Goal: Task Accomplishment & Management: Use online tool/utility

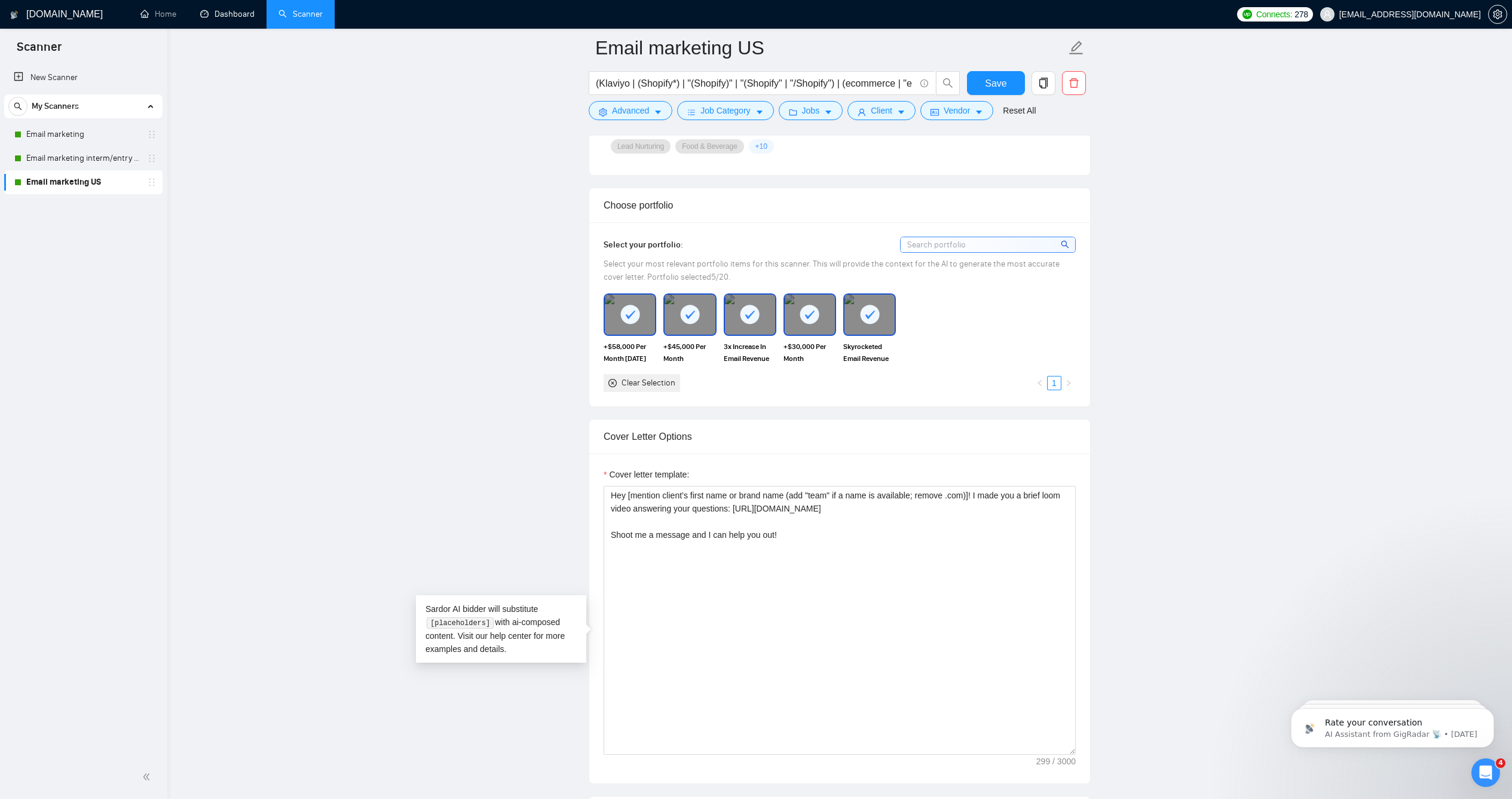
scroll to position [1020, 0]
click at [295, 173] on main "Email marketing US (Klaviyo | (Shopify*) | "(Shopify)" | "(Shopify" | "/Shopify…" at bounding box center [840, 803] width 1306 height 3549
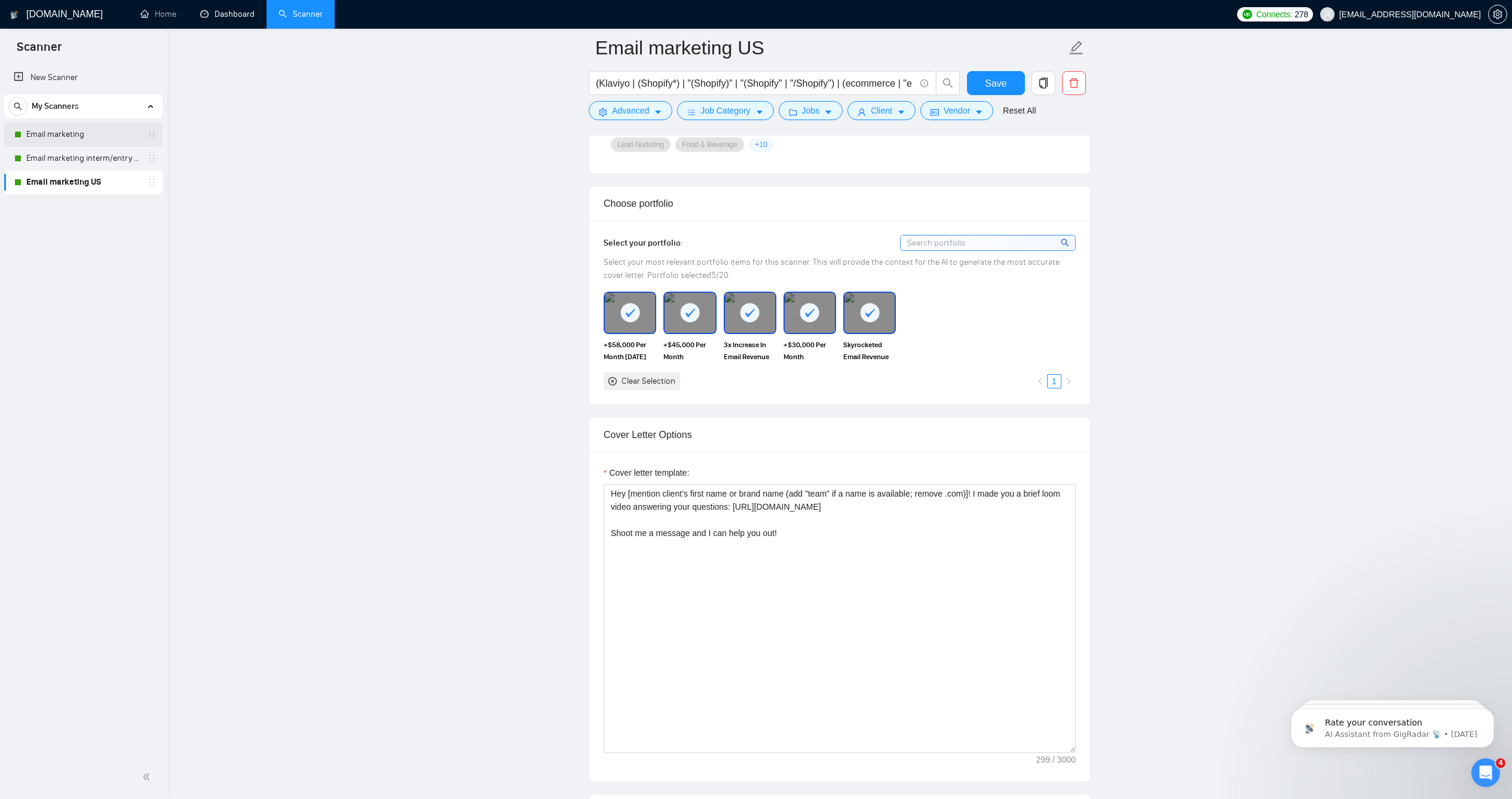
click at [102, 123] on link "Email marketing" at bounding box center [83, 134] width 113 height 24
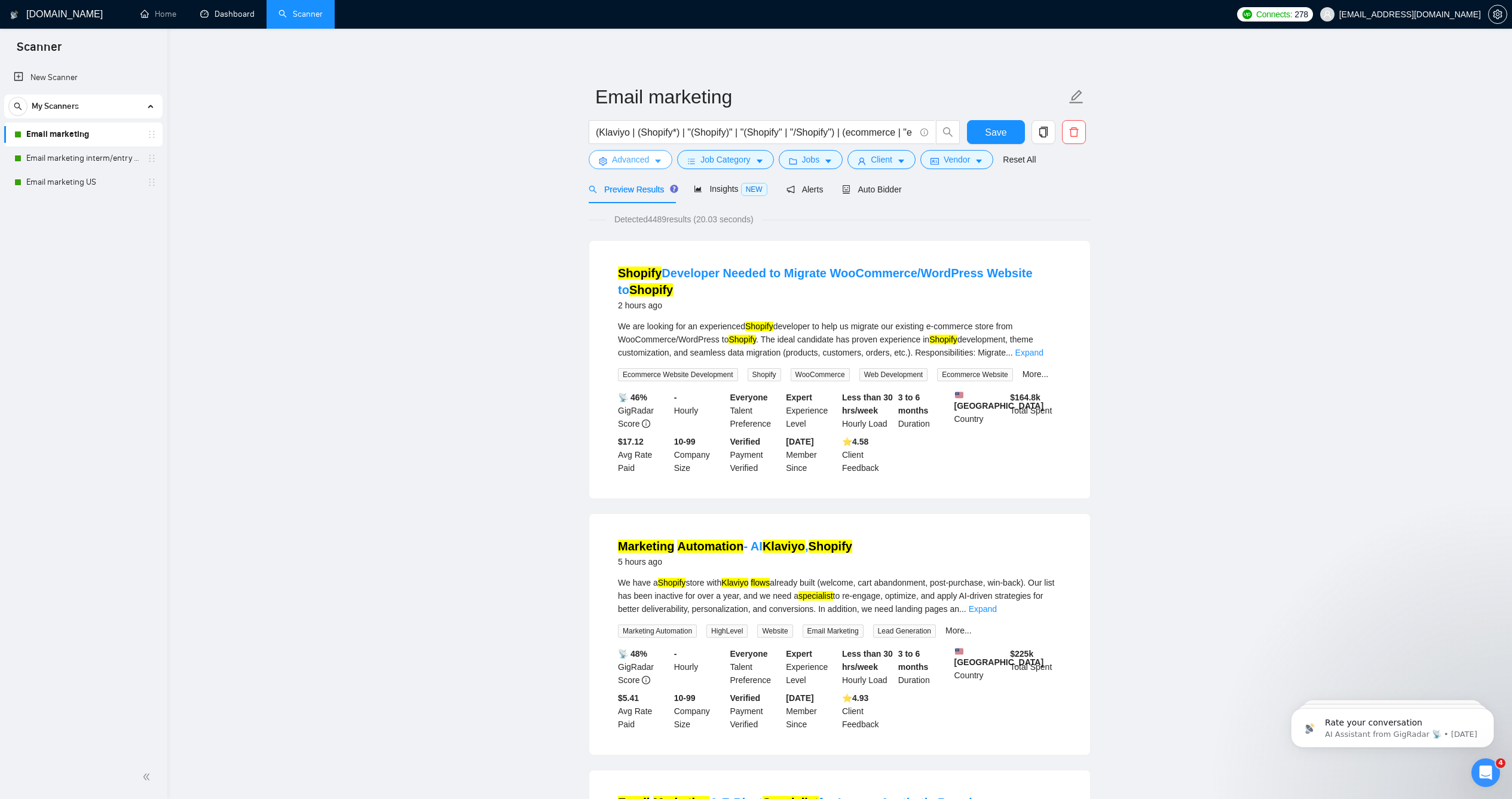
click at [637, 166] on span "Advanced" at bounding box center [631, 159] width 37 height 13
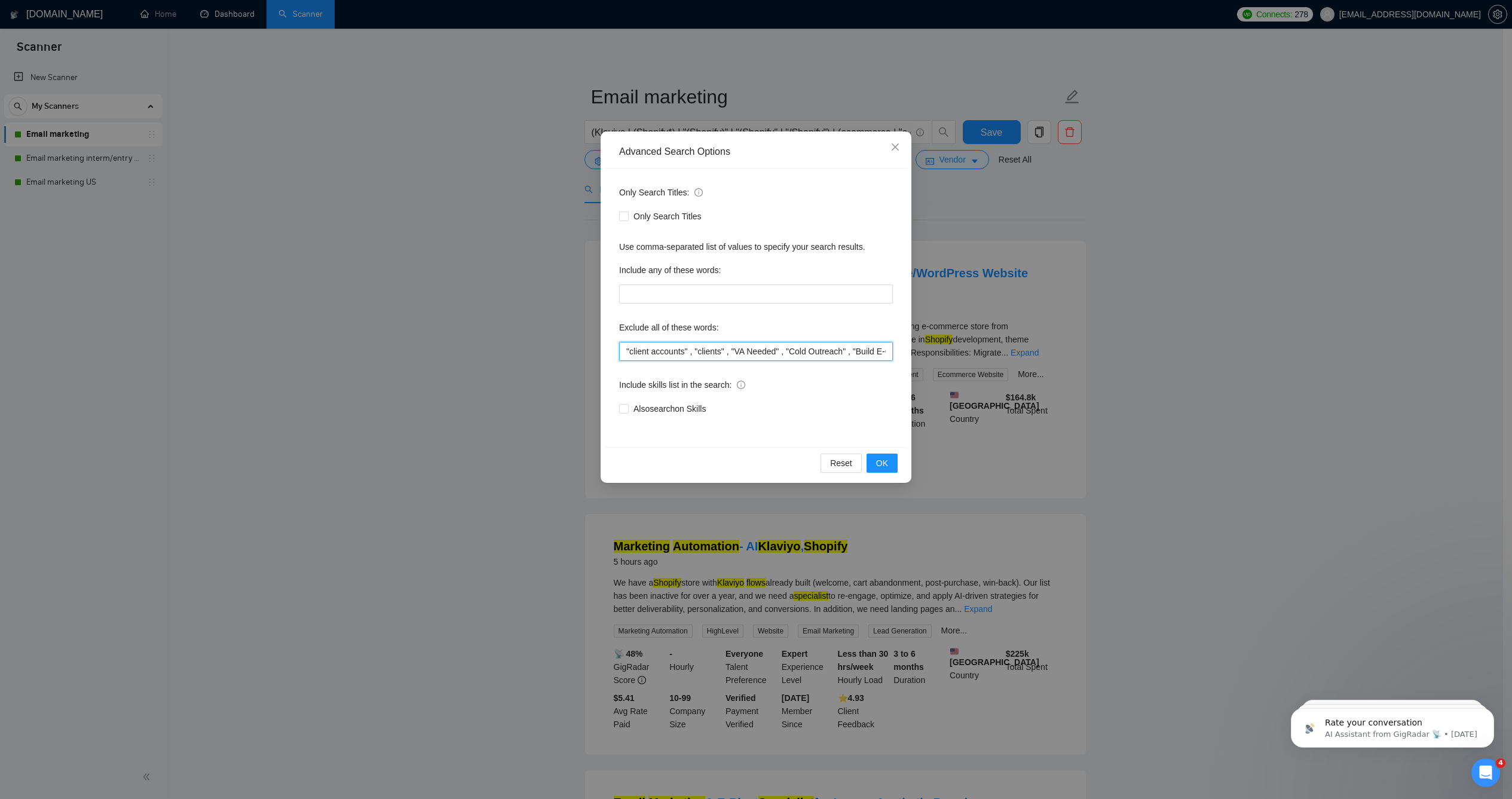
click at [624, 350] on input ""client accounts" , "clients" , "VA Needed" , "Cold Outreach" , "Build E-Comm W…" at bounding box center [756, 351] width 274 height 19
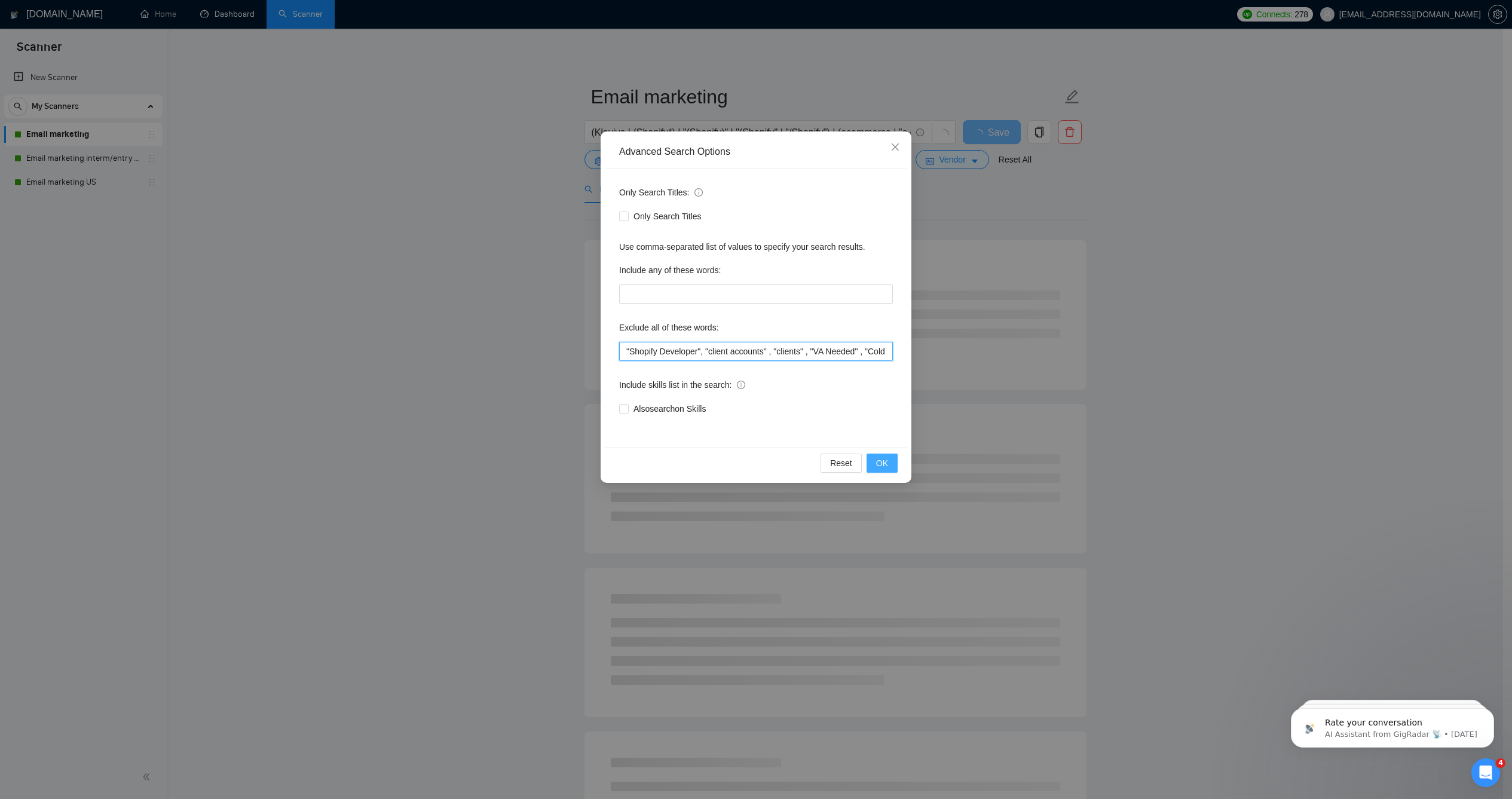
type input ""Shopify Developer", "client accounts" , "clients" , "VA Needed" , "Cold Outrea…"
click at [882, 469] on span "OK" at bounding box center [882, 463] width 12 height 13
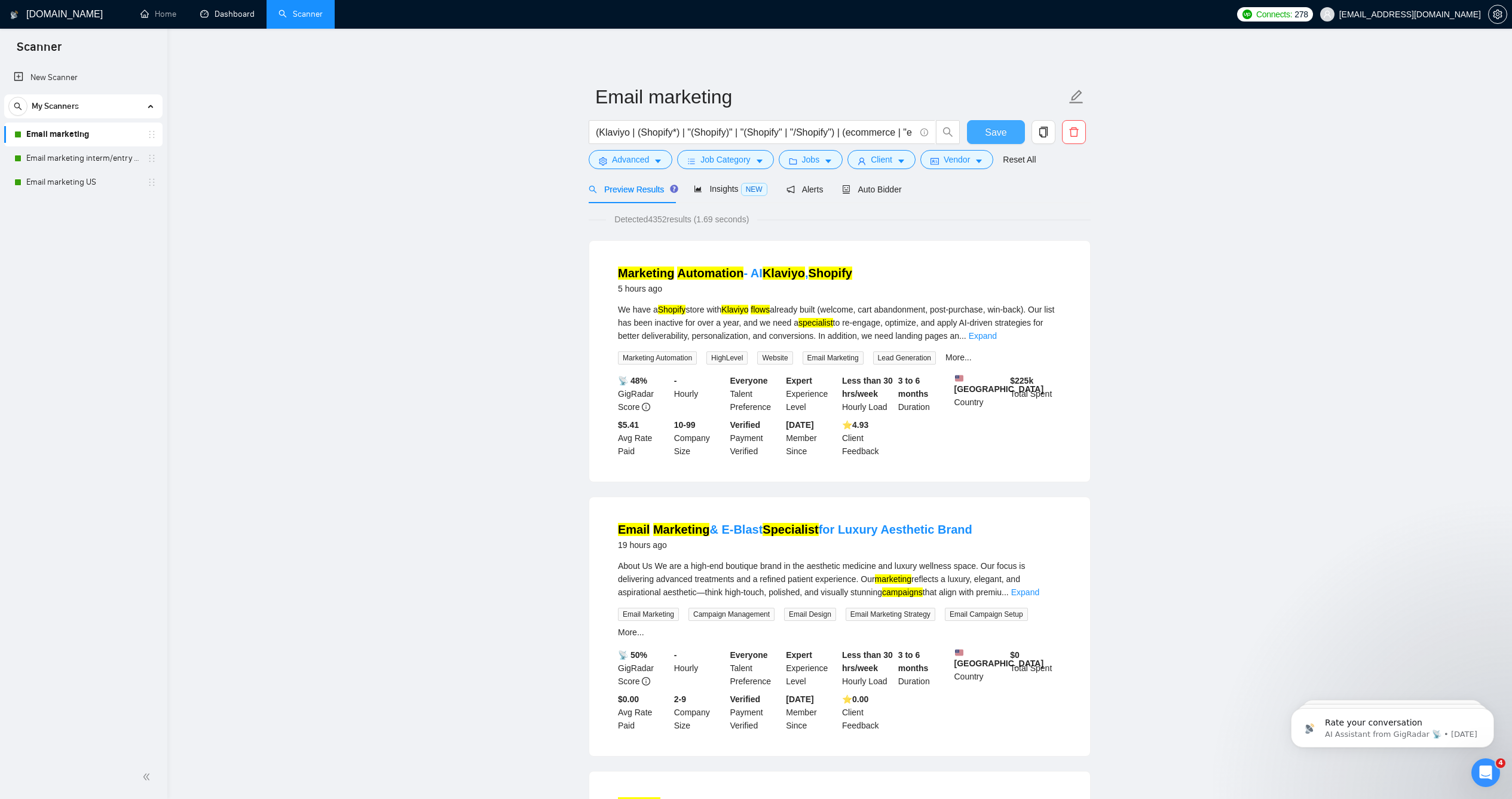
click at [988, 140] on span "Save" at bounding box center [996, 132] width 22 height 15
click at [81, 157] on link "Email marketing interm/entry level" at bounding box center [83, 158] width 113 height 24
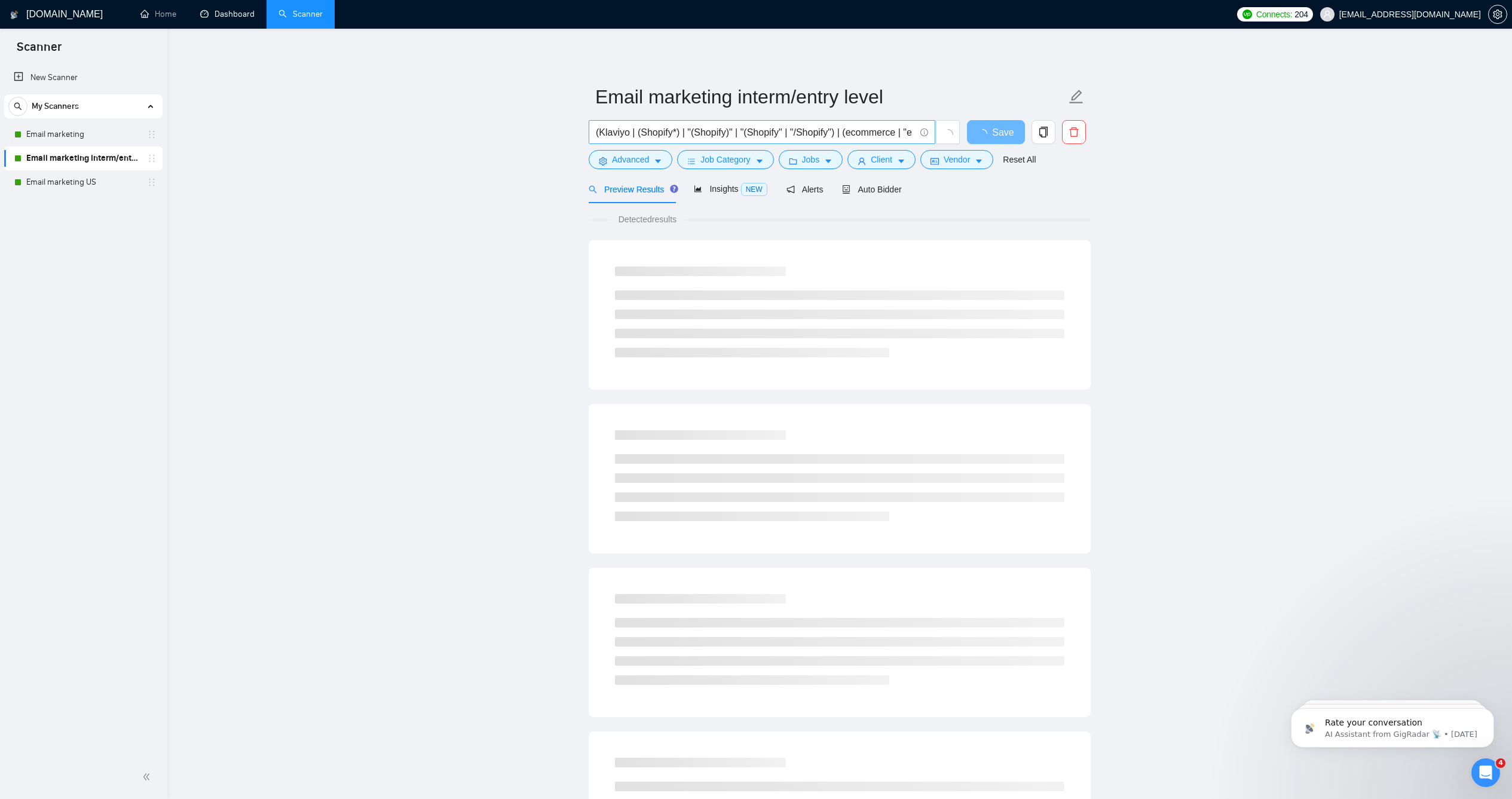
click at [655, 140] on input "(Klaviyo | (Shopify*) | "(Shopify)" | "(Shopify" | "/Shopify") | (ecommerce | "…" at bounding box center [755, 132] width 319 height 15
paste input ""Shopify Developer", "client accounts" , "clients" , "VA Needed" , "Cold Outrea…"
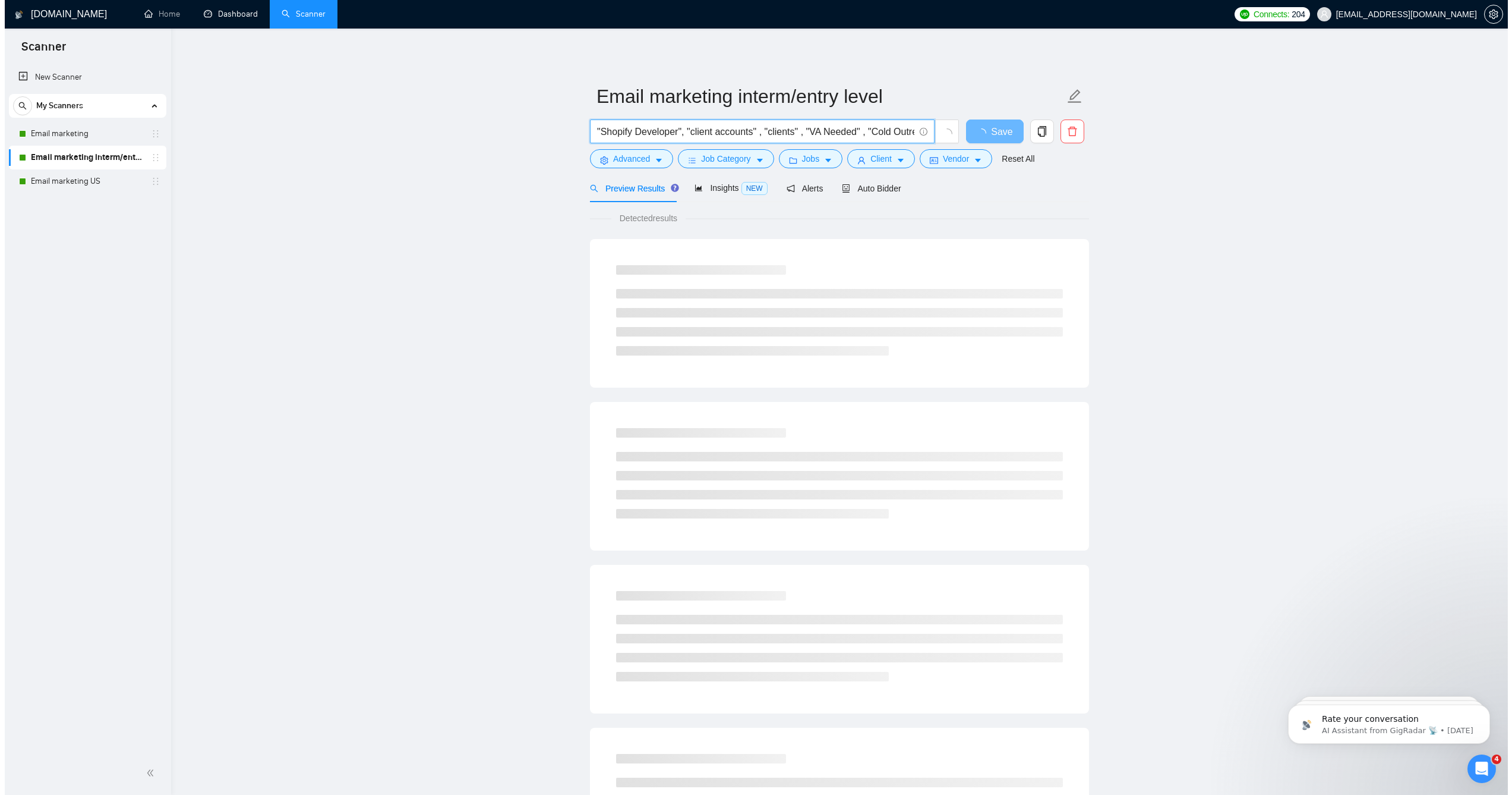
scroll to position [0, 3211]
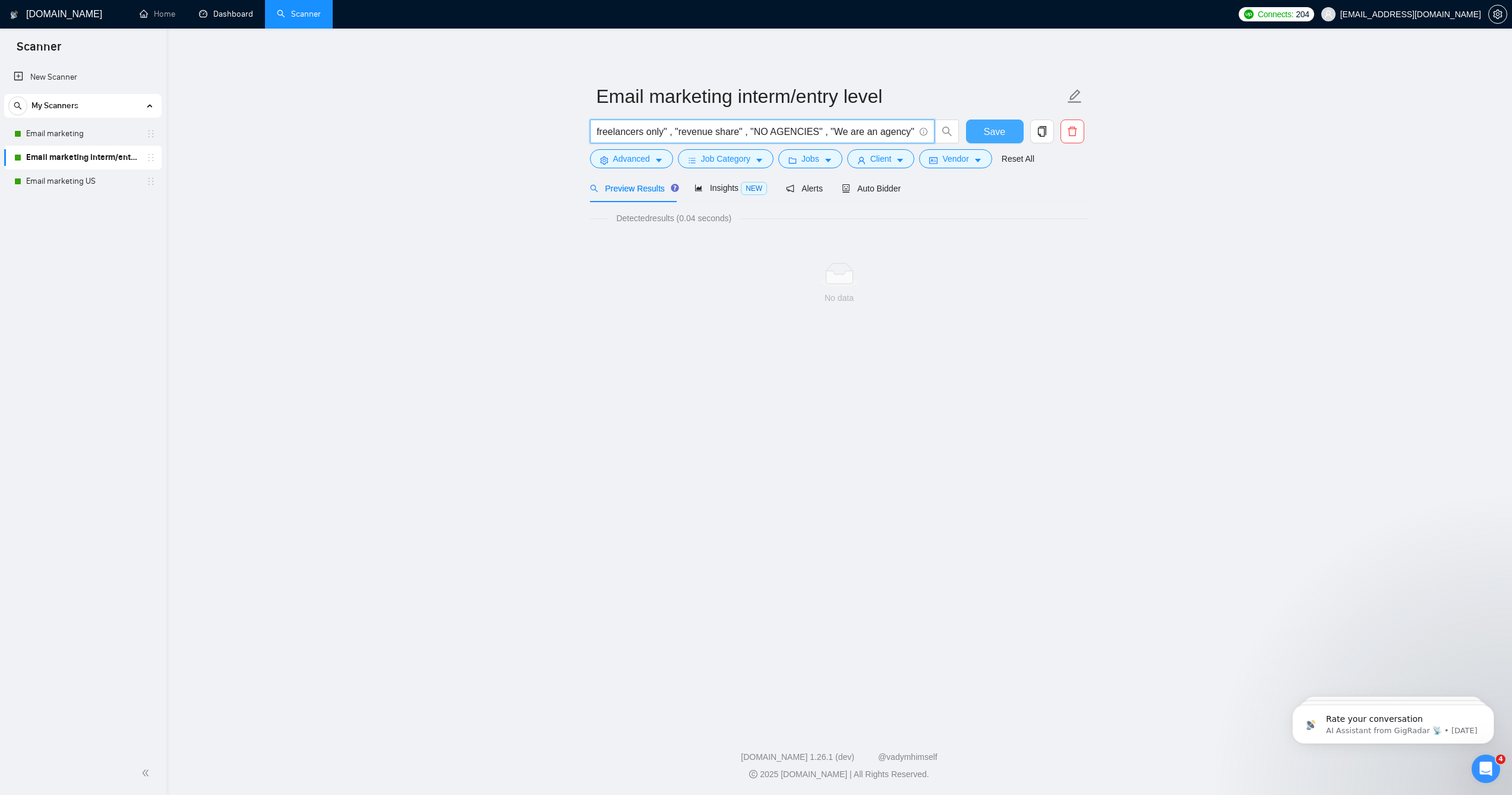
type input ""Shopify Developer", "client accounts" , "clients" , "VA Needed" , "Cold Outrea…"
click at [1003, 143] on button "Save" at bounding box center [994, 131] width 58 height 24
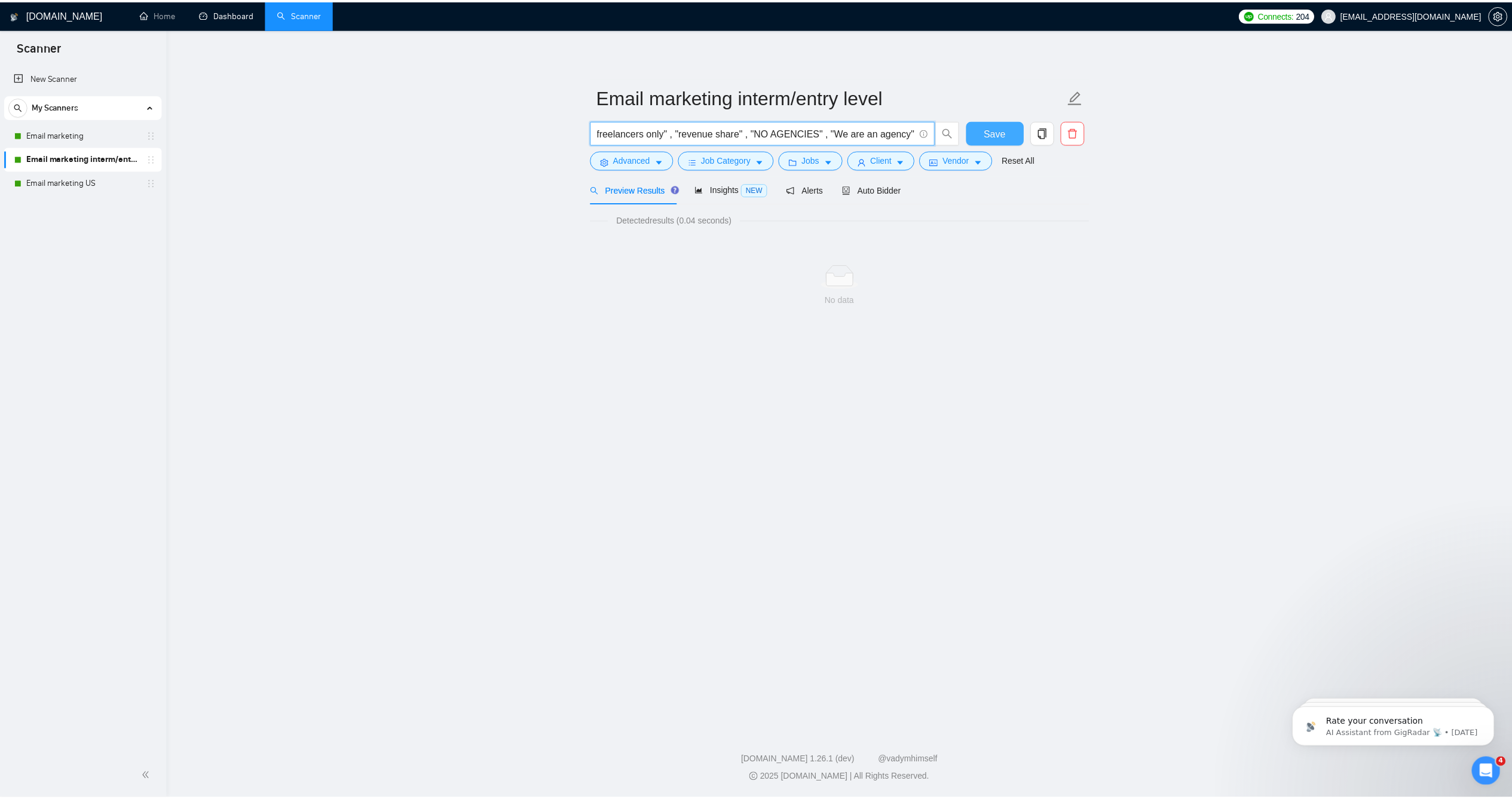
scroll to position [0, 0]
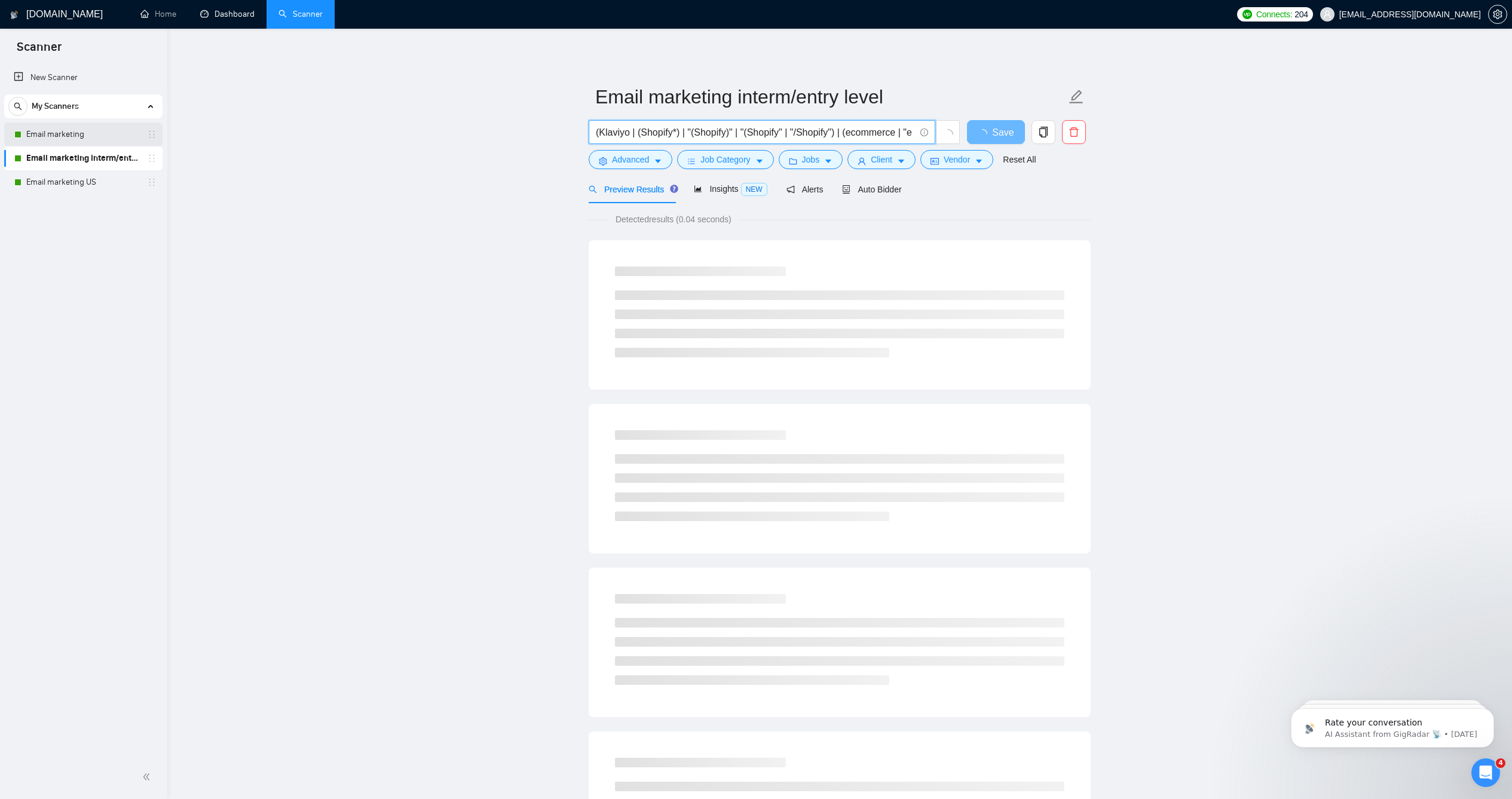
type input "(Klaviyo | (Shopify*) | "(Shopify)" | "(Shopify" | "/Shopify") | (ecommerce | "…"
click at [96, 140] on link "Email marketing" at bounding box center [83, 134] width 113 height 24
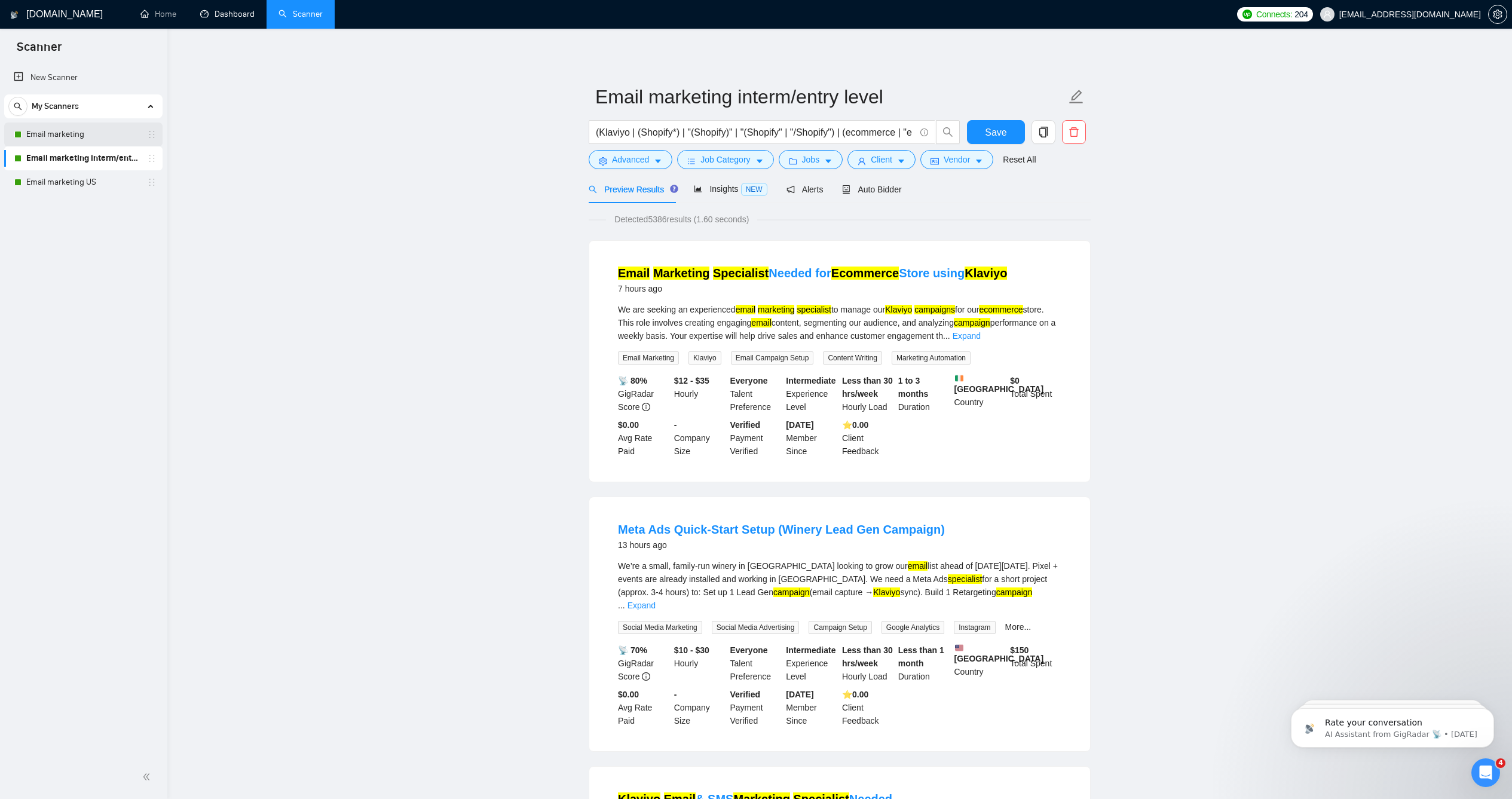
click at [74, 138] on link "Email marketing" at bounding box center [83, 134] width 113 height 24
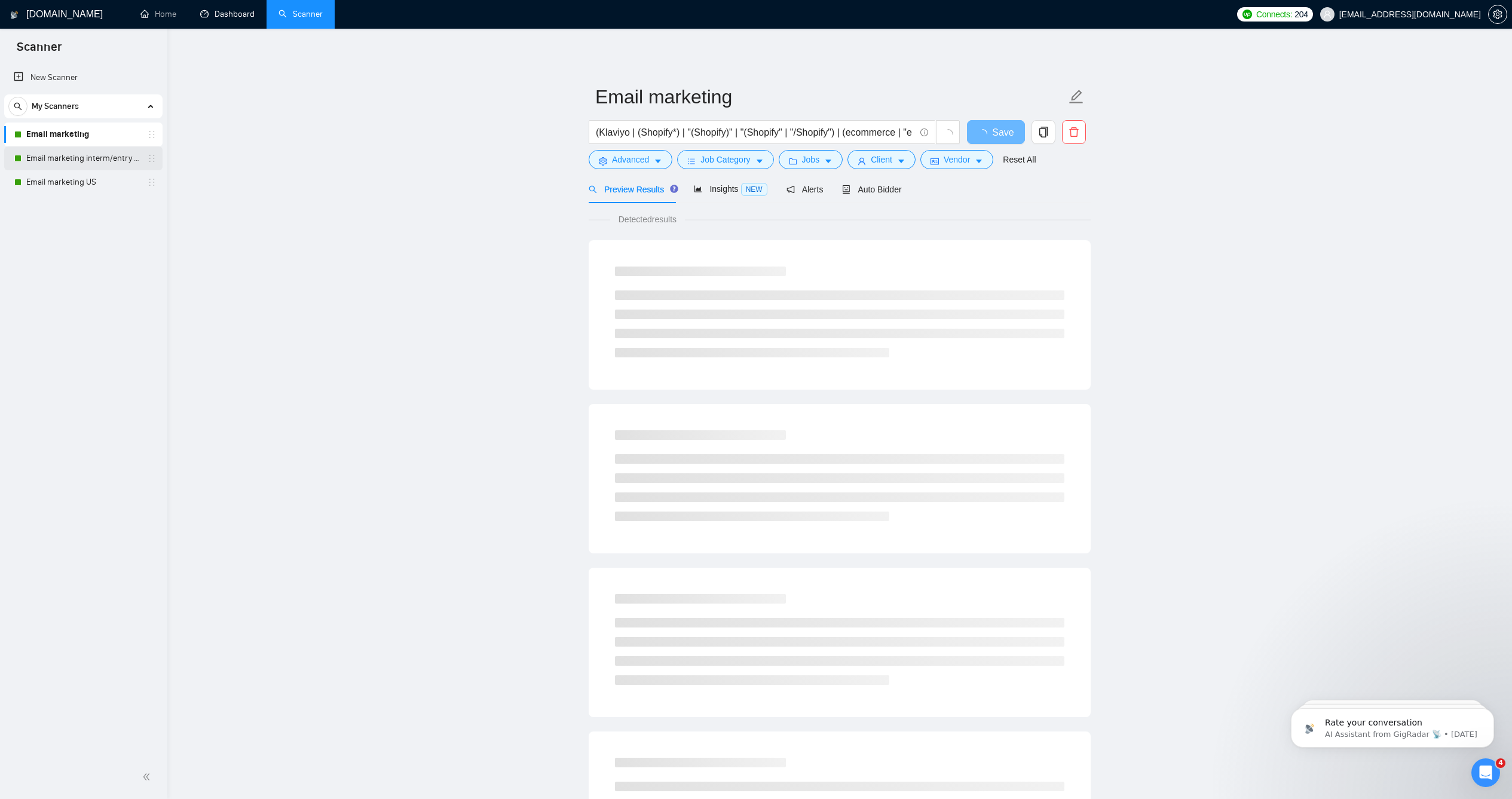
click at [90, 156] on link "Email marketing interm/entry level" at bounding box center [83, 158] width 113 height 24
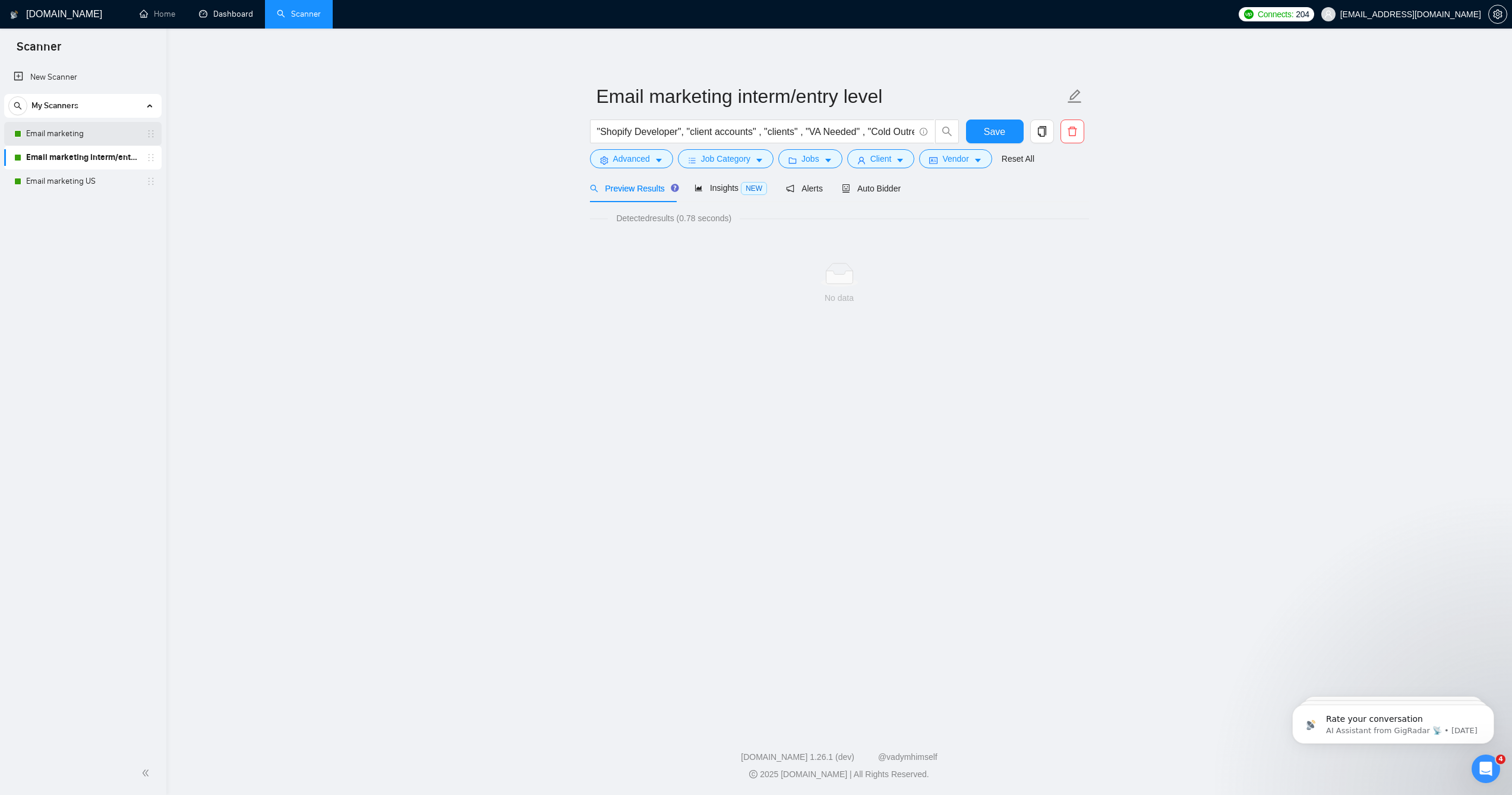
click at [103, 124] on link "Email marketing" at bounding box center [83, 133] width 113 height 24
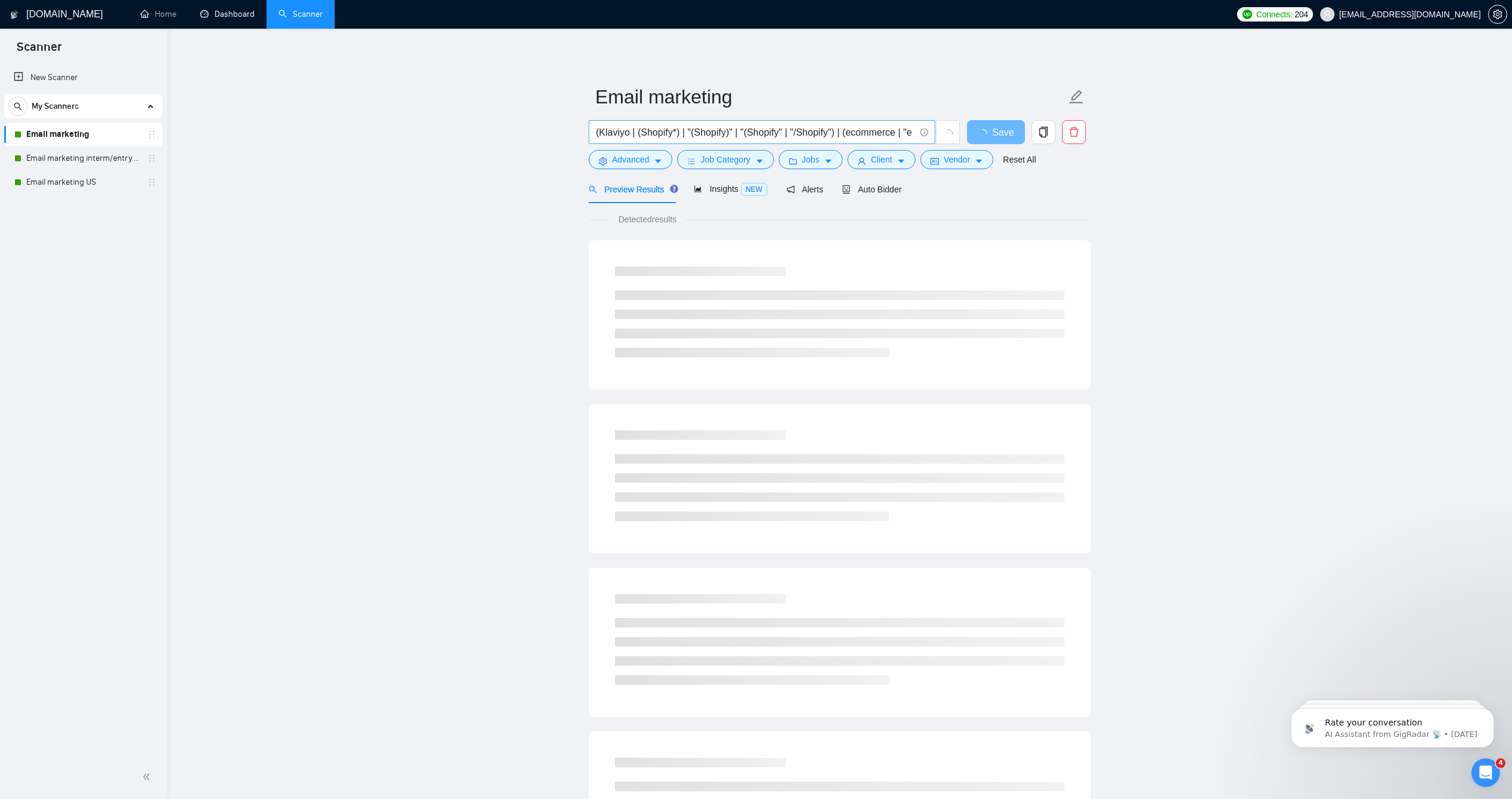
click at [684, 140] on span "(Klaviyo | (Shopify*) | "(Shopify)" | "(Shopify" | "/Shopify") | (ecommerce | "…" at bounding box center [761, 132] width 346 height 24
click at [686, 140] on input "(Klaviyo | (Shopify*) | "(Shopify)" | "(Shopify" | "/Shopify") | (ecommerce | "…" at bounding box center [755, 132] width 319 height 15
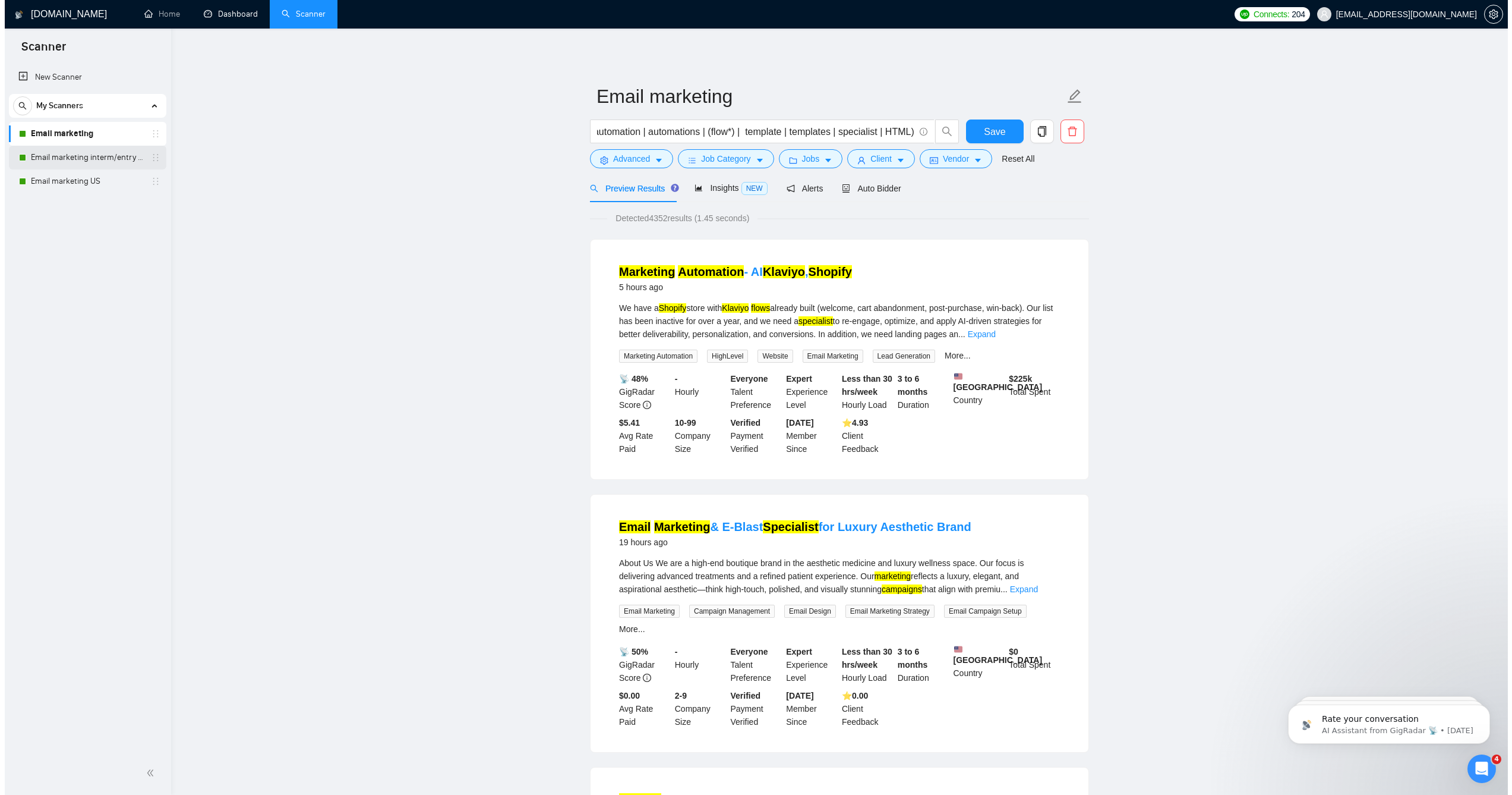
scroll to position [0, 0]
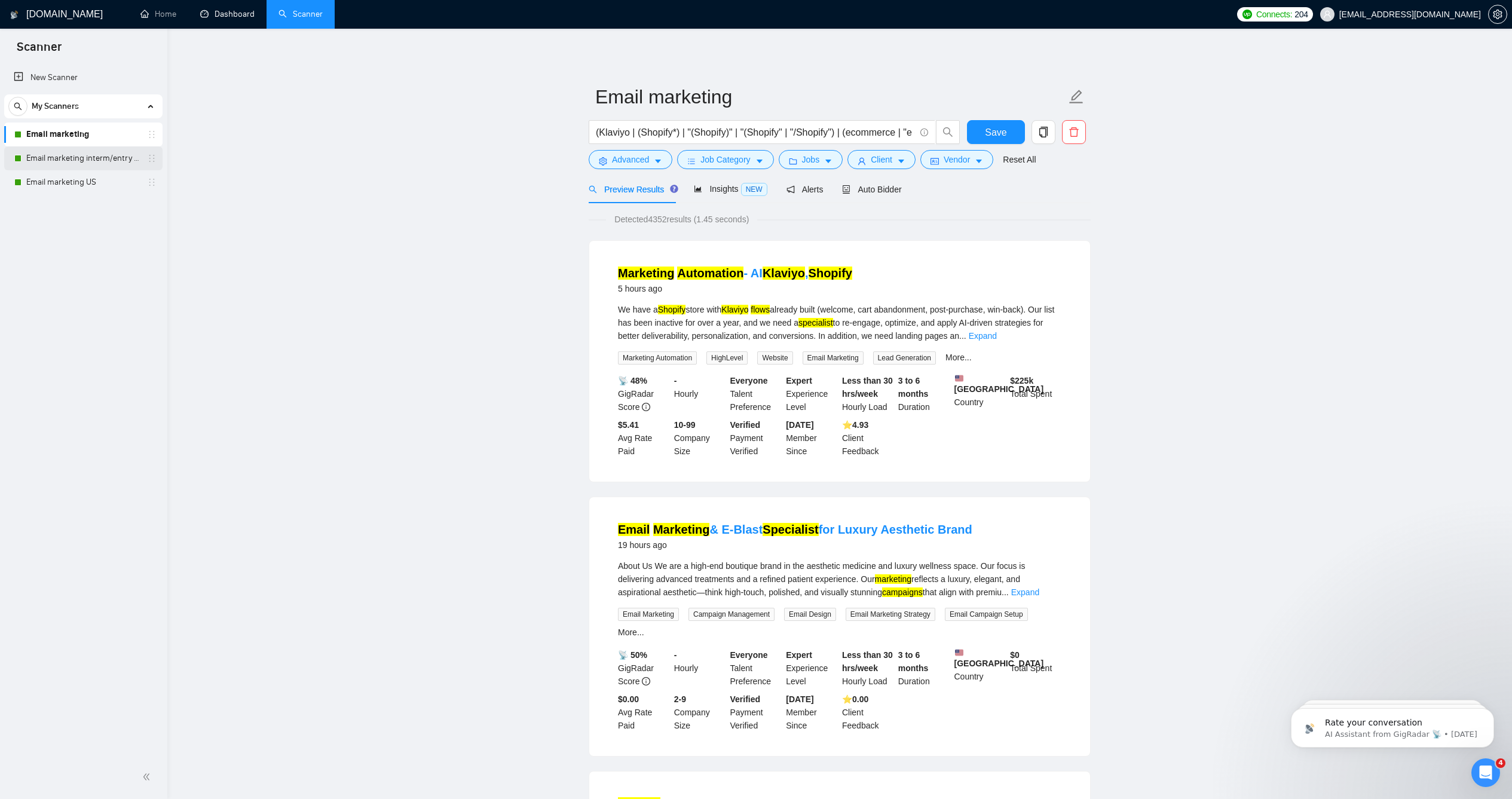
click at [63, 156] on link "Email marketing interm/entry level" at bounding box center [83, 158] width 113 height 24
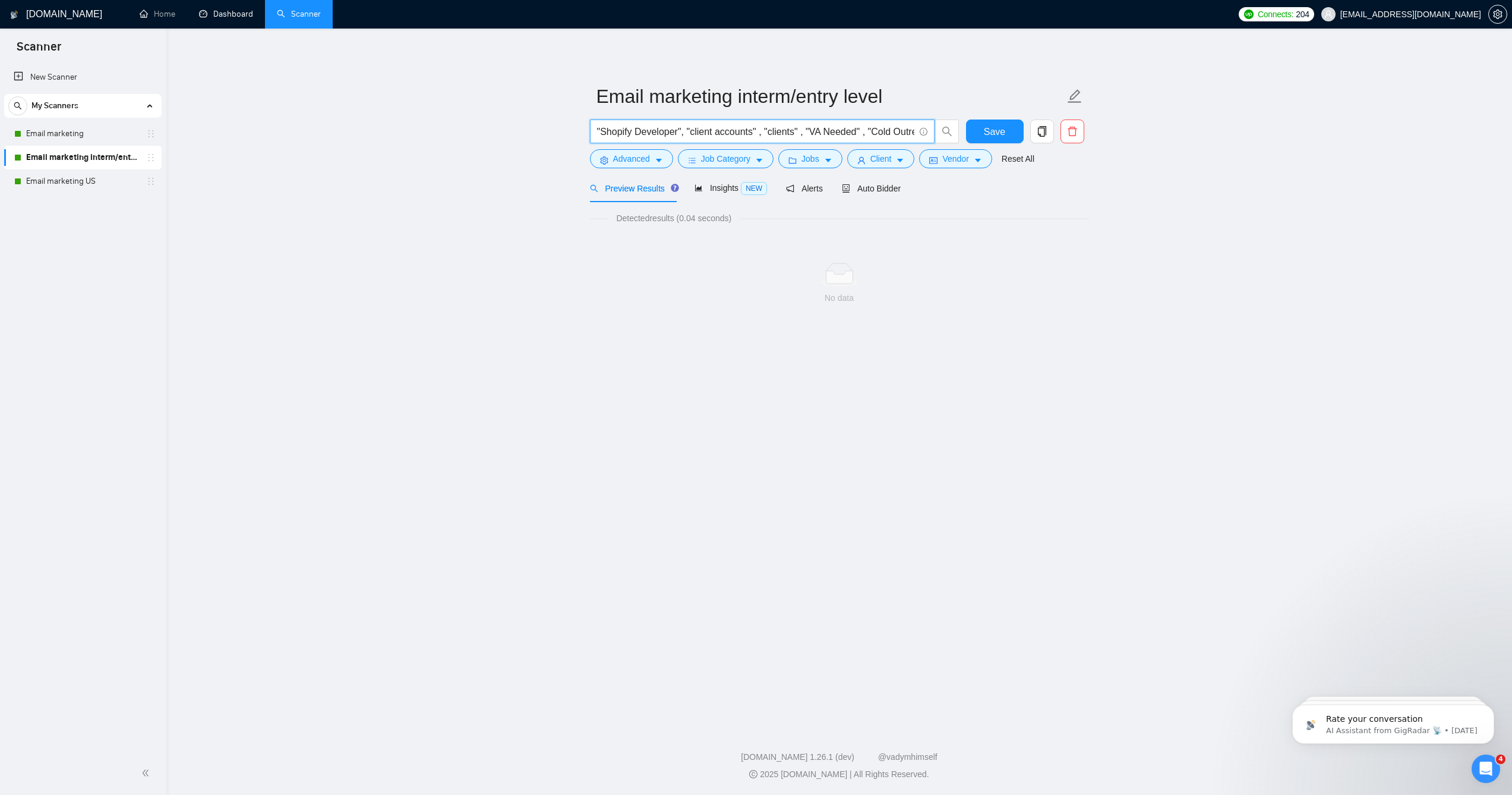
click at [662, 139] on input ""Shopify Developer", "client accounts" , "clients" , "VA Needed" , "Cold Outrea…" at bounding box center [756, 131] width 317 height 15
paste input "(Klaviyo | (Shopify*) | "(Shopify)" | "(Shopify" | "/Shopify") | (ecommerce | "…"
type input "(Klaviyo | (Shopify*) | "(Shopify)" | "(Shopify" | "/Shopify") | (ecommerce | "…"
click at [465, 128] on main "Email marketing interm/entry level (Klaviyo | (Shopify*) | "(Shopify)" | "(Shop…" at bounding box center [839, 375] width 1308 height 655
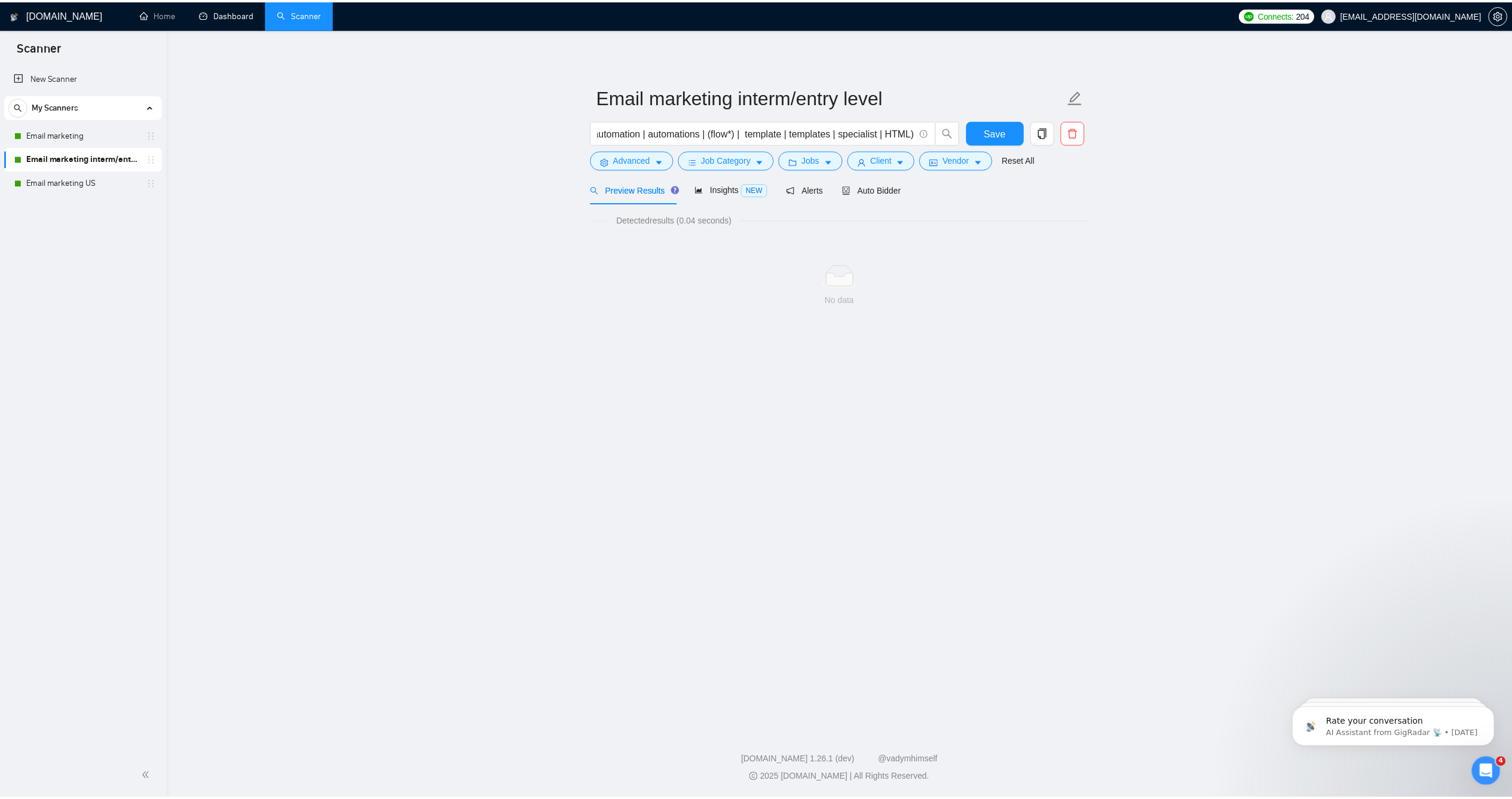
scroll to position [0, 0]
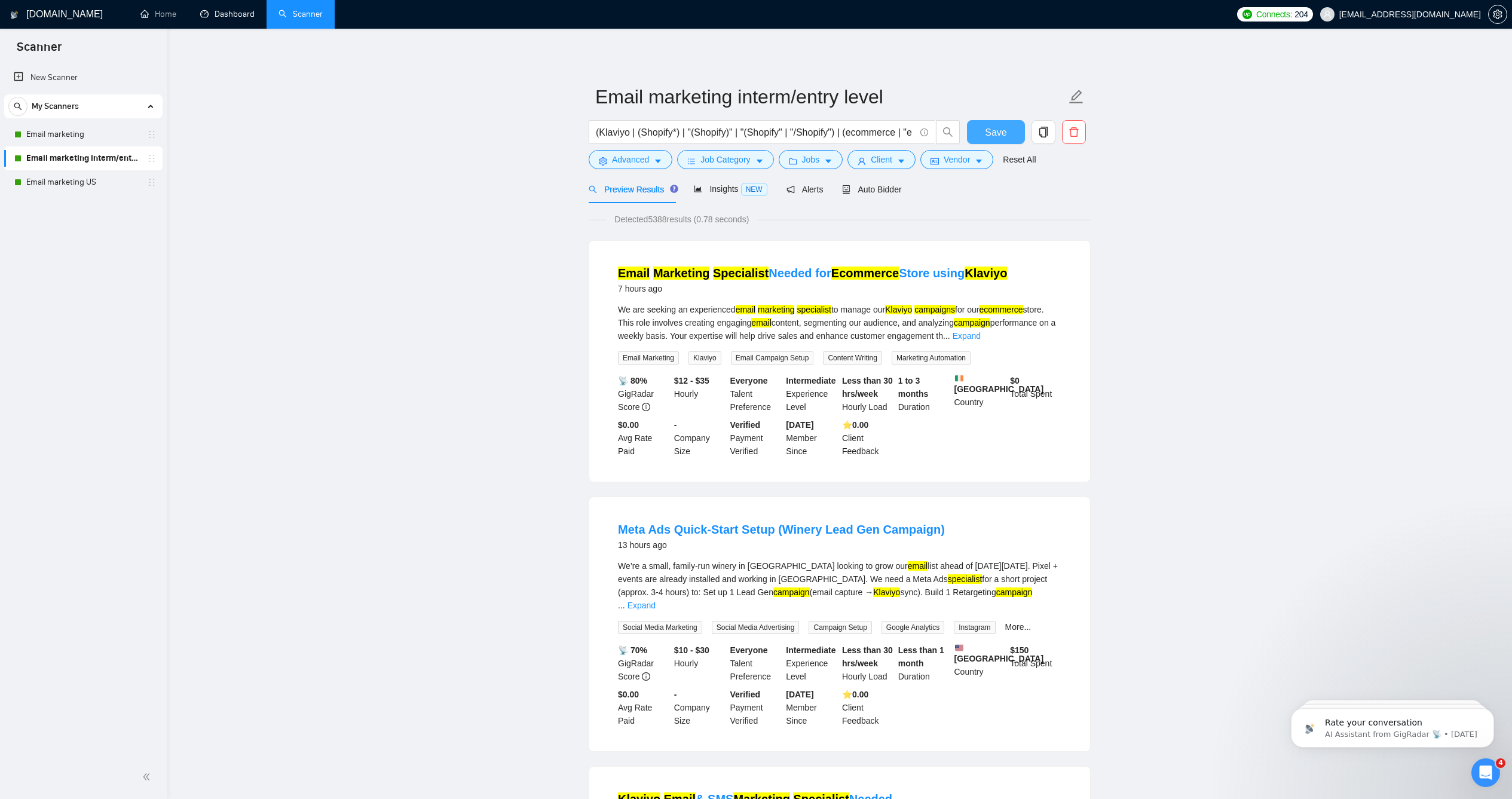
click at [972, 144] on button "Save" at bounding box center [996, 132] width 58 height 24
click at [60, 147] on link "Email marketing interm/entry level" at bounding box center [83, 158] width 113 height 24
click at [66, 135] on link "Email marketing" at bounding box center [83, 134] width 113 height 24
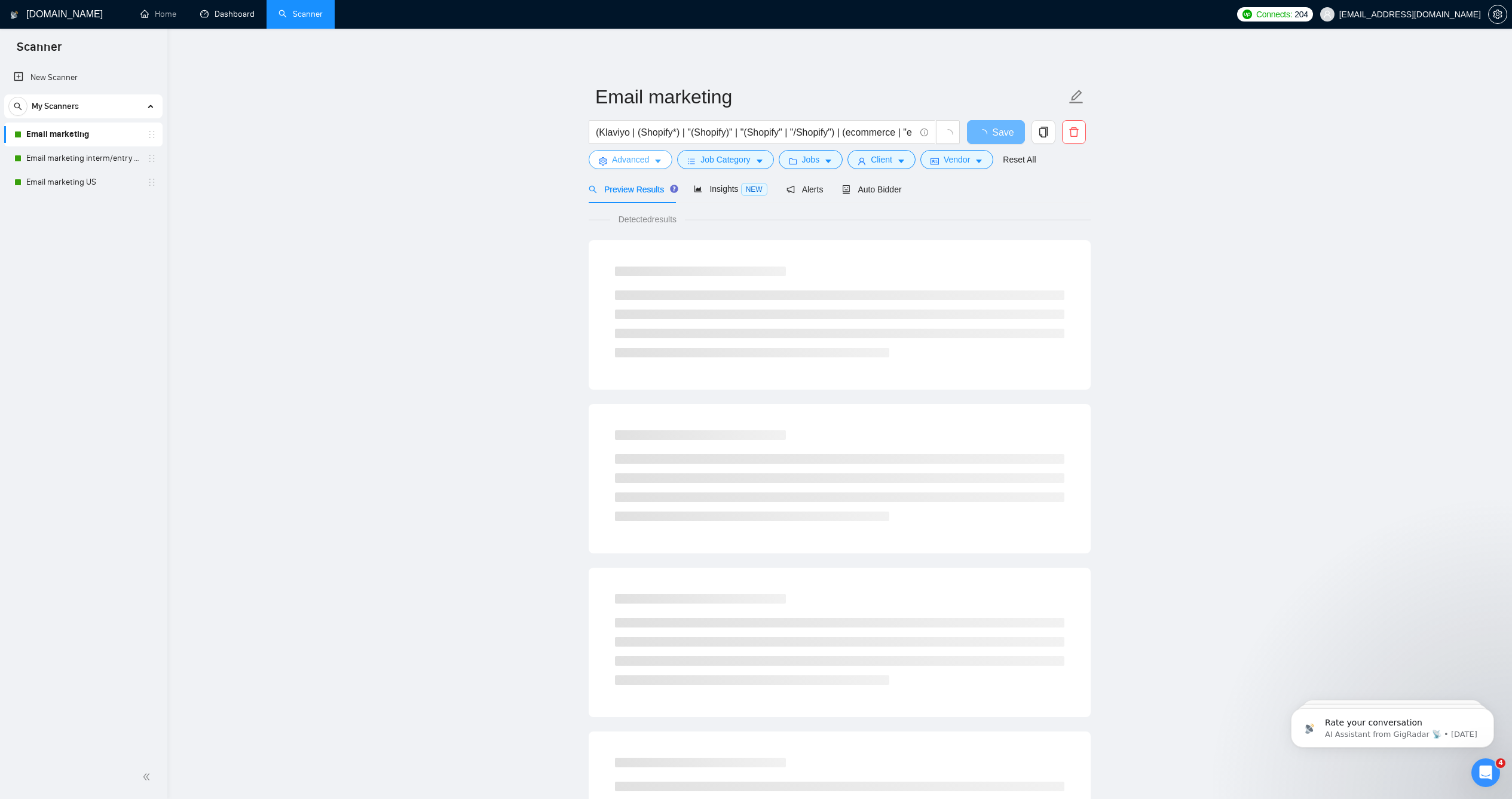
click at [642, 166] on span "Advanced" at bounding box center [631, 159] width 37 height 13
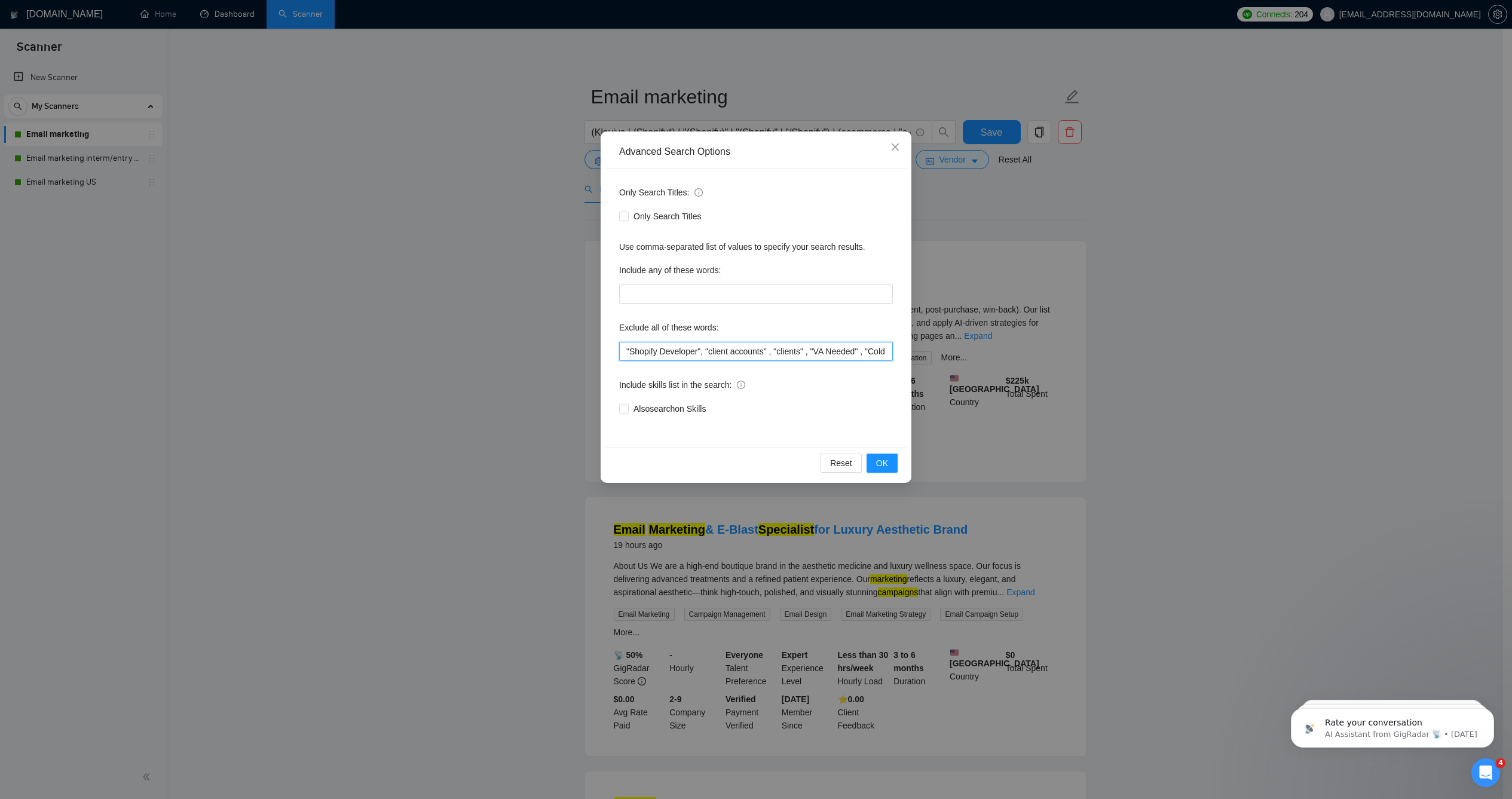
click at [698, 355] on input ""Shopify Developer", "client accounts" , "clients" , "VA Needed" , "Cold Outrea…" at bounding box center [756, 351] width 274 height 19
click at [890, 152] on icon "close" at bounding box center [895, 146] width 9 height 9
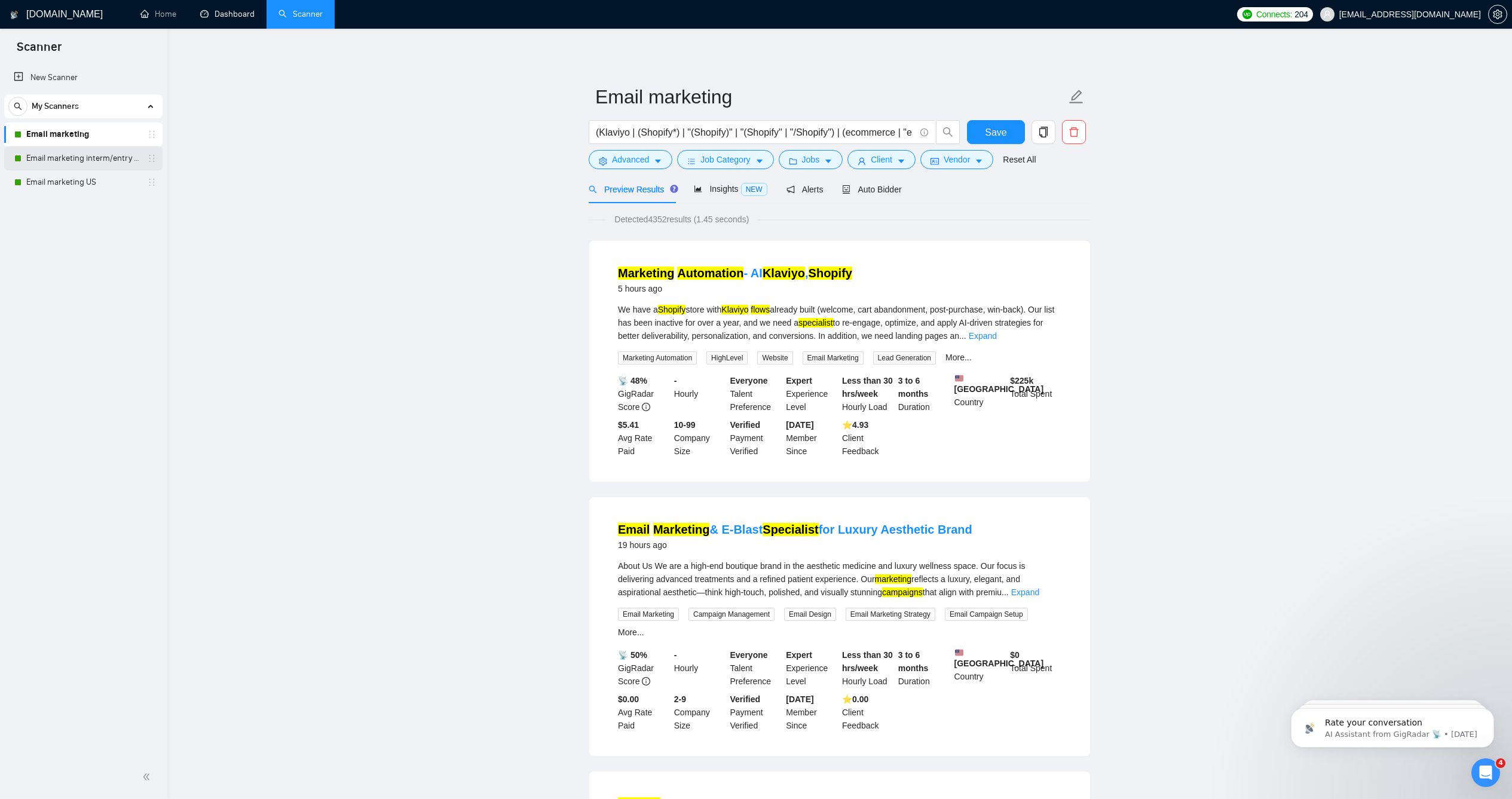
click at [71, 157] on link "Email marketing interm/entry level" at bounding box center [83, 158] width 113 height 24
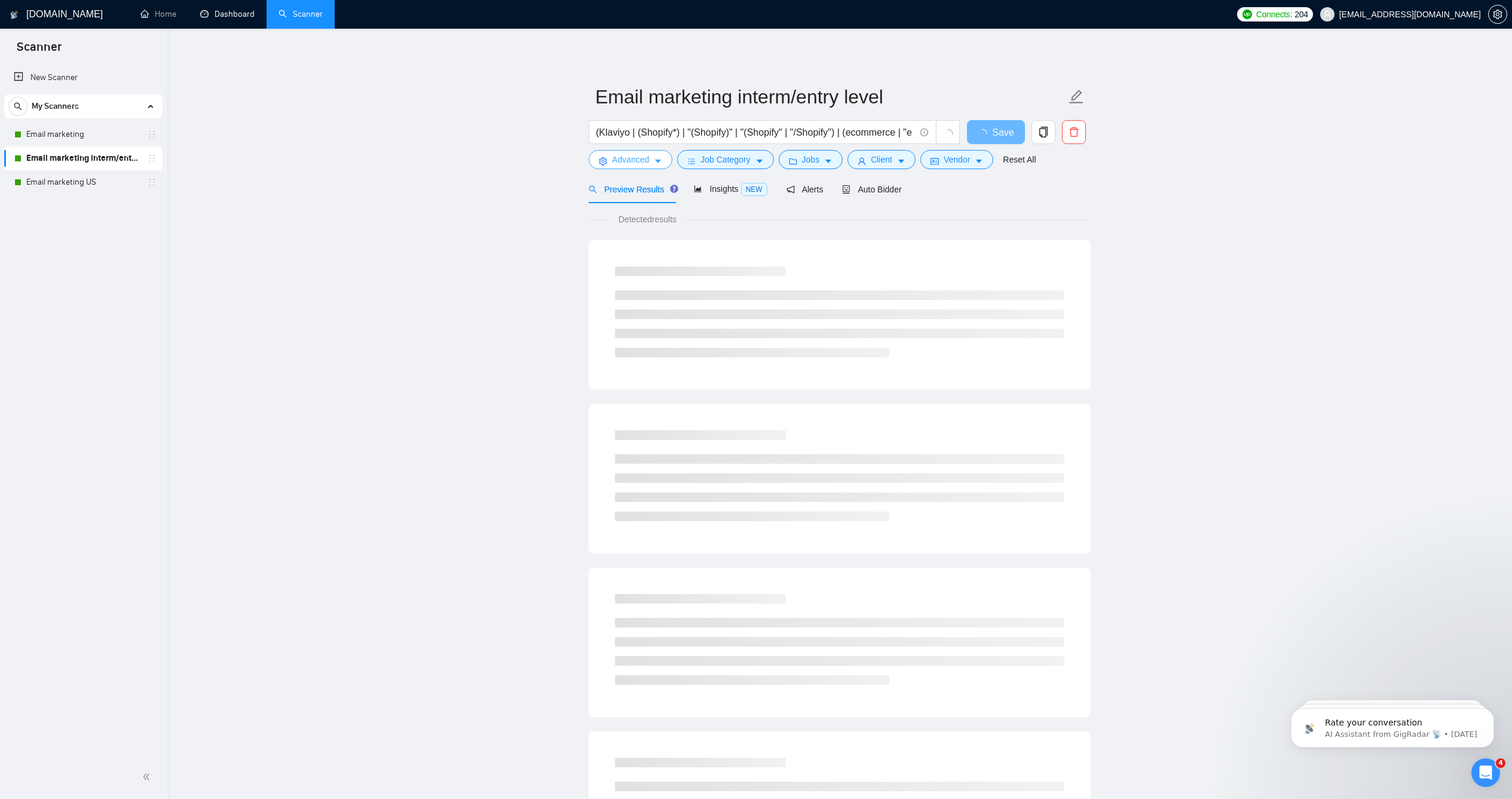
click at [637, 166] on span "Advanced" at bounding box center [631, 159] width 37 height 13
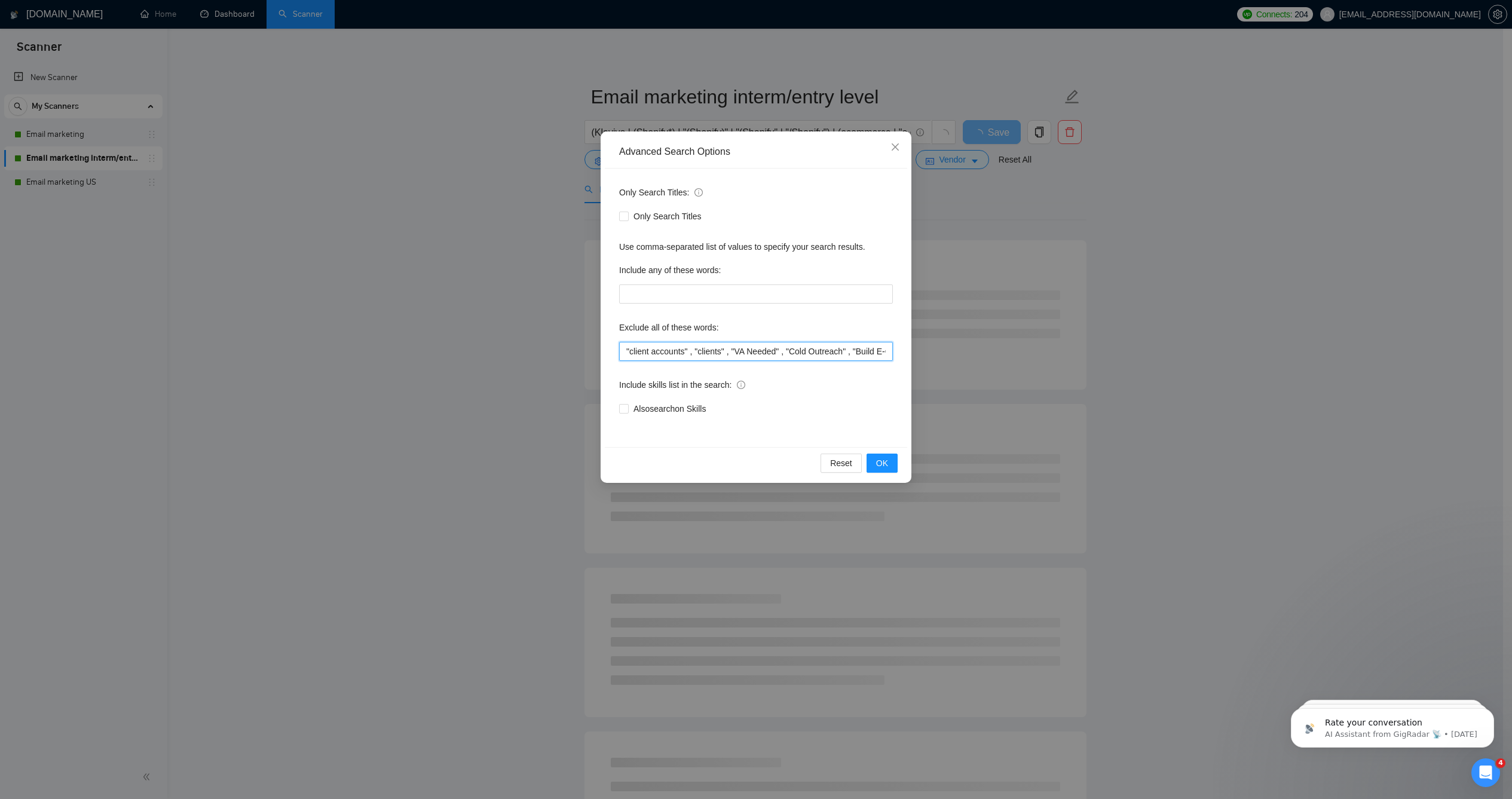
click at [648, 354] on input ""client accounts" , "clients" , "VA Needed" , "Cold Outreach" , "Build E-Comm W…" at bounding box center [756, 351] width 274 height 19
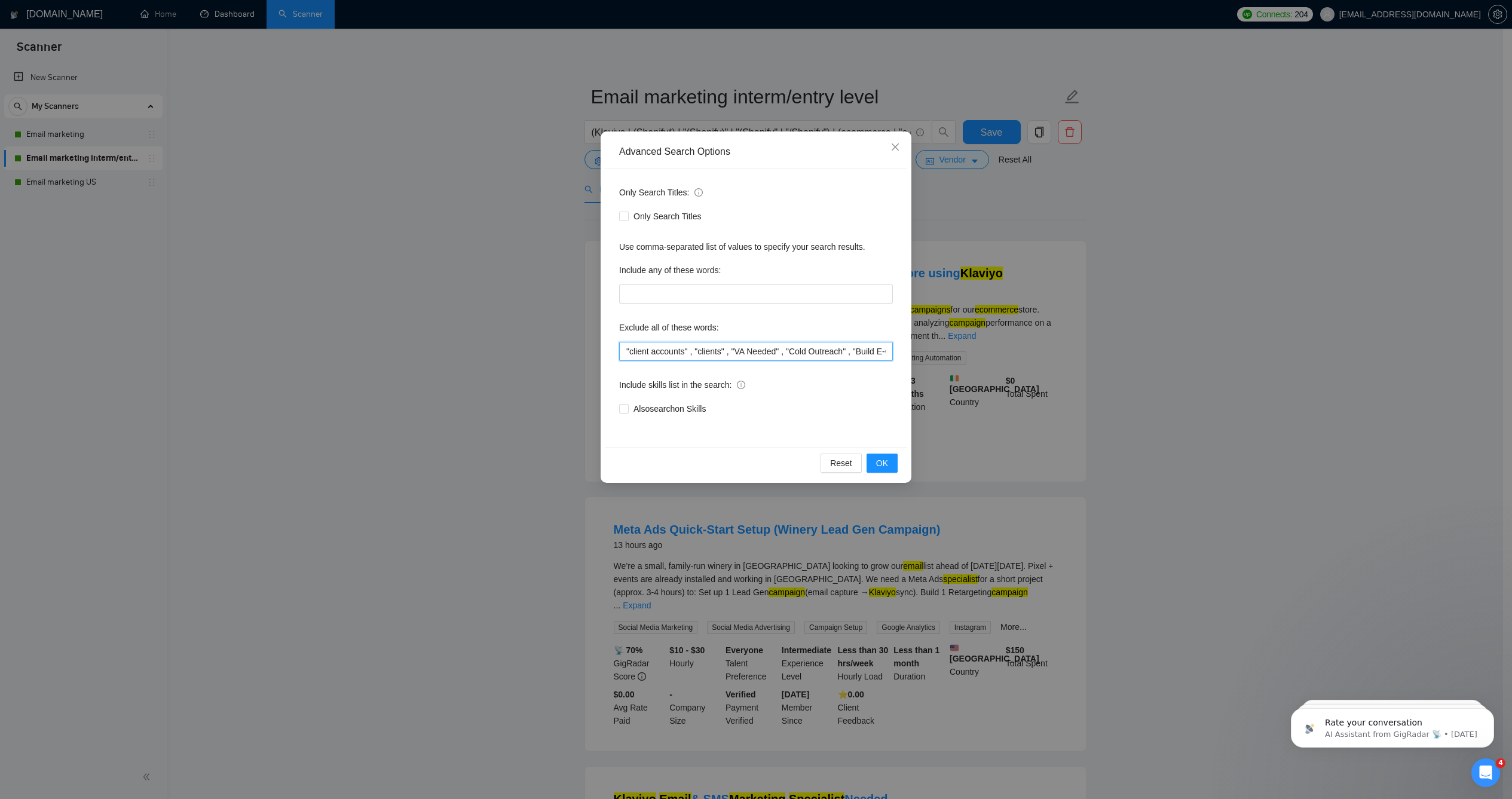
paste input ""Shopify Developer", "client accounts" , "clients" , "VA Needed" , "Cold Outrea…"
click at [648, 354] on input ""client accounts" , "clients" , "VA Needed" , "Cold Outreach" , "Build E-Comm W…" at bounding box center [756, 351] width 274 height 19
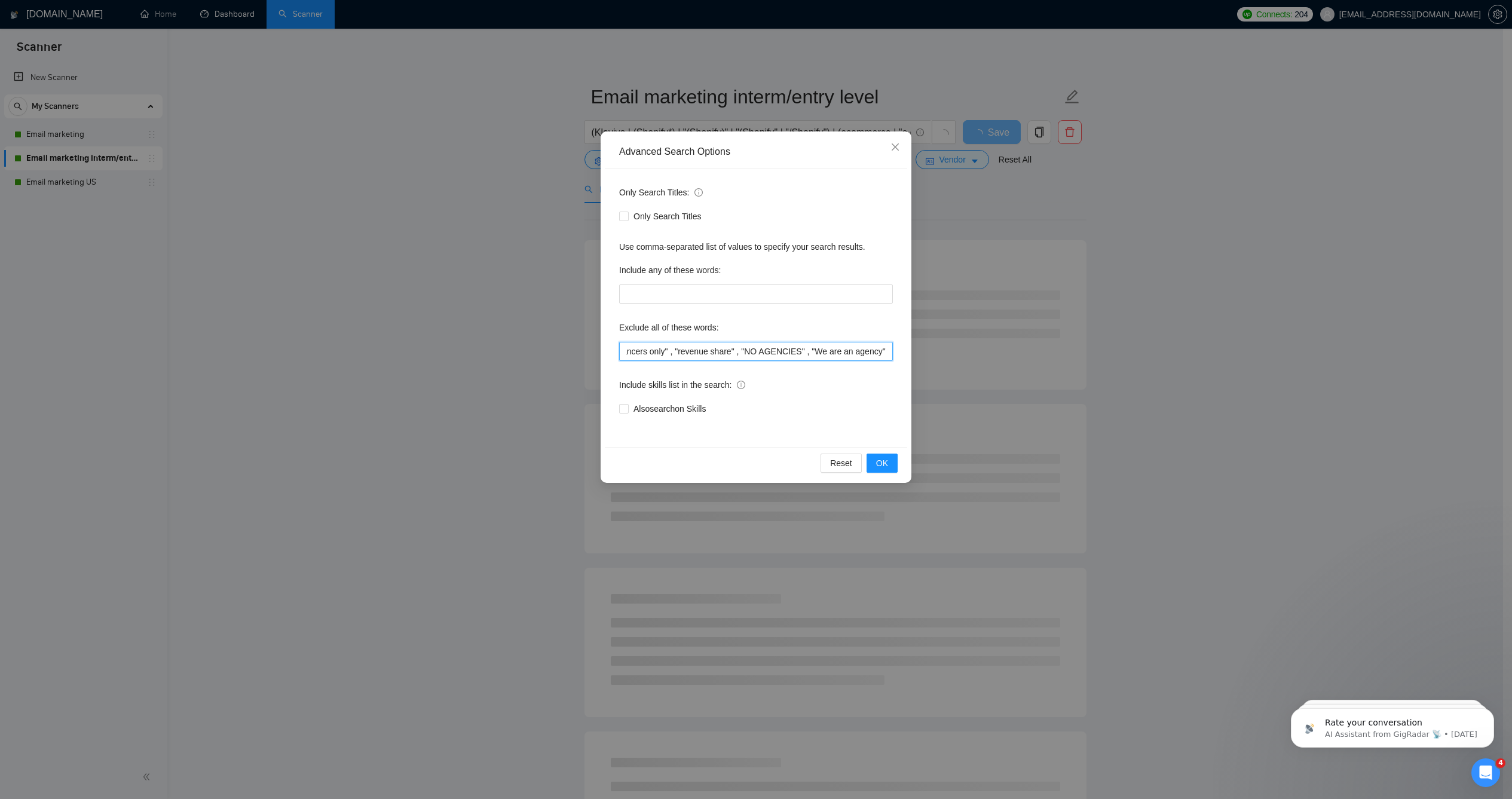
click at [652, 352] on input ""client accounts" , "clients" , "VA Needed" , "Cold Outreach" , "Build E-Comm W…" at bounding box center [756, 351] width 274 height 19
click at [652, 352] on input ""client accounts" , "clients" , "VA Needed" , "Cold Outreach" , "Build E-Comm W…" at bounding box center [756, 351] width 274 height 19
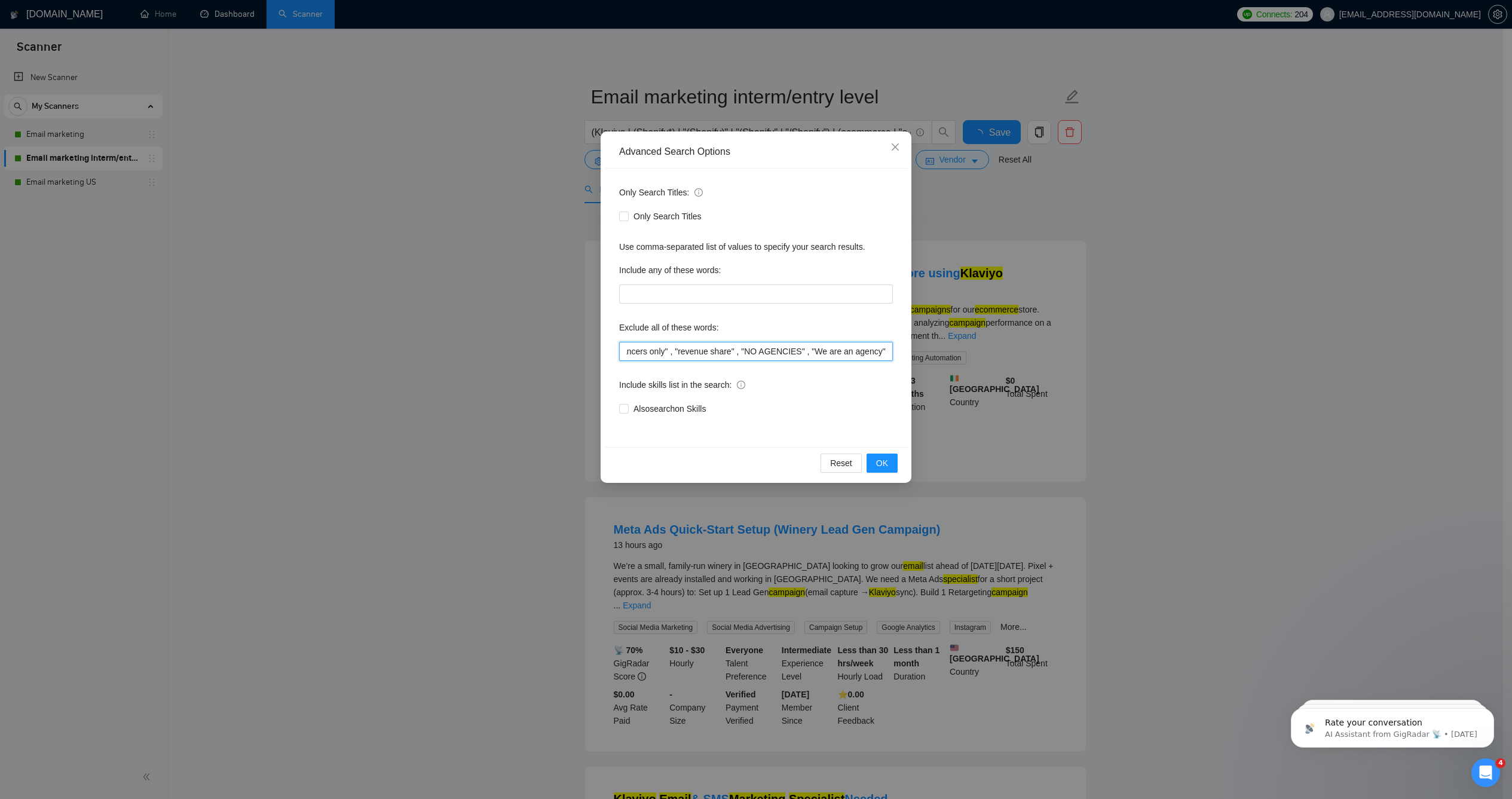
paste input ""Shopify Developer","
type input ""Shopify Developer", "client accounts" , "clients" , "VA Needed" , "Cold Outrea…"
click at [876, 461] on span "OK" at bounding box center [882, 463] width 12 height 13
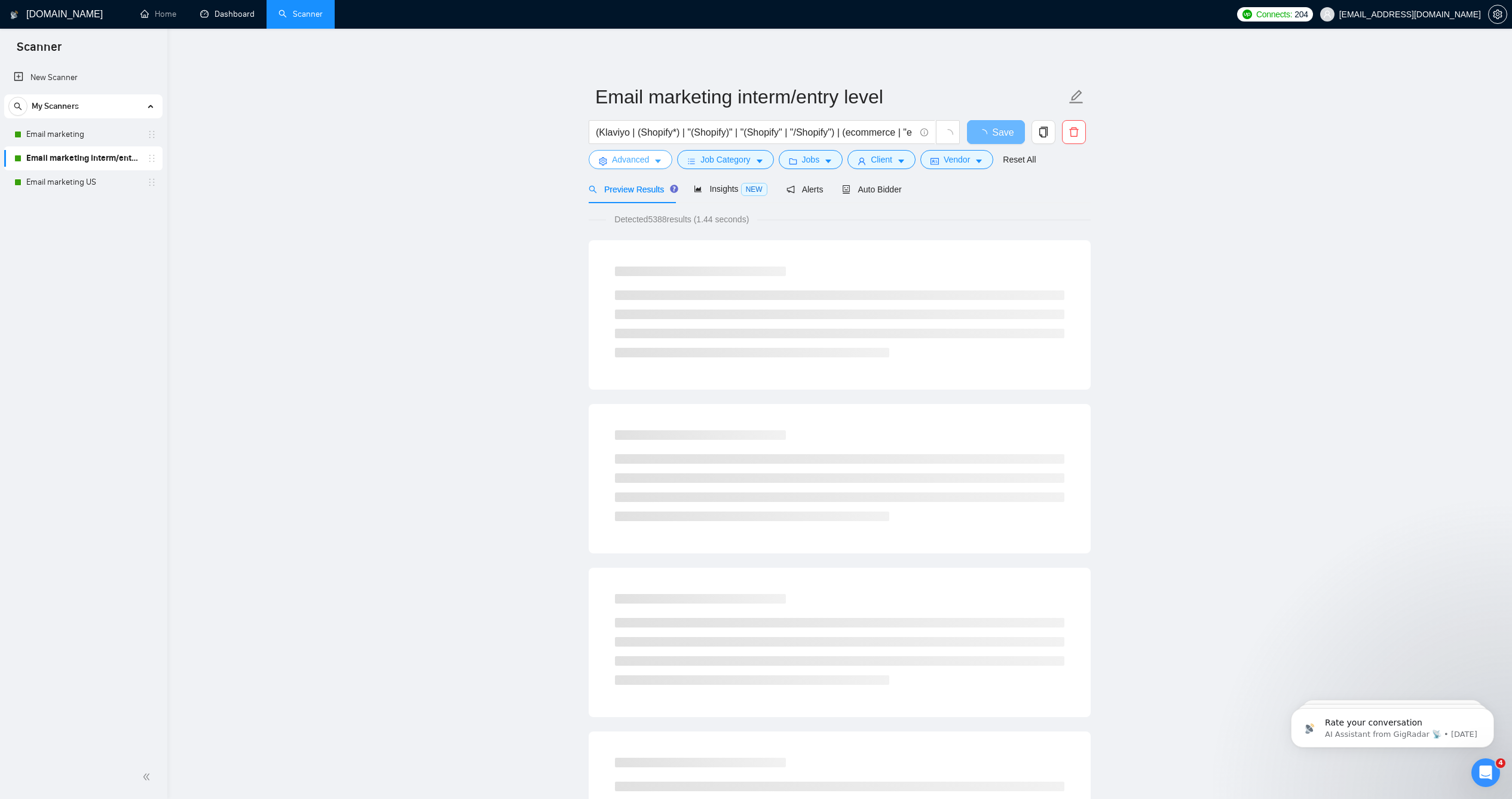
click at [642, 169] on button "Advanced" at bounding box center [630, 159] width 84 height 19
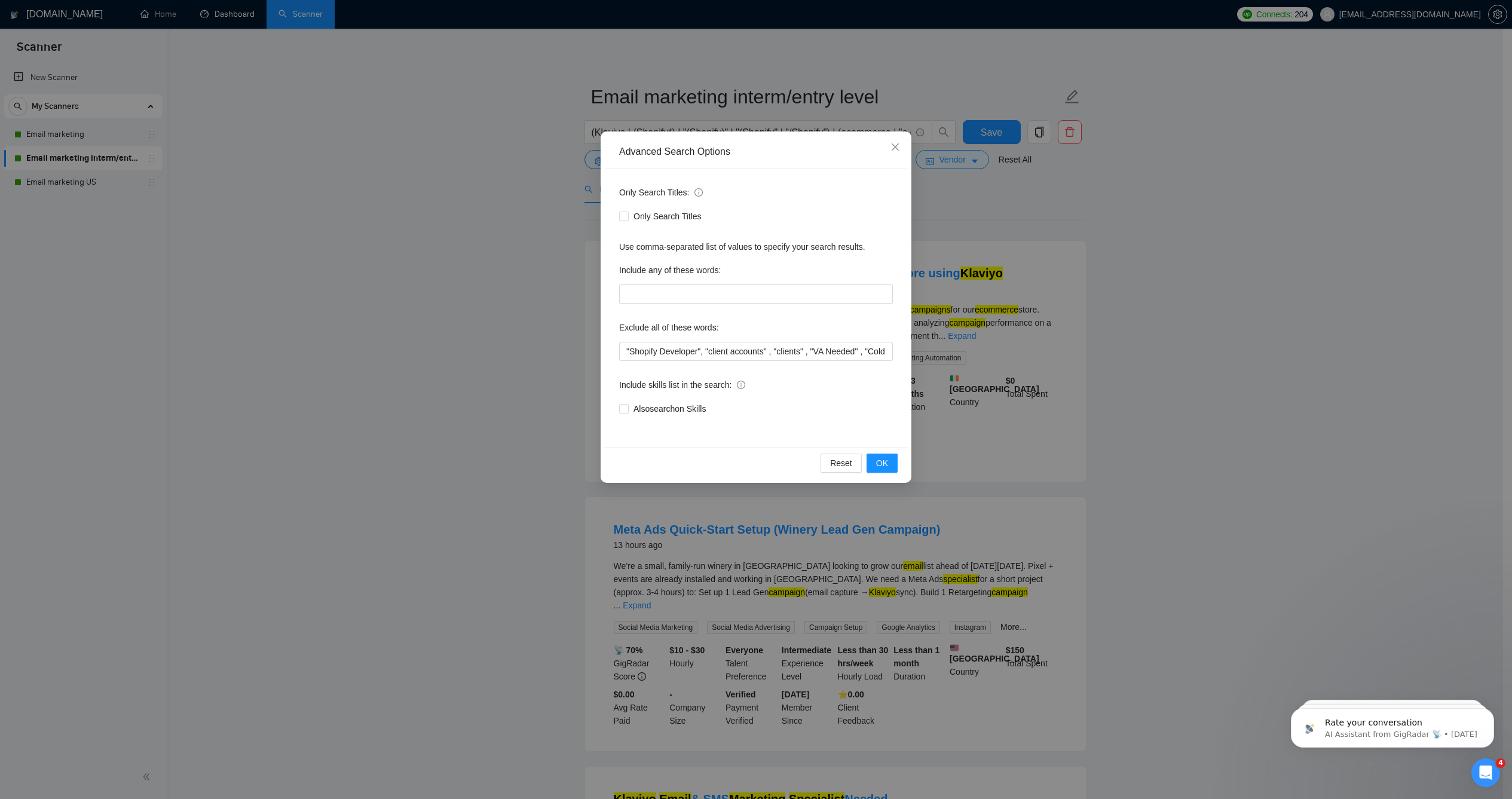
click at [479, 260] on div "Advanced Search Options Only Search Titles: Only Search Titles Use comma-separa…" at bounding box center [756, 399] width 1512 height 799
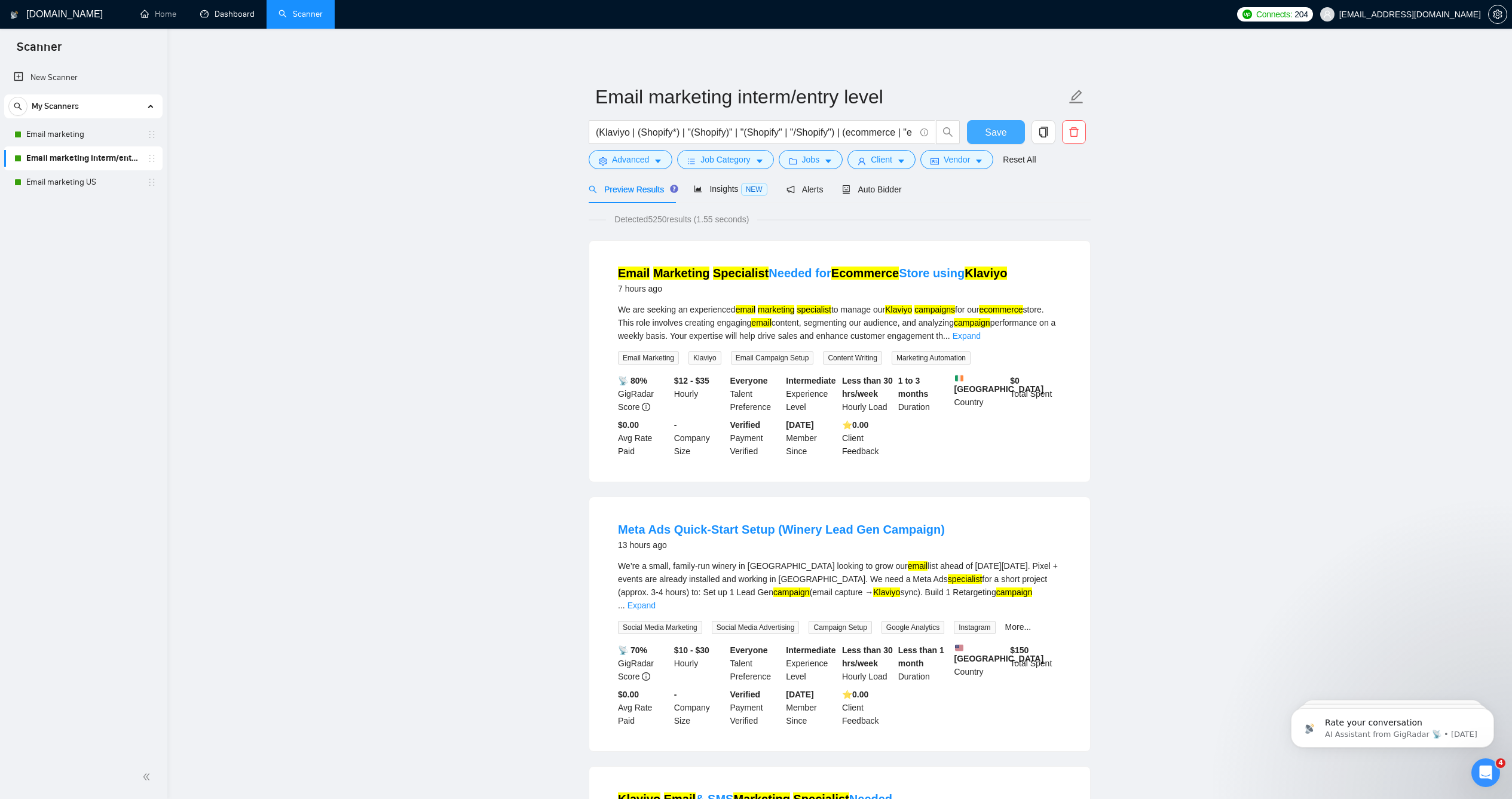
click at [1003, 144] on button "Save" at bounding box center [996, 132] width 58 height 24
click at [103, 183] on link "Email marketing US" at bounding box center [83, 182] width 113 height 24
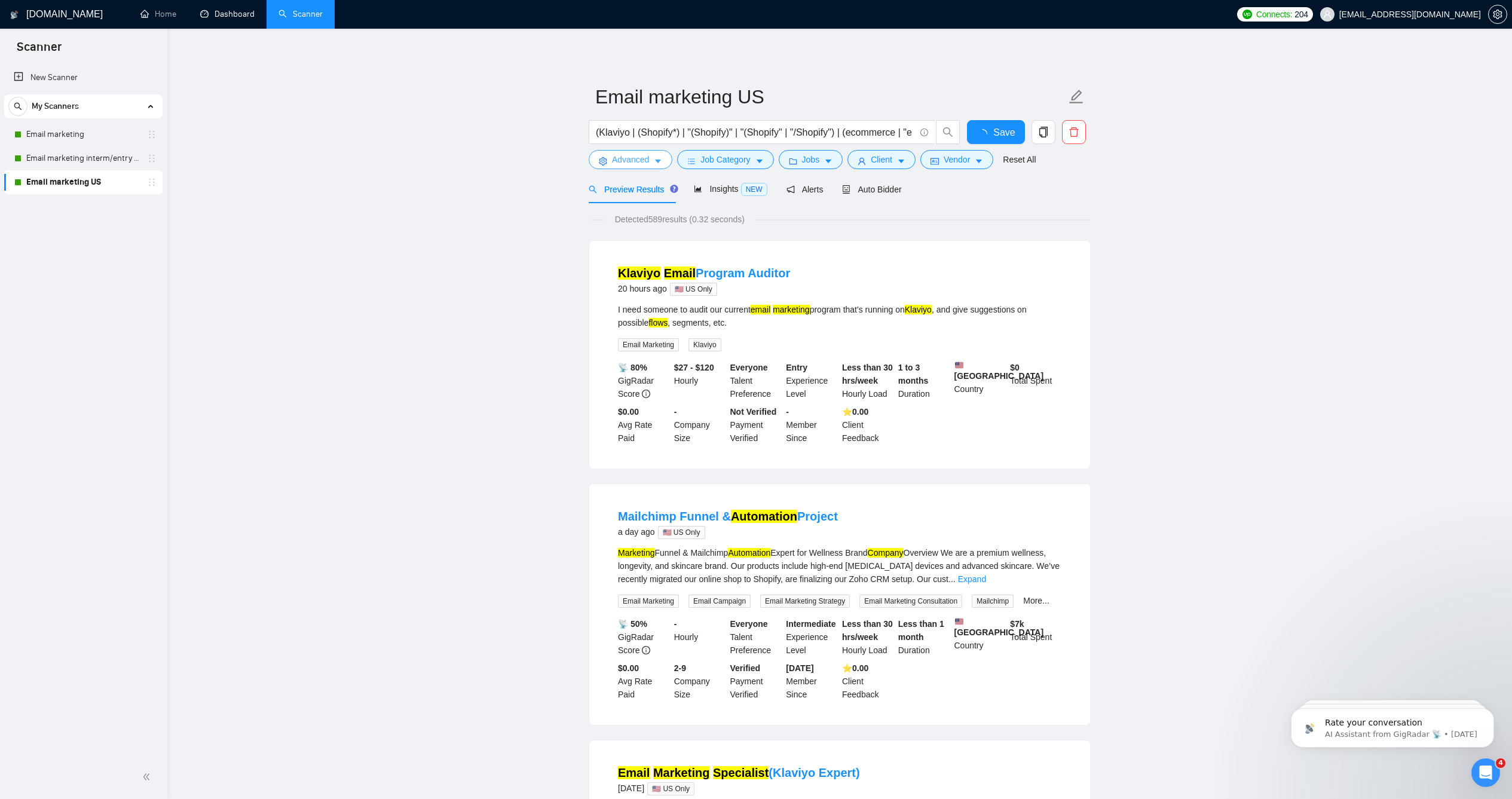
click at [645, 169] on button "Advanced" at bounding box center [630, 159] width 84 height 19
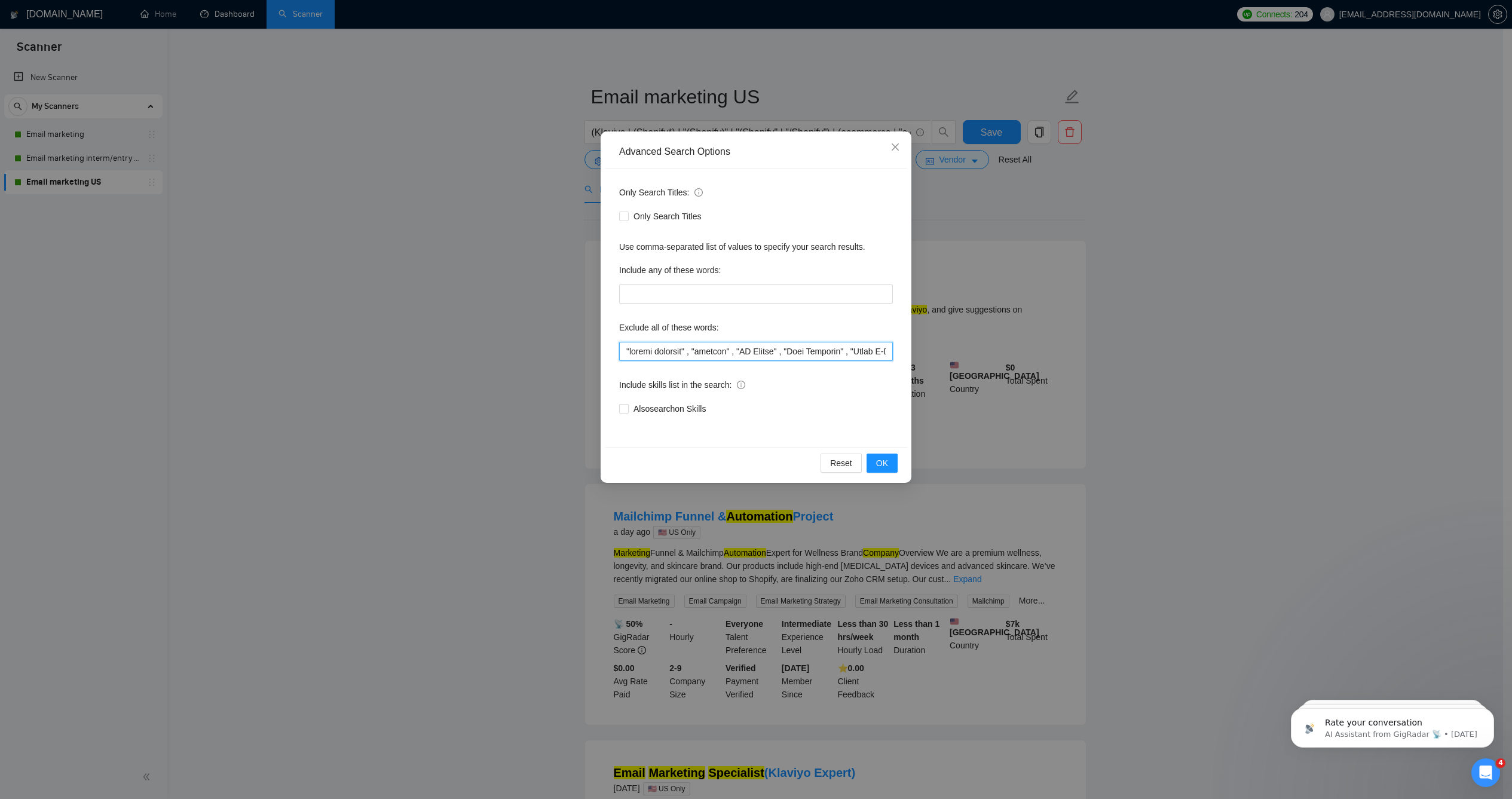
click at [675, 350] on input "text" at bounding box center [756, 351] width 274 height 19
click at [674, 350] on input "text" at bounding box center [756, 351] width 274 height 19
paste input "Shopify Developer", "client accounts" , "clients" ,"
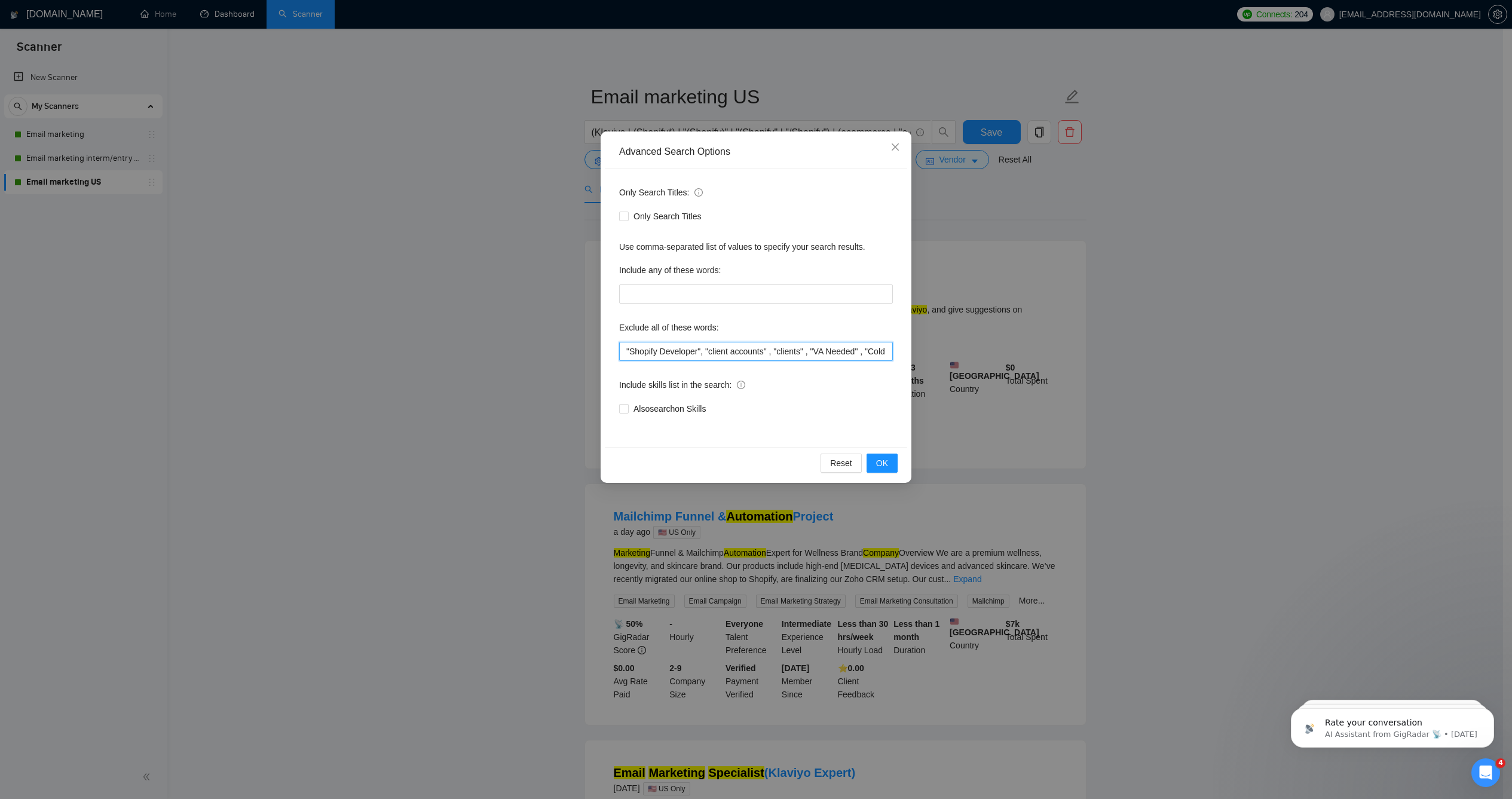
scroll to position [0, 2906]
type input ""Shopify Developer", "client accounts" , "clients" , "VA Needed" , "Cold Outrea…"
click at [876, 469] on span "OK" at bounding box center [882, 463] width 12 height 13
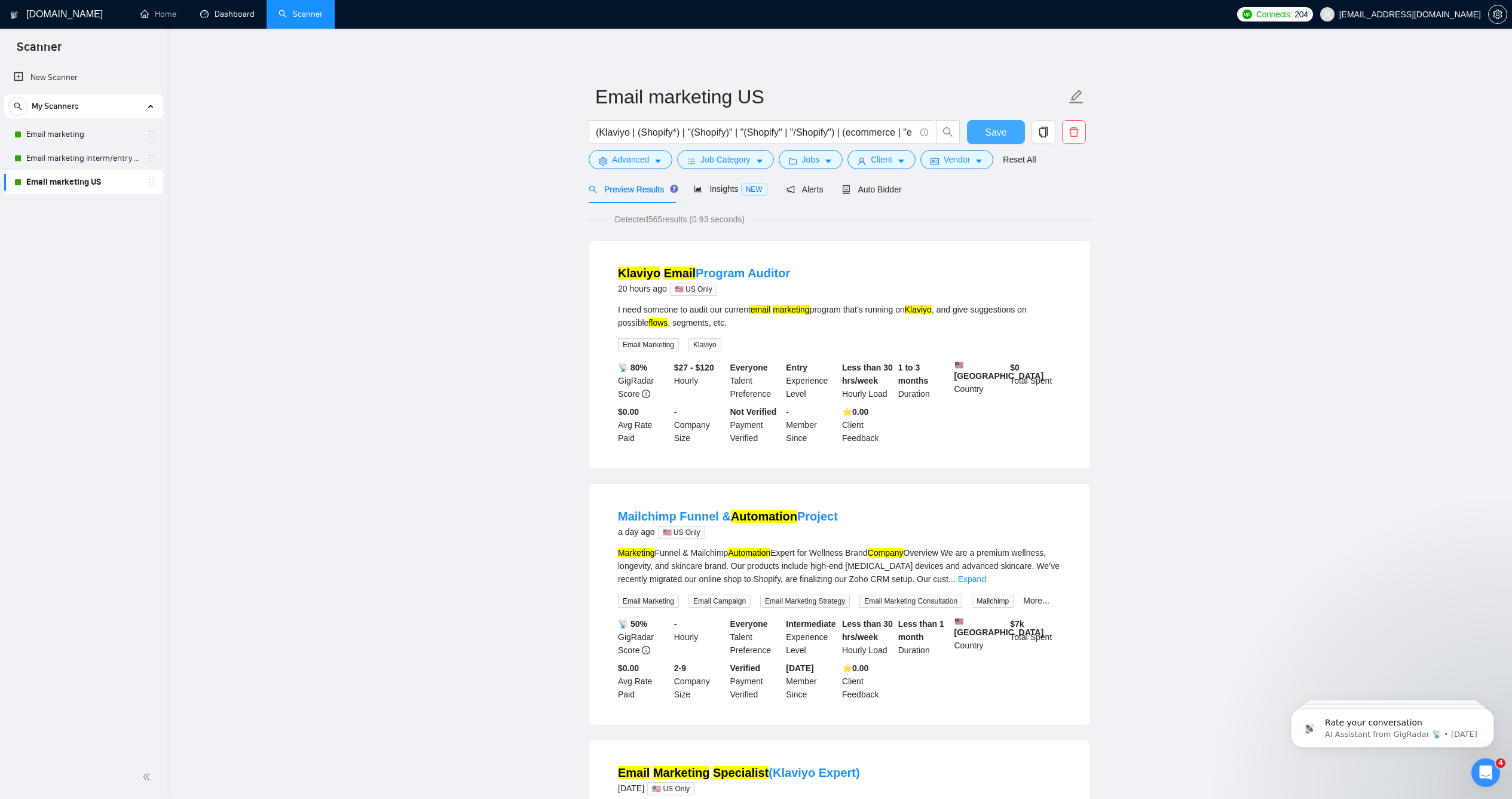
click at [985, 140] on span "Save" at bounding box center [996, 132] width 22 height 15
click at [77, 132] on link "Email marketing" at bounding box center [83, 134] width 113 height 24
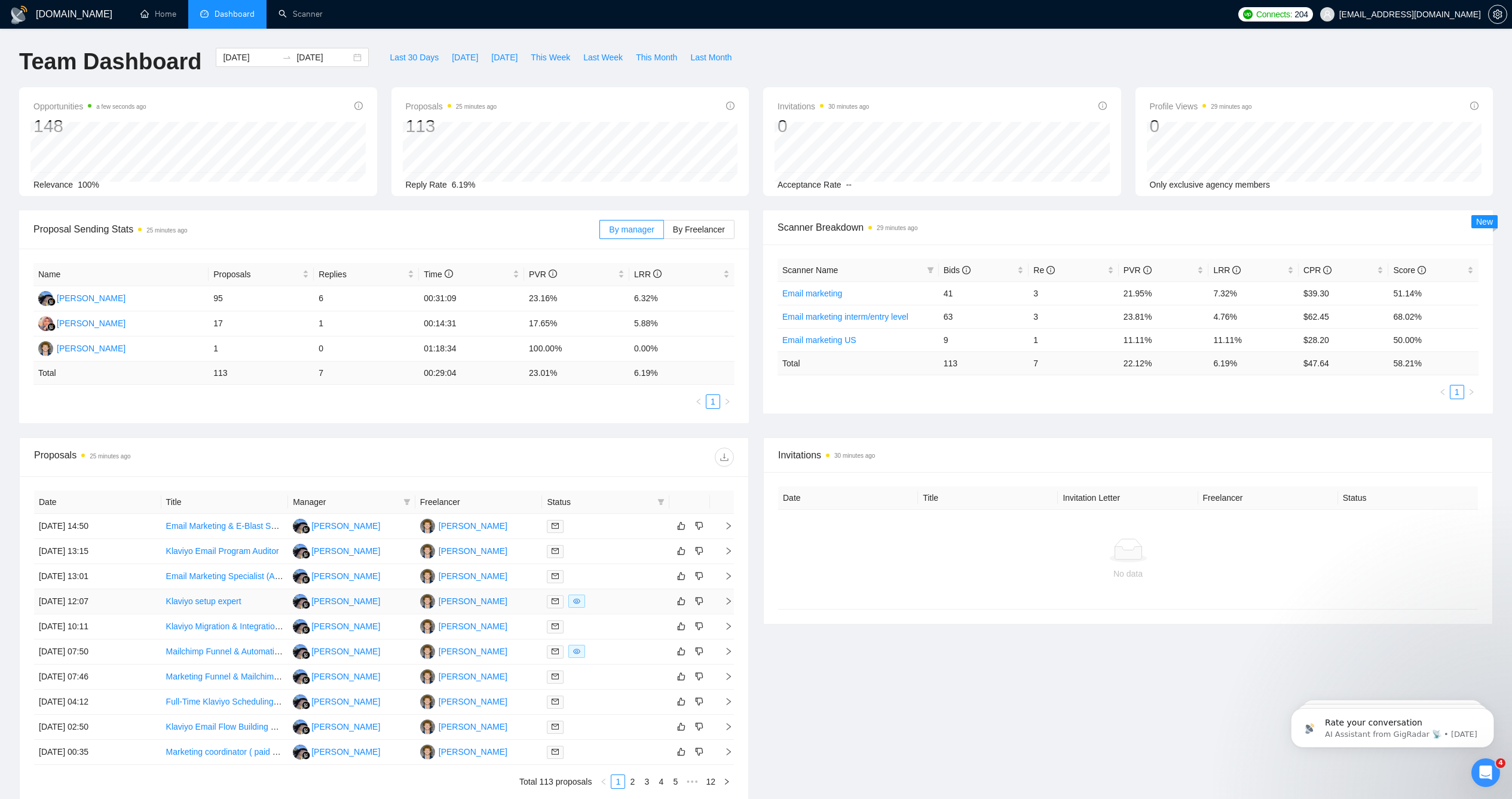
click at [533, 598] on td "[PERSON_NAME]" at bounding box center [479, 601] width 128 height 25
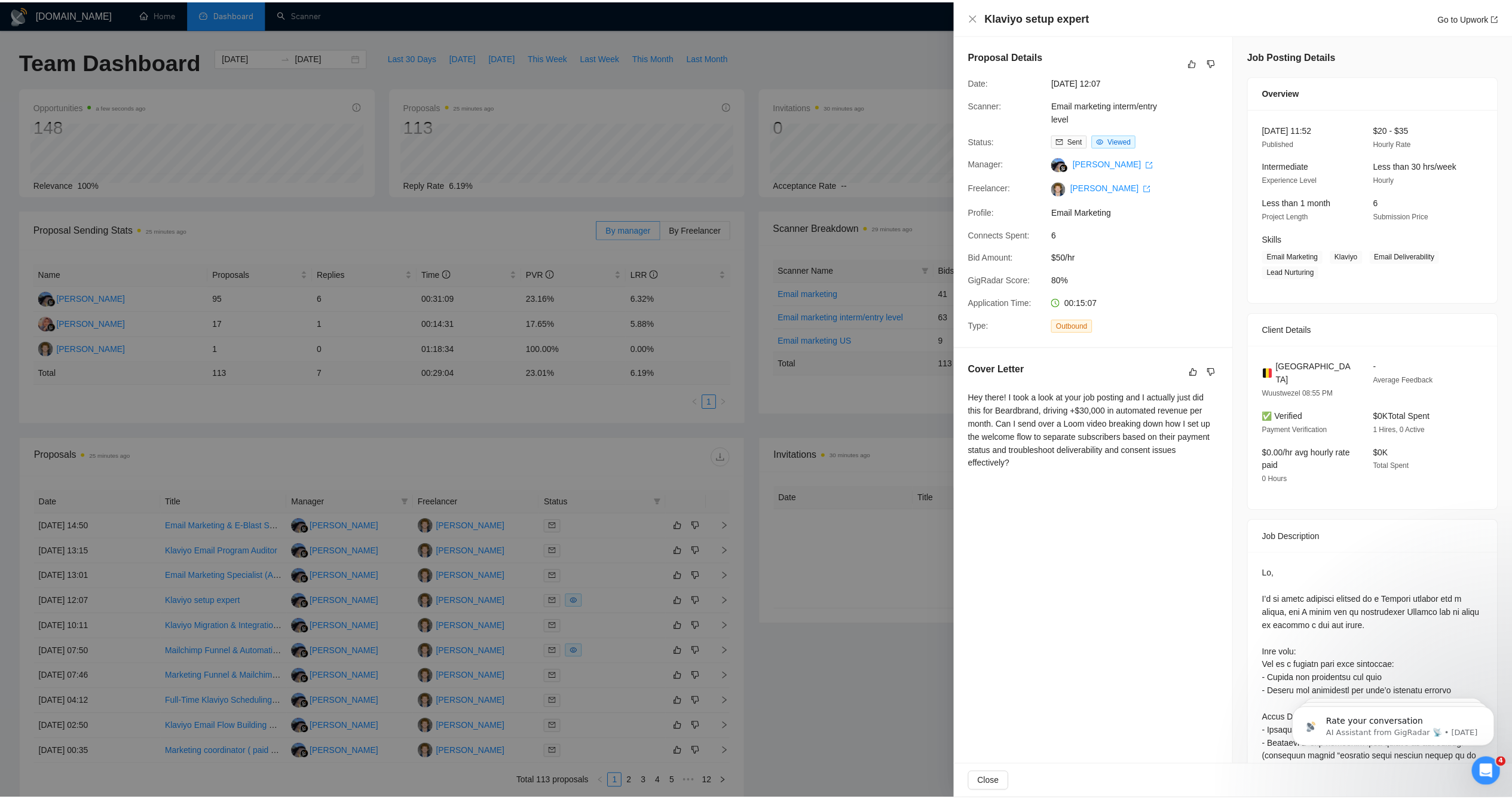
scroll to position [87, 0]
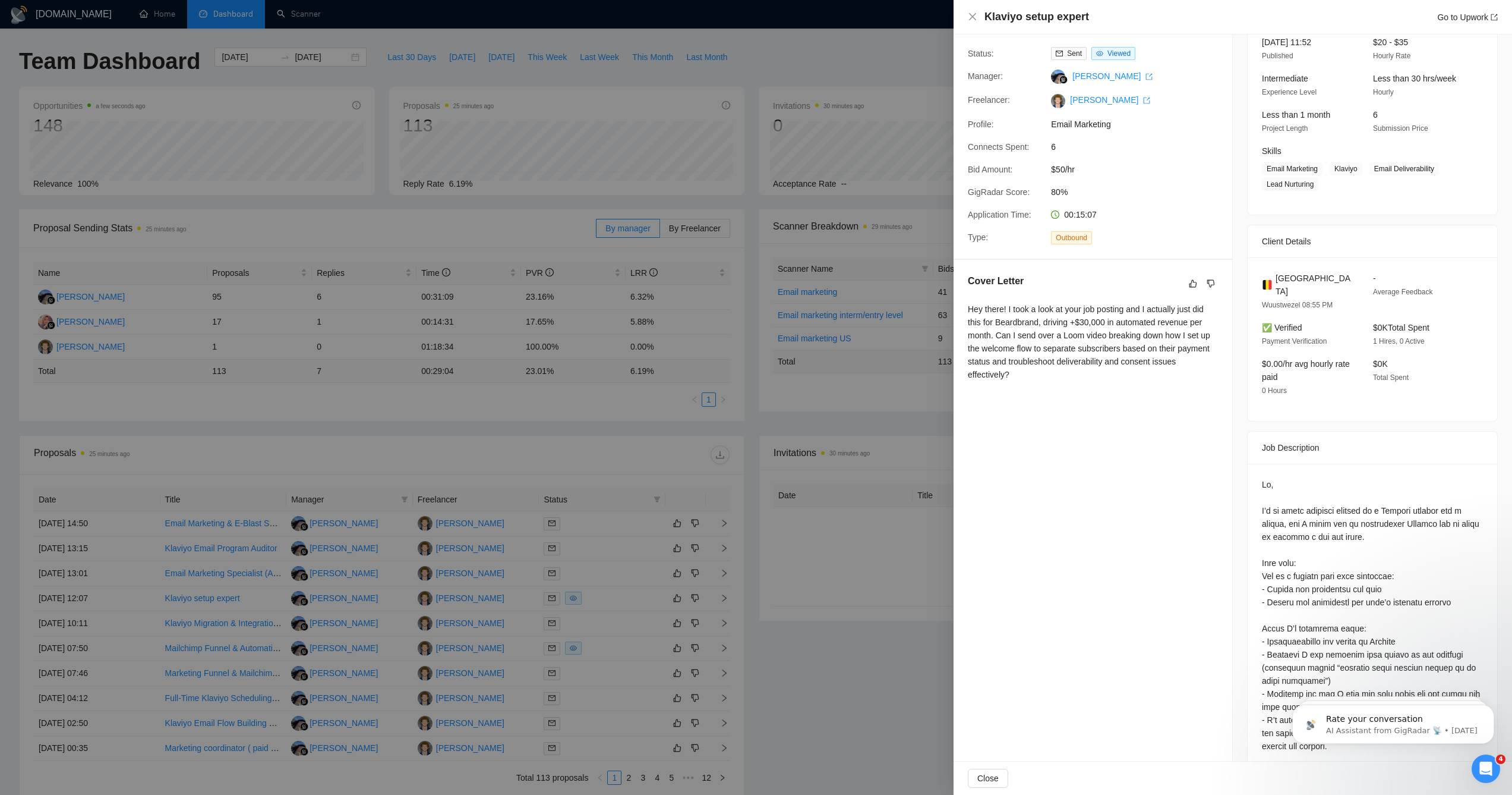
click at [878, 642] on div at bounding box center [756, 397] width 1512 height 795
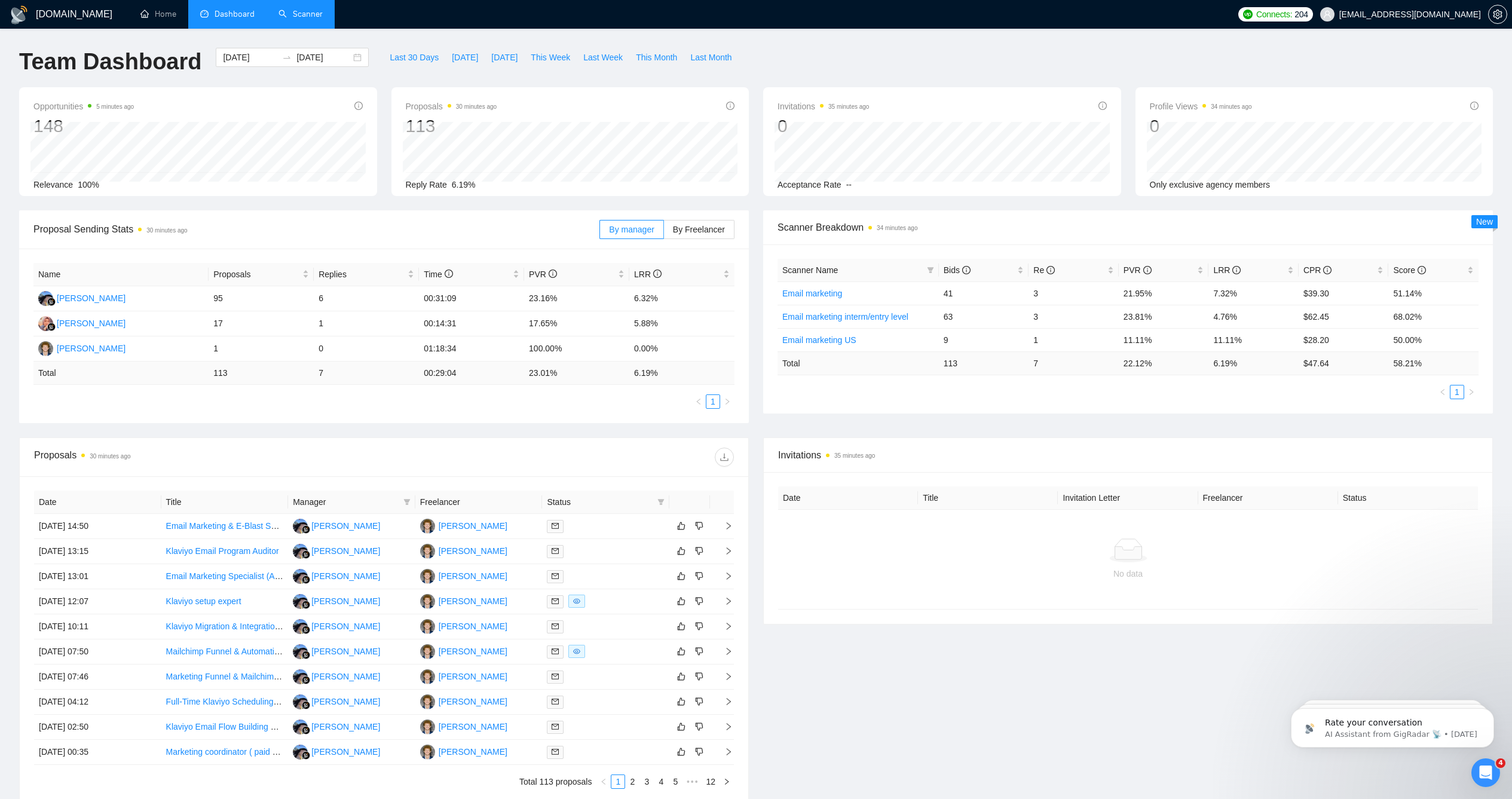
click at [318, 14] on link "Scanner" at bounding box center [300, 14] width 44 height 10
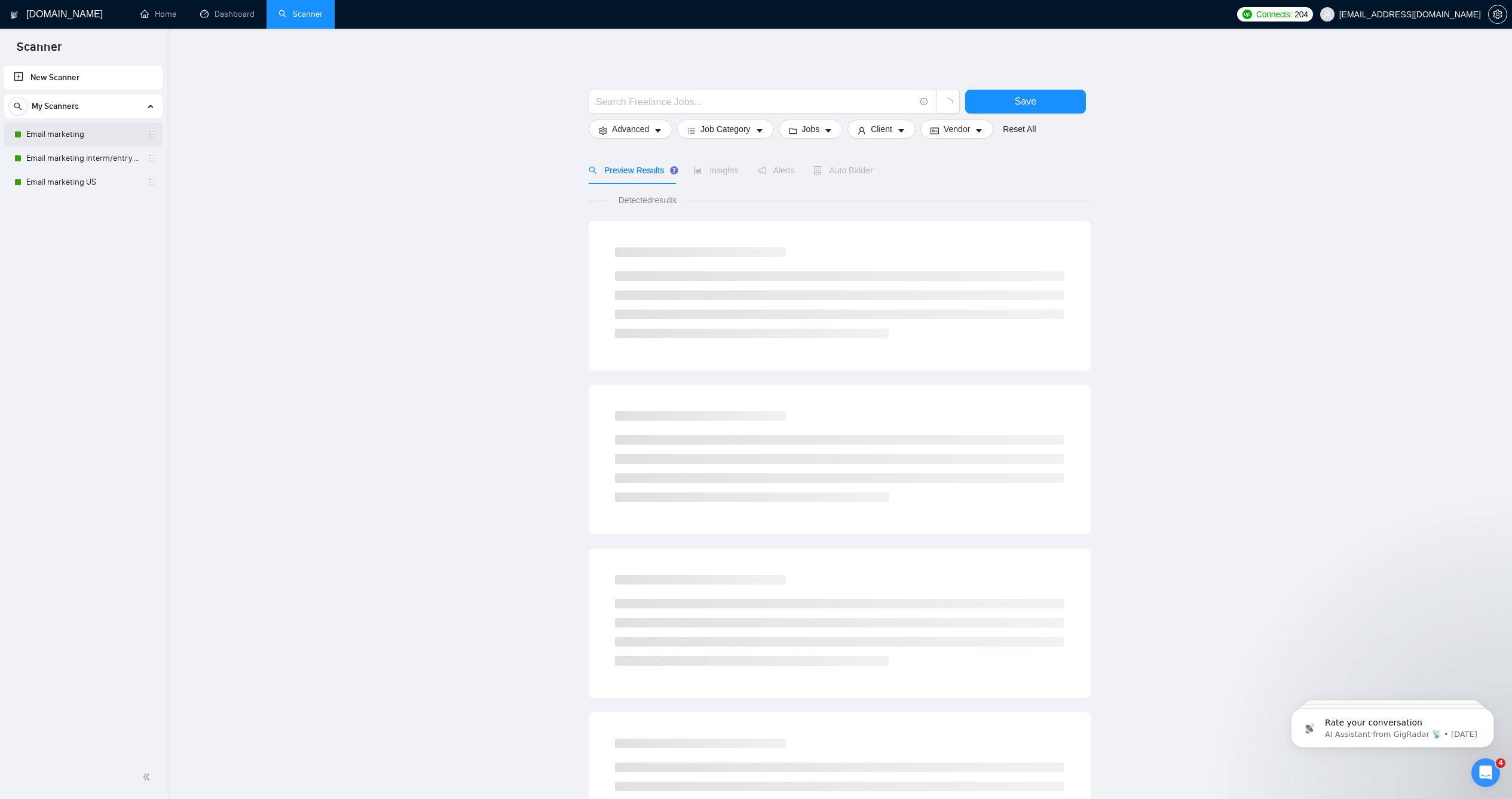
click at [88, 138] on link "Email marketing" at bounding box center [83, 134] width 113 height 24
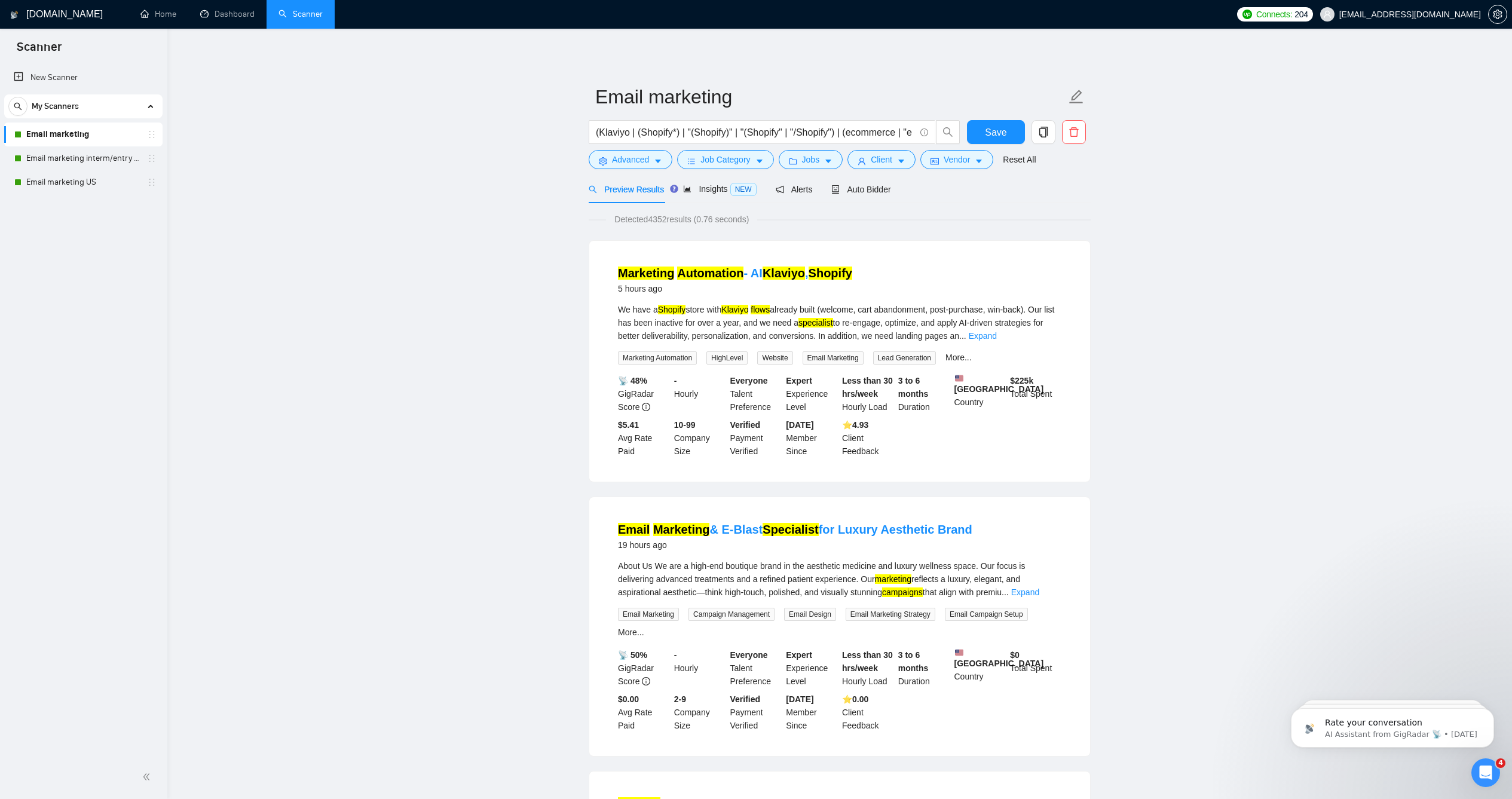
click at [878, 175] on form "Email marketing (Klaviyo | (Shopify*) | "(Shopify)" | "(Shopify" | "/Shopify") …" at bounding box center [840, 126] width 502 height 97
click at [872, 196] on div "Auto Bidder" at bounding box center [872, 189] width 60 height 13
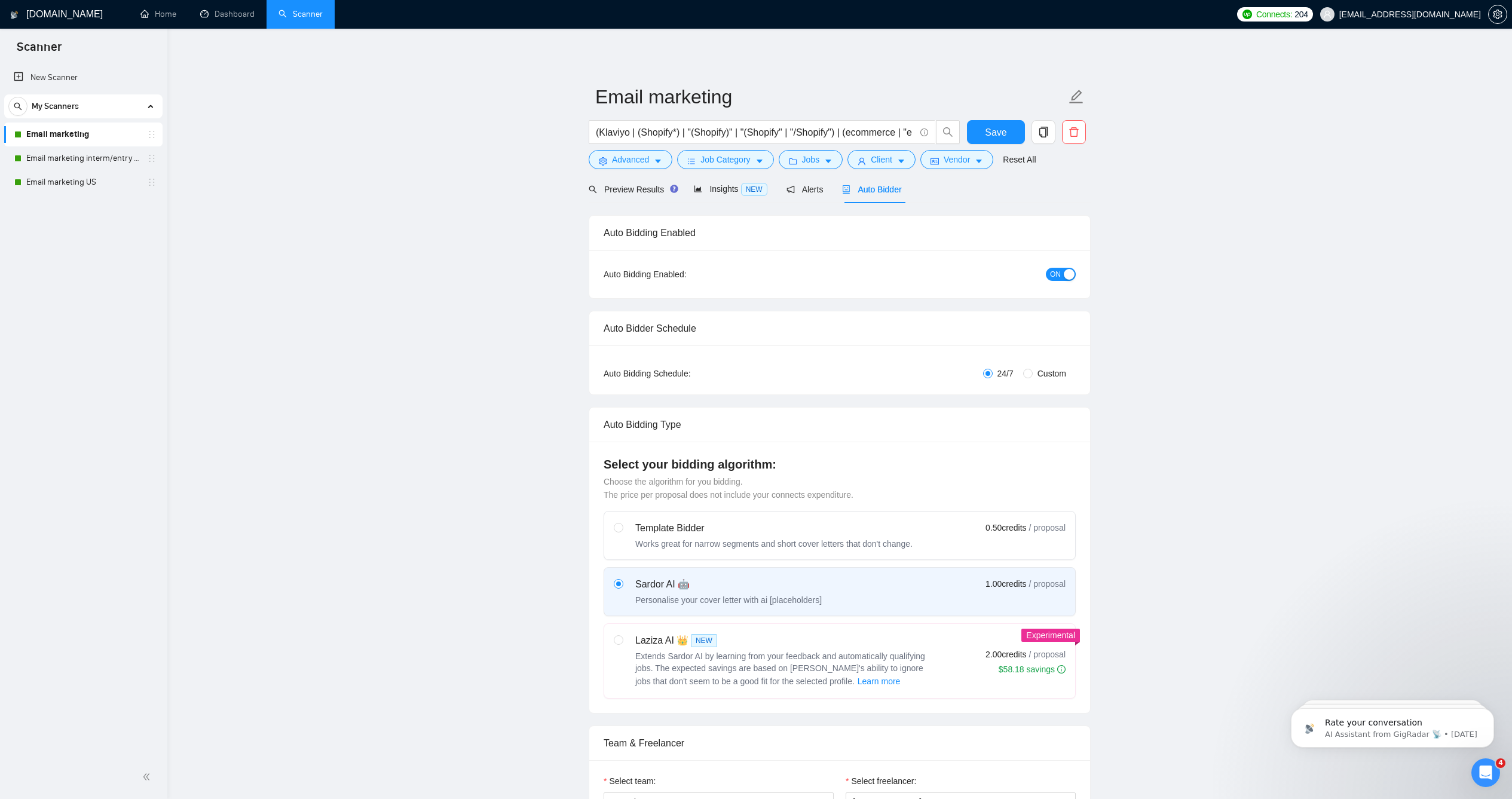
checkbox input "true"
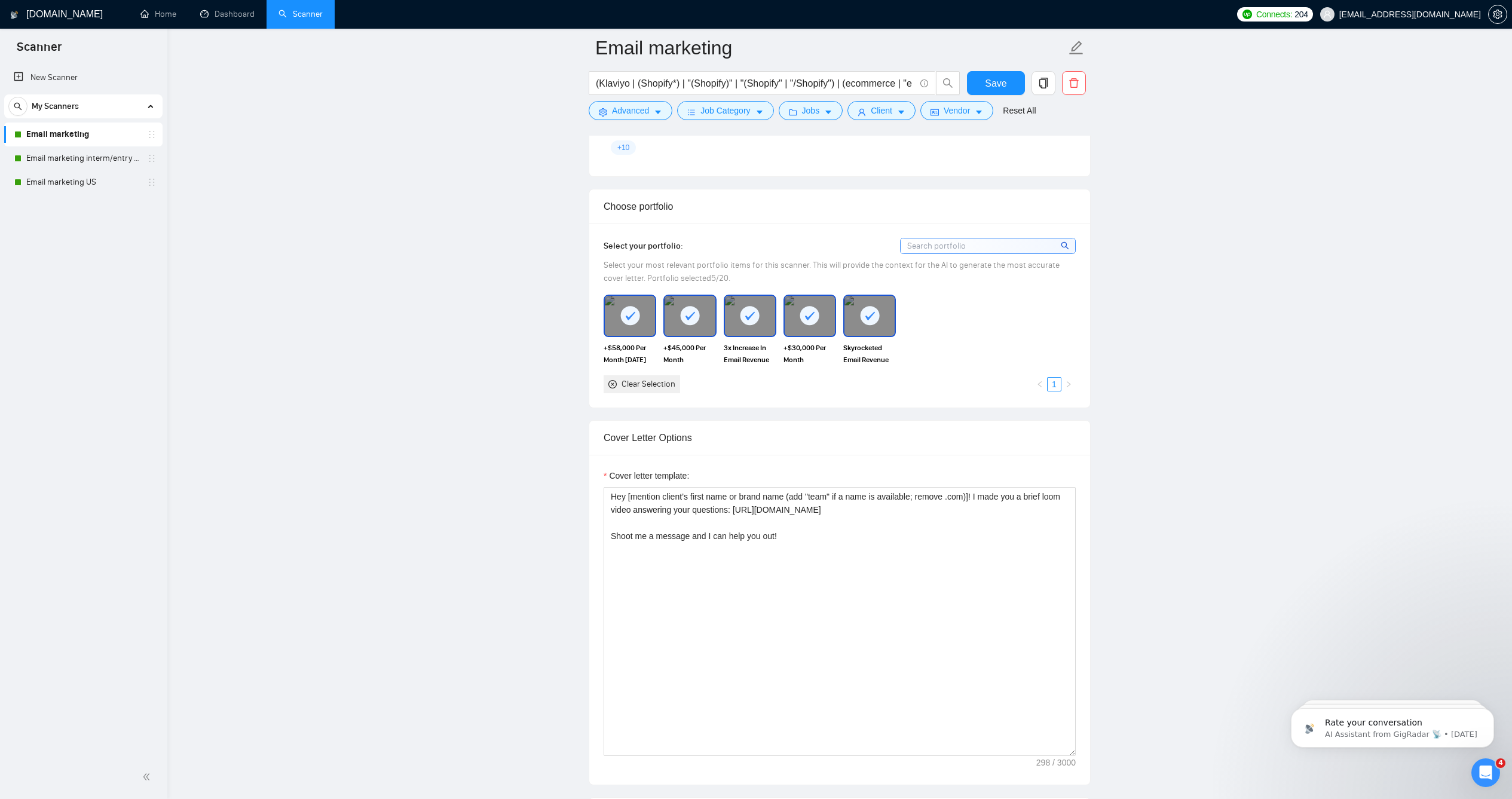
scroll to position [1226, 0]
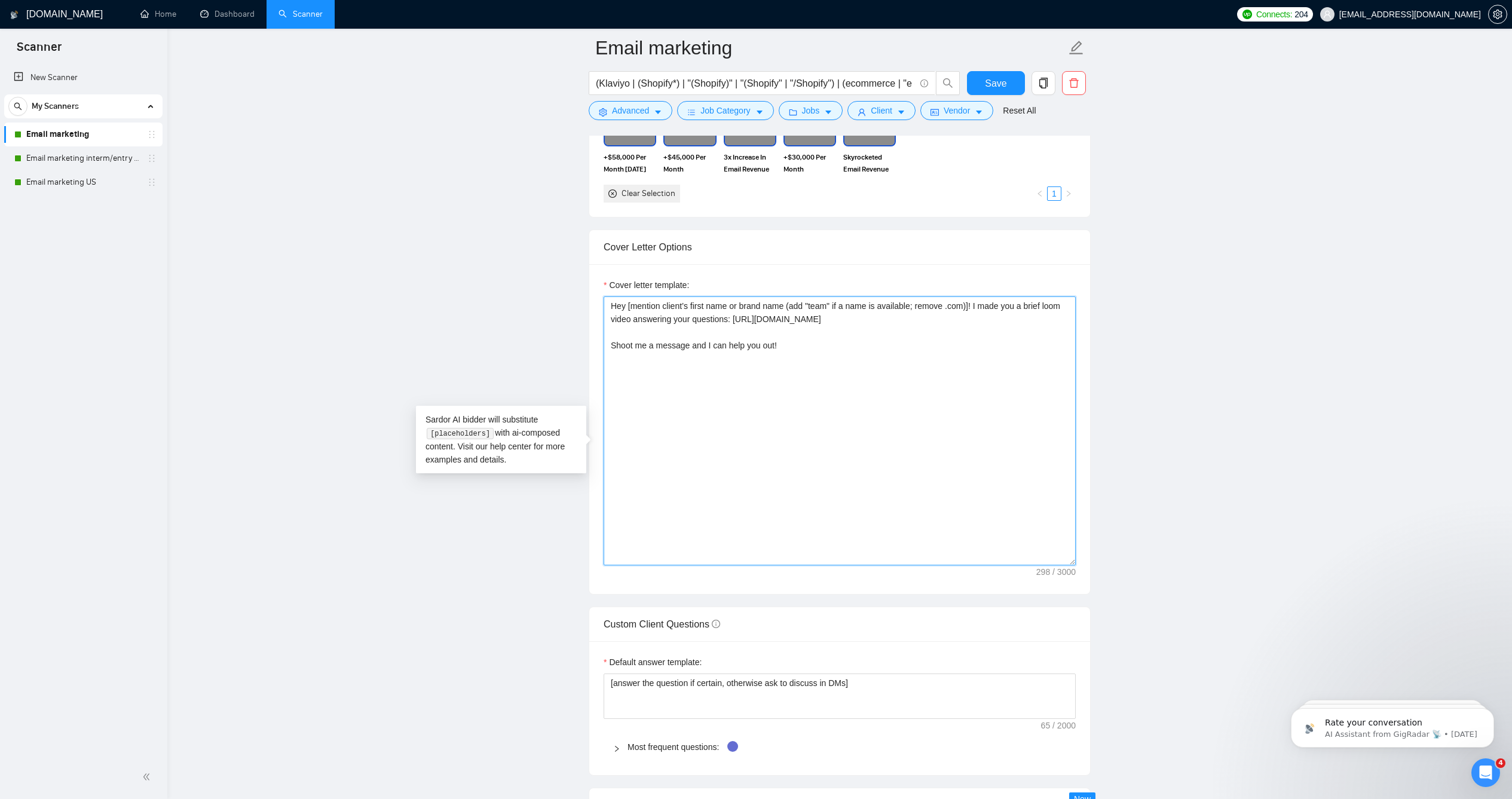
drag, startPoint x: 969, startPoint y: 325, endPoint x: 932, endPoint y: 324, distance: 37.0
click at [932, 324] on textarea "Hey [mention client’s first name or brand name (add "team" if a name is availab…" at bounding box center [840, 430] width 472 height 269
click at [906, 325] on textarea "Hey [mention client’s first name or brand name (add "team" if a name is availab…" at bounding box center [840, 430] width 472 height 269
drag, startPoint x: 916, startPoint y: 328, endPoint x: 789, endPoint y: 328, distance: 127.0
click at [789, 328] on textarea "Hey [mention client’s first name or brand name (add "team" if a name is availab…" at bounding box center [840, 430] width 472 height 269
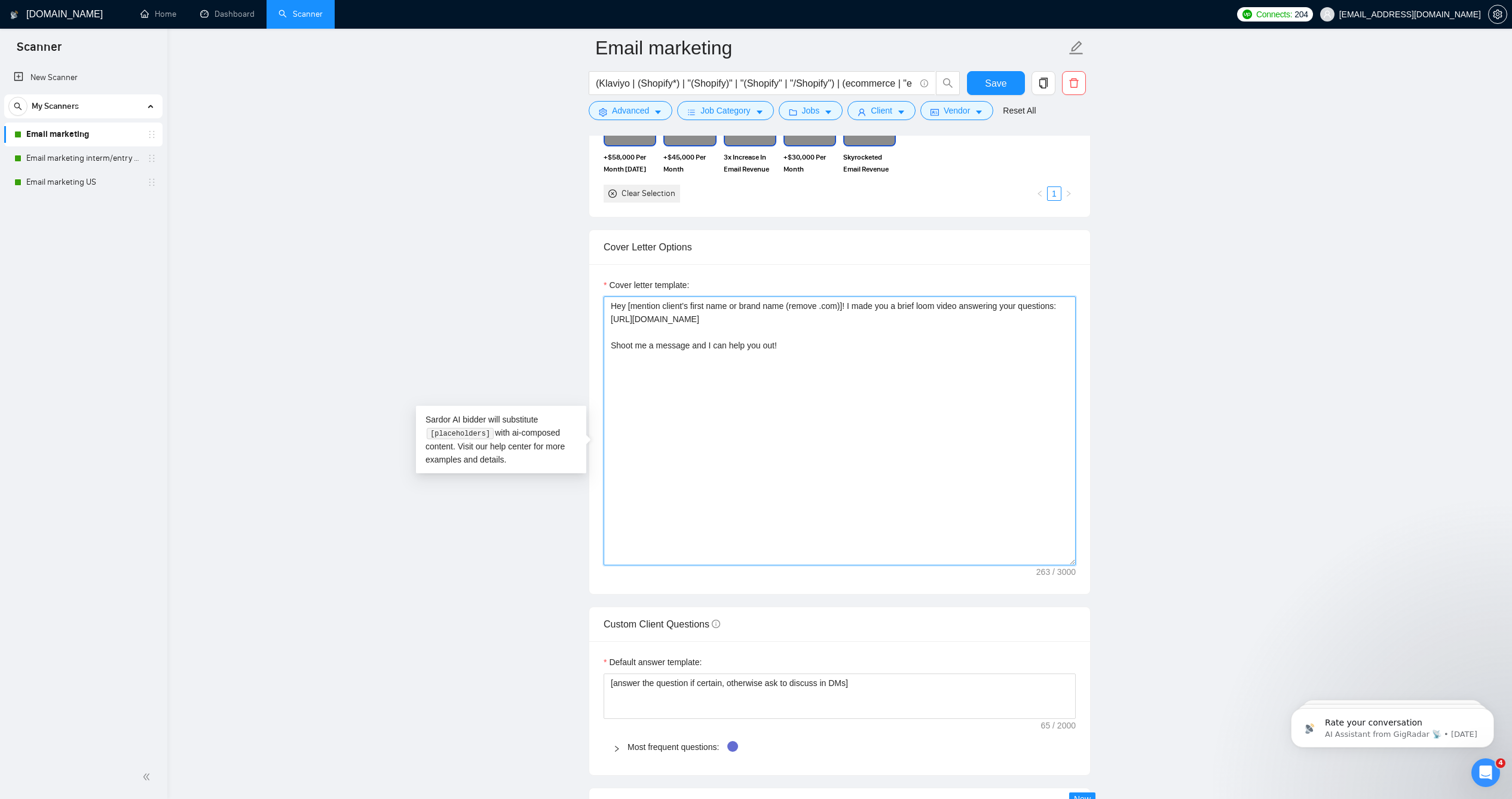
click at [620, 324] on textarea "Hey [mention client’s first name or brand name (remove .com)]! I made you a bri…" at bounding box center [840, 430] width 472 height 269
click at [796, 374] on textarea "Hey there [mention client’s first name or brand name (remove .com)]! I made you…" at bounding box center [840, 430] width 472 height 269
click at [795, 375] on textarea "Hey there [mention client’s first name or brand name (remove .com)]! I made you…" at bounding box center [840, 430] width 472 height 269
drag, startPoint x: 778, startPoint y: 382, endPoint x: 533, endPoint y: 375, distance: 245.1
click at [533, 375] on main "Email marketing (Klaviyo | (Shopify*) | "(Shopify)" | "(Shopify" | "/Shopify") …" at bounding box center [840, 604] width 1306 height 3566
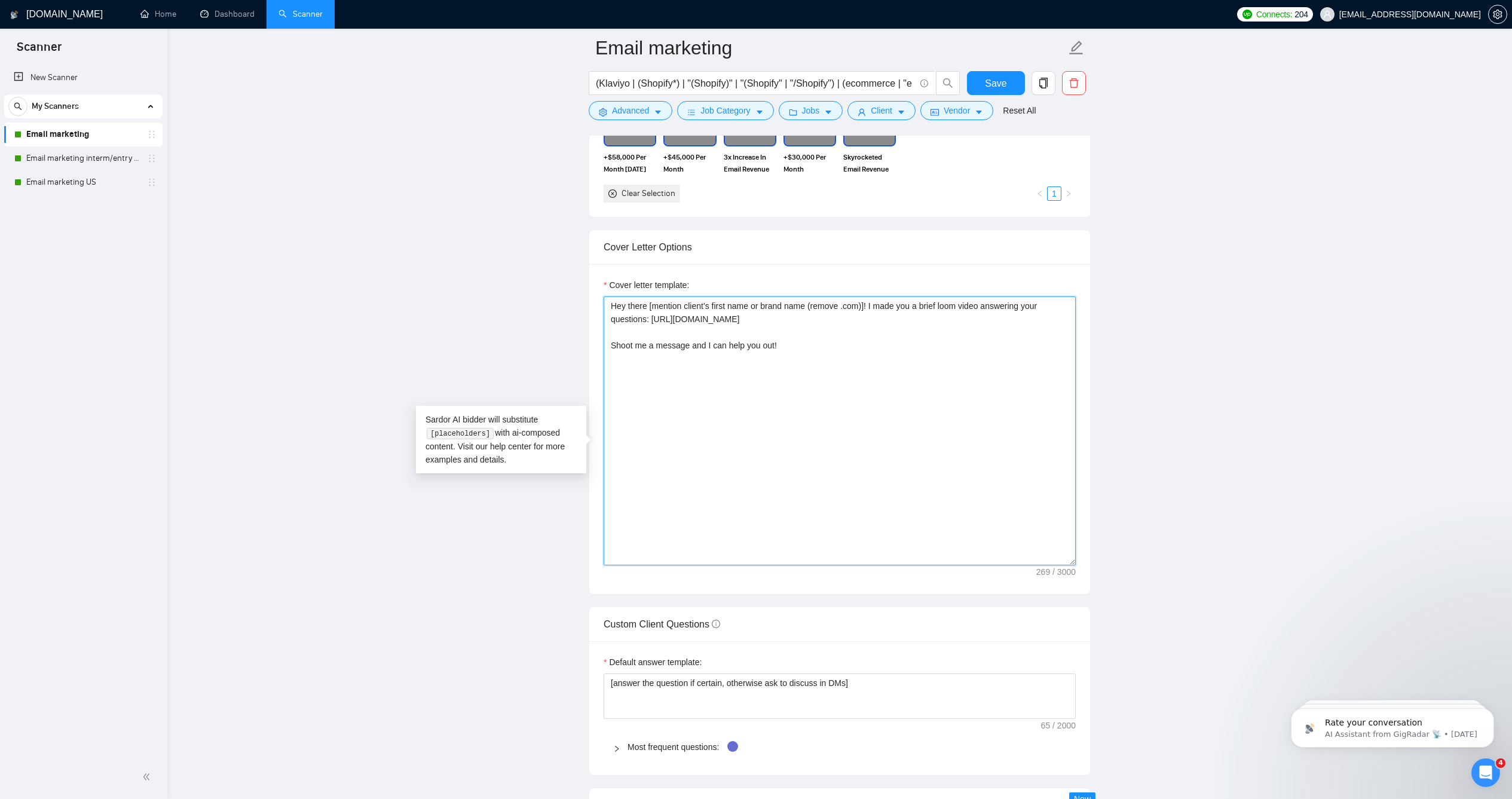
click at [873, 362] on textarea "Hey there [mention client’s first name or brand name (remove .com)]! I made you…" at bounding box center [840, 430] width 472 height 269
drag, startPoint x: 781, startPoint y: 376, endPoint x: 599, endPoint y: 375, distance: 182.0
click at [604, 375] on textarea "Hey there [mention client’s first name or brand name (remove .com)]! I made you…" at bounding box center [840, 430] width 472 height 269
click at [878, 377] on textarea "Hey there [mention client’s first name or brand name (remove .com)]! I made you…" at bounding box center [840, 430] width 472 height 269
type textarea "Hey there [mention client’s first name or brand name (remove .com)]! I made you…"
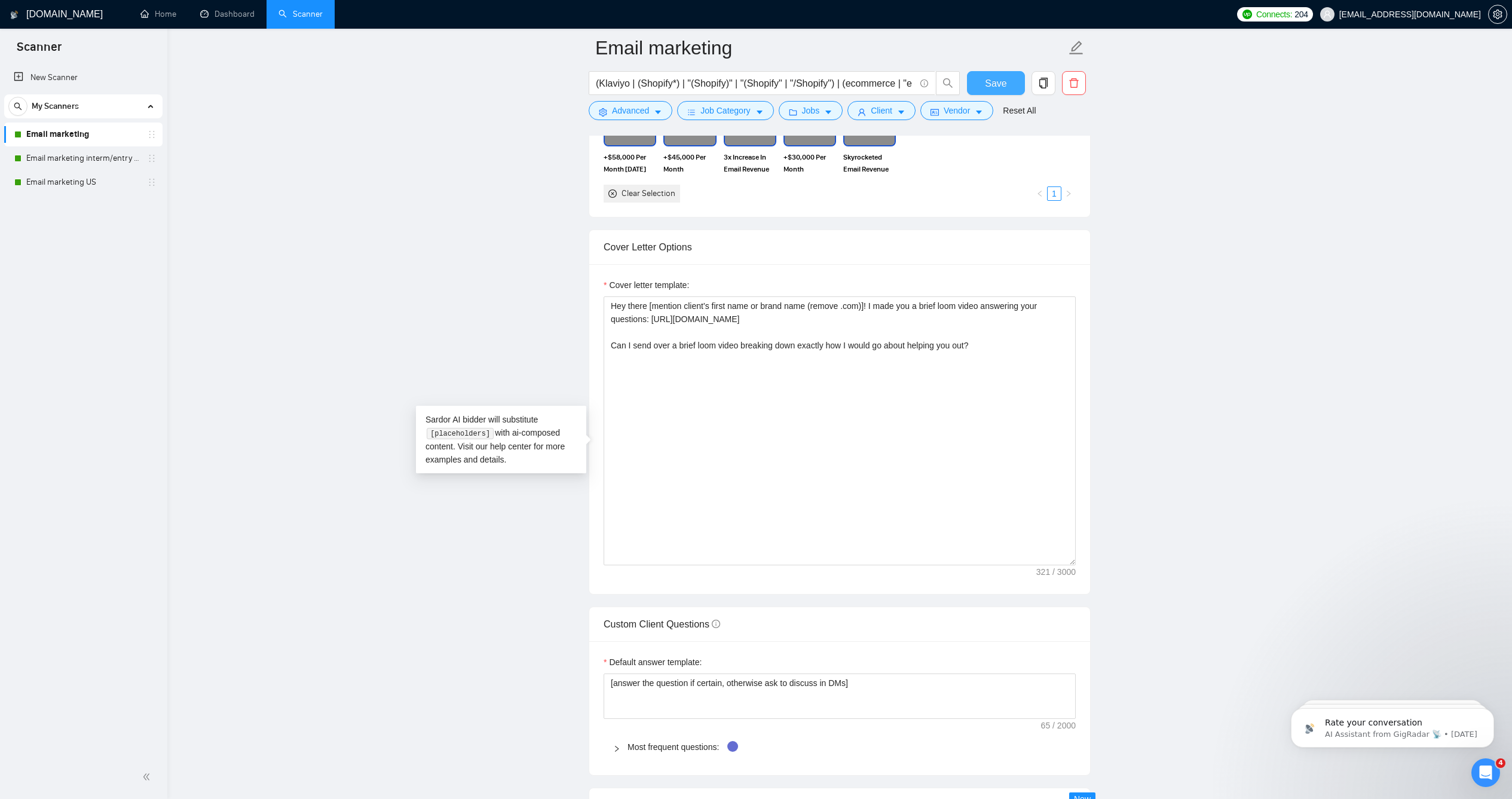
click at [994, 79] on span "Save" at bounding box center [996, 83] width 22 height 15
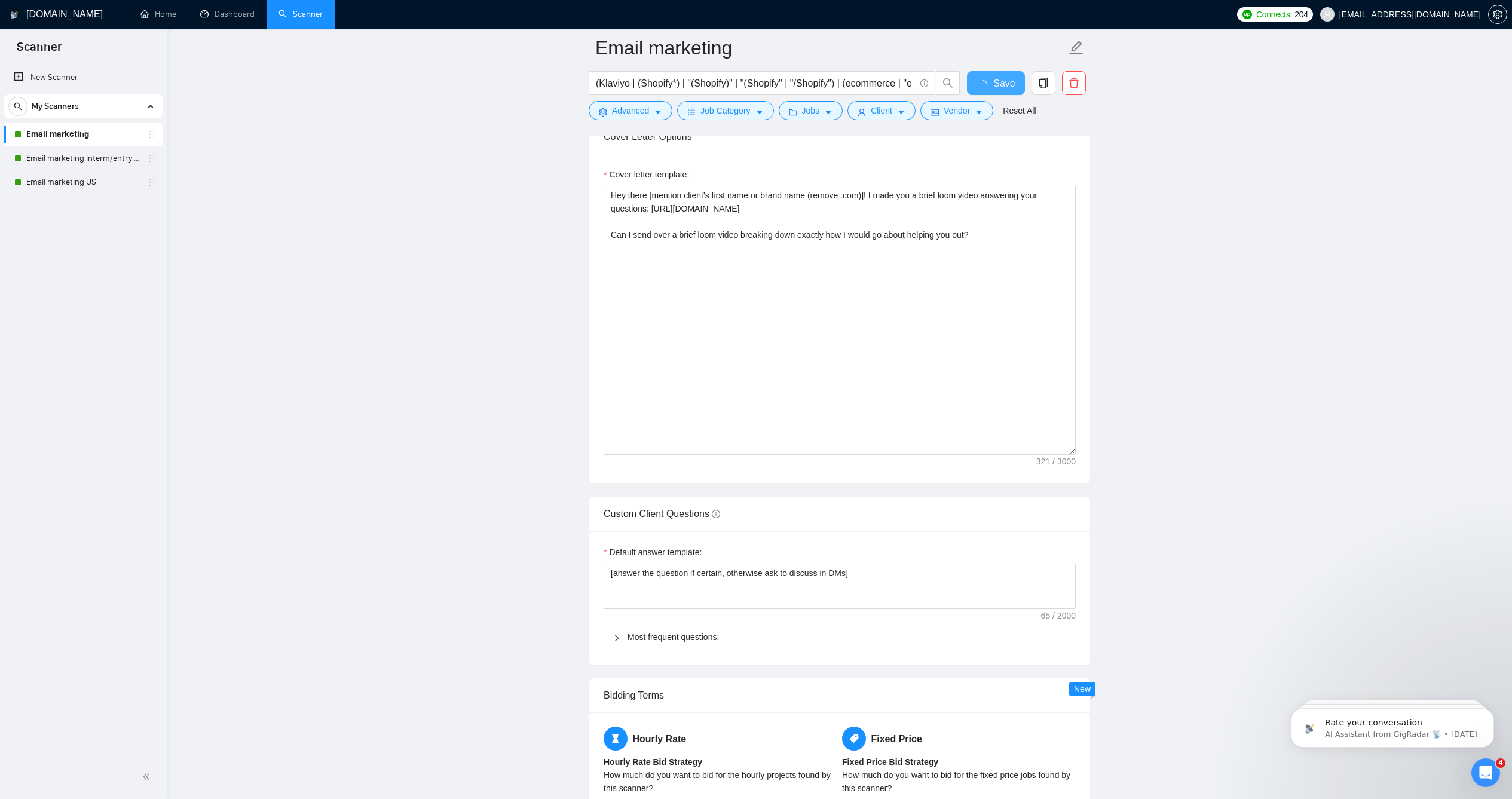
checkbox input "true"
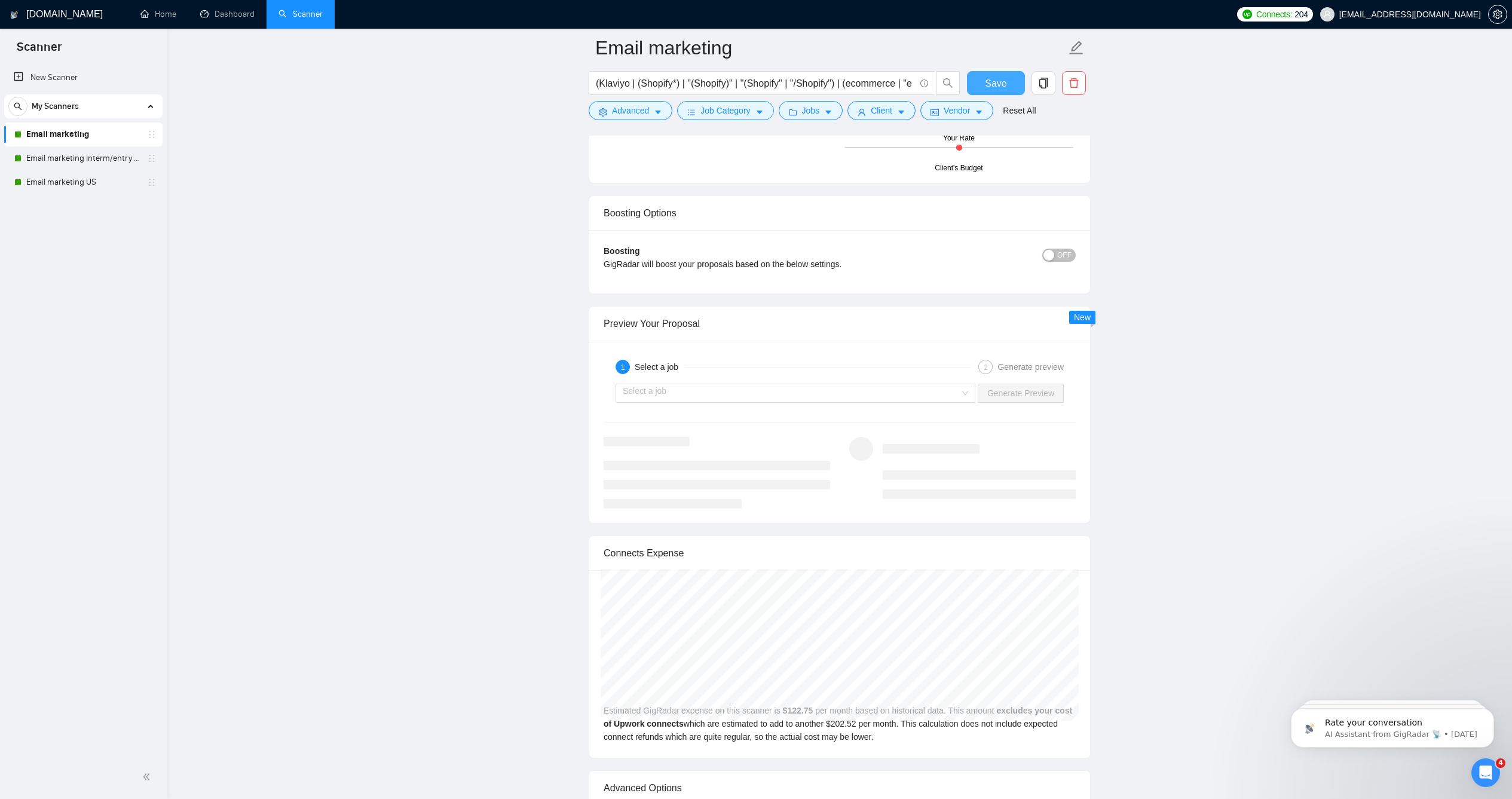
scroll to position [2202, 0]
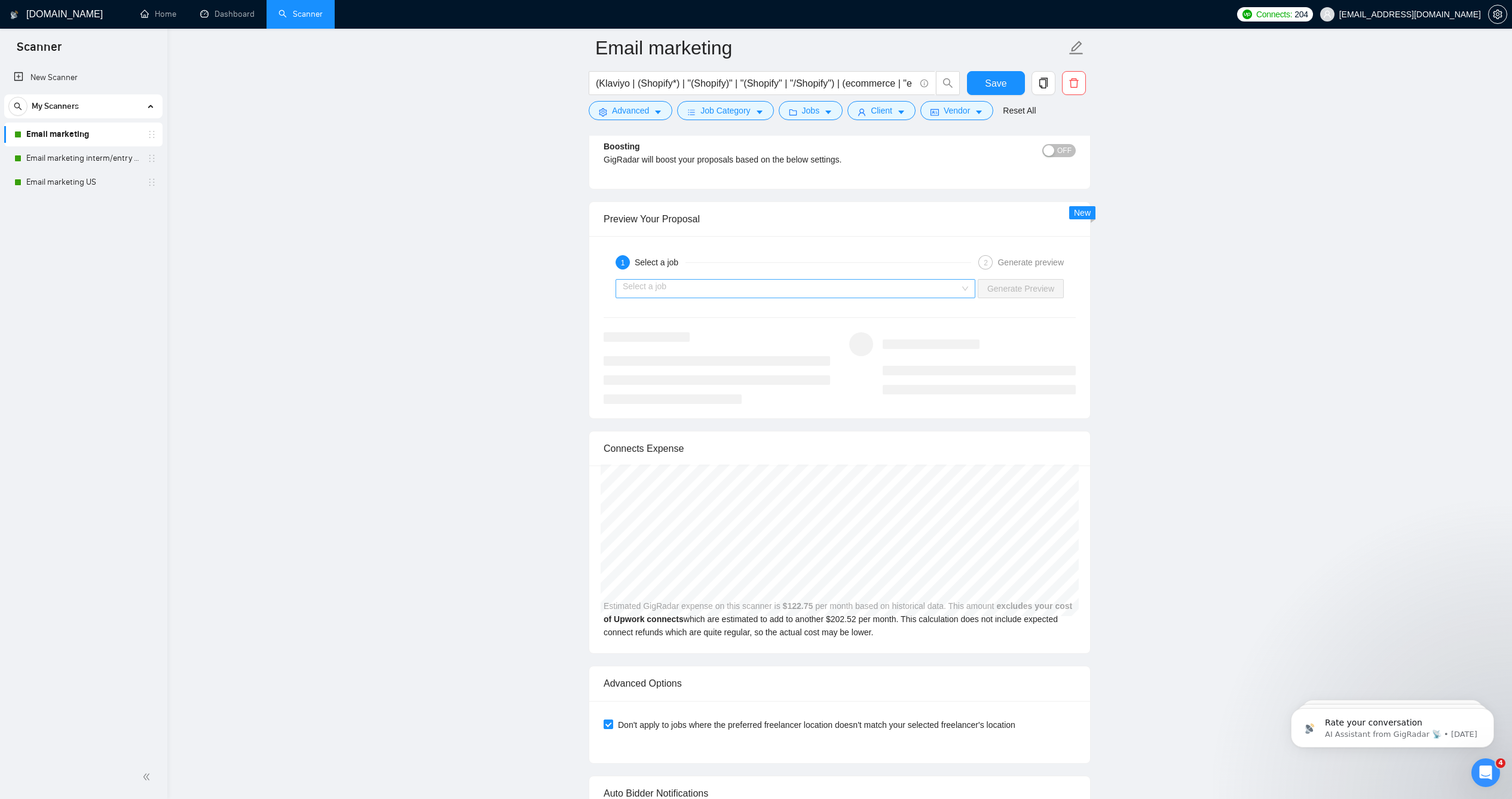
click at [910, 297] on input "search" at bounding box center [791, 288] width 337 height 18
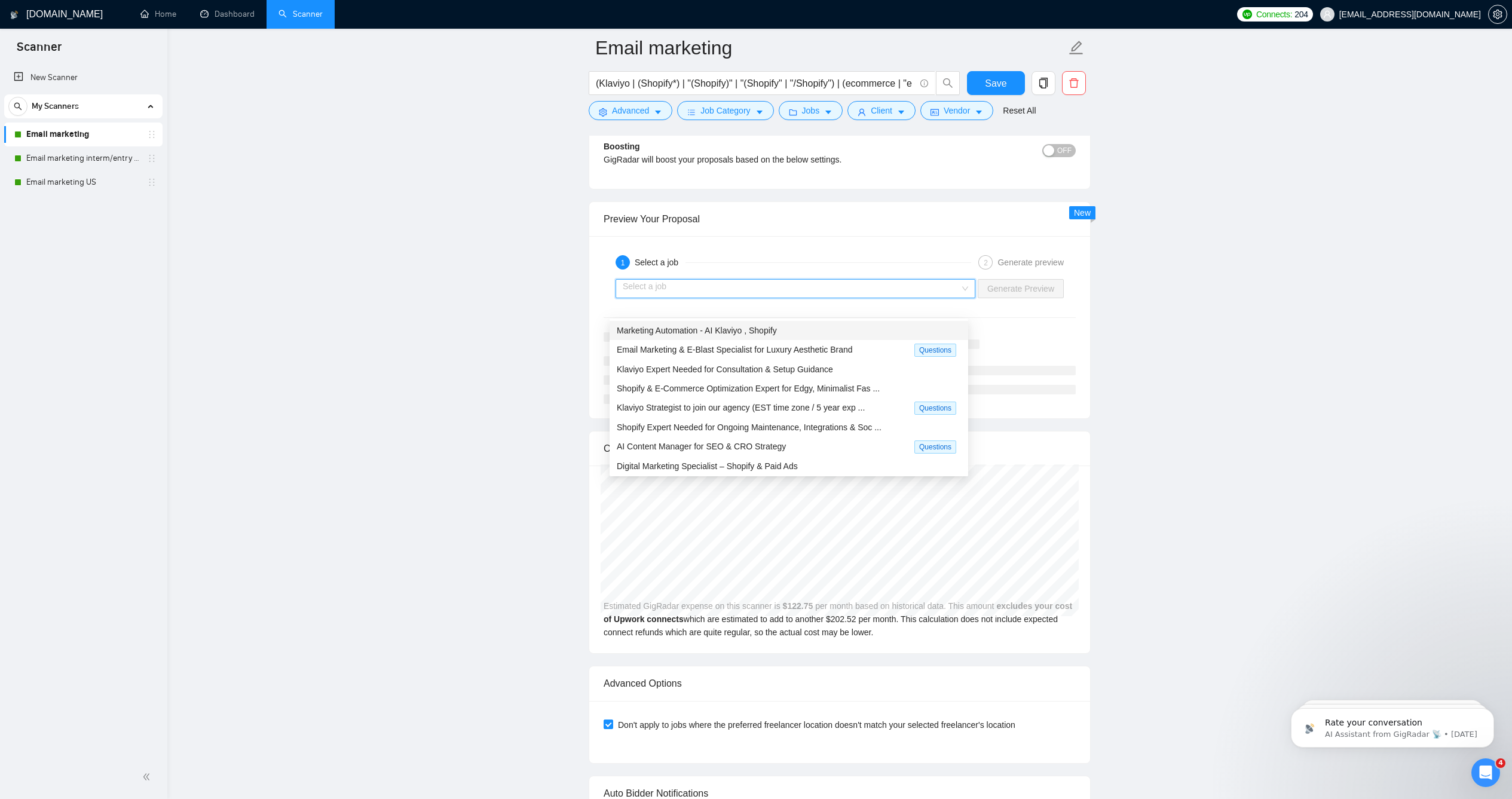
click at [767, 332] on span "Marketing Automation - AI Klaviyo , Shopify" at bounding box center [696, 330] width 160 height 9
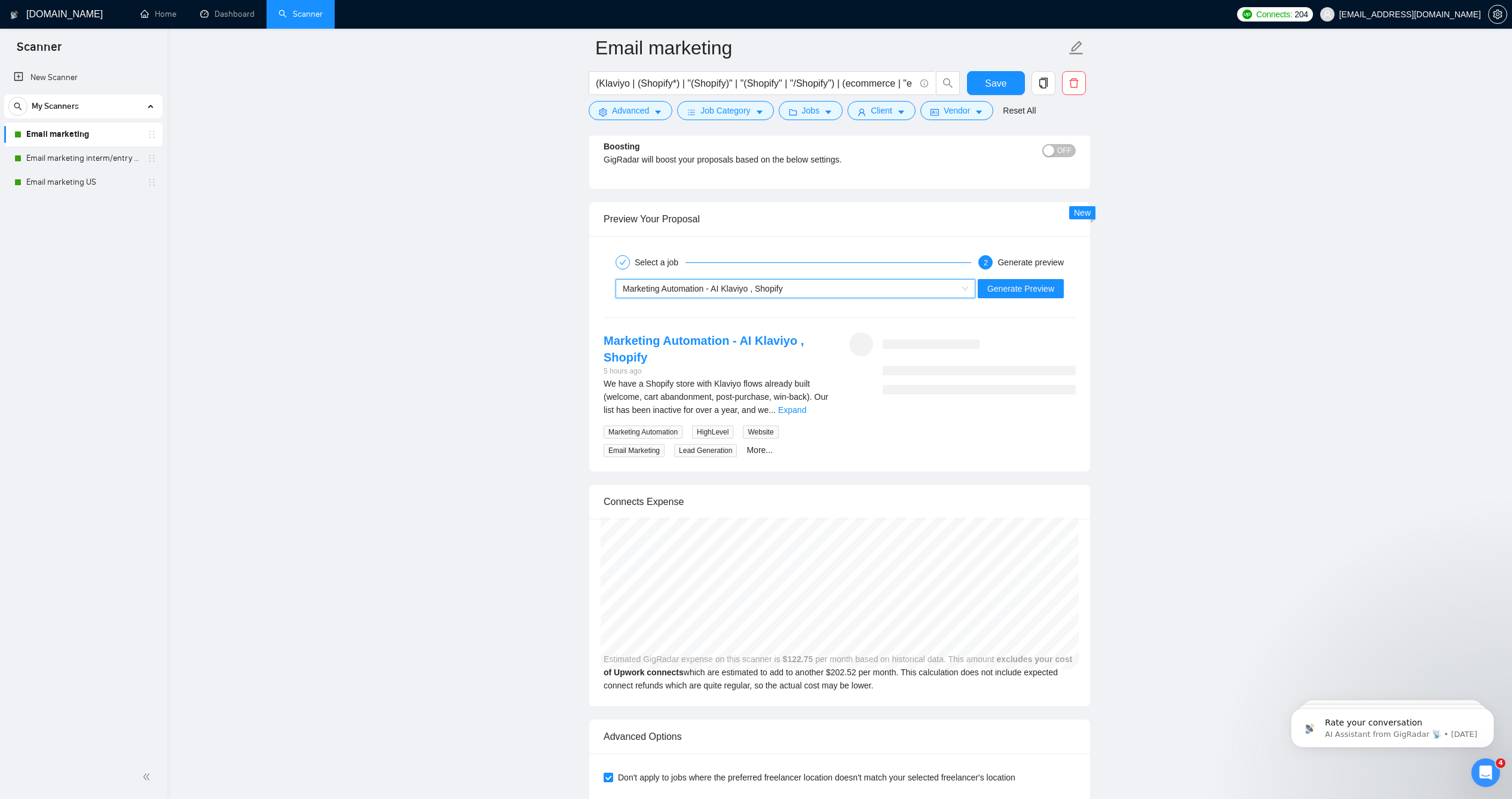
click at [757, 297] on div "Marketing Automation - AI Klaviyo , Shopify" at bounding box center [790, 288] width 335 height 18
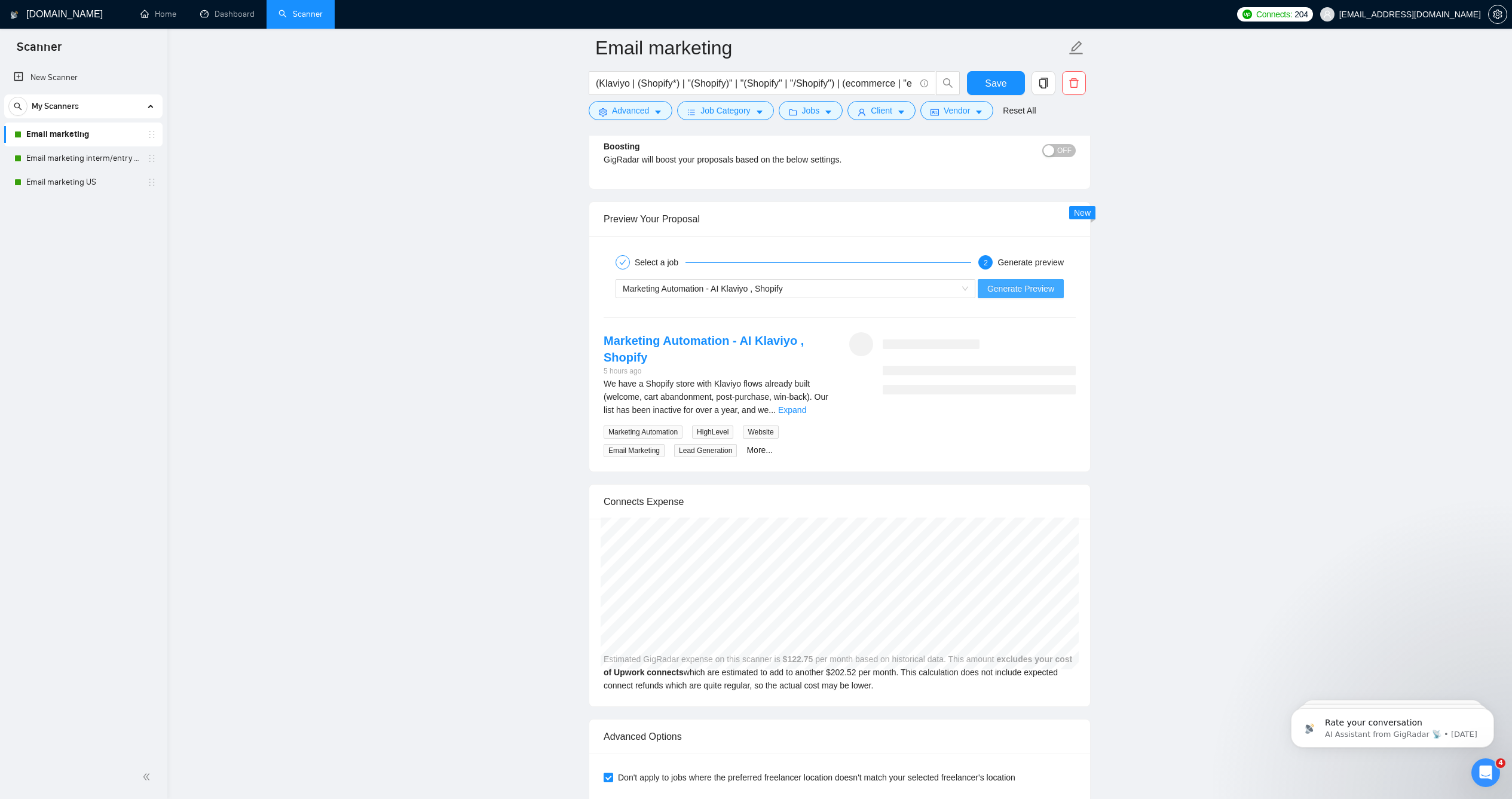
click at [1034, 295] on span "Generate Preview" at bounding box center [1020, 288] width 67 height 13
click at [1017, 295] on span "Generate Preview" at bounding box center [1020, 288] width 67 height 13
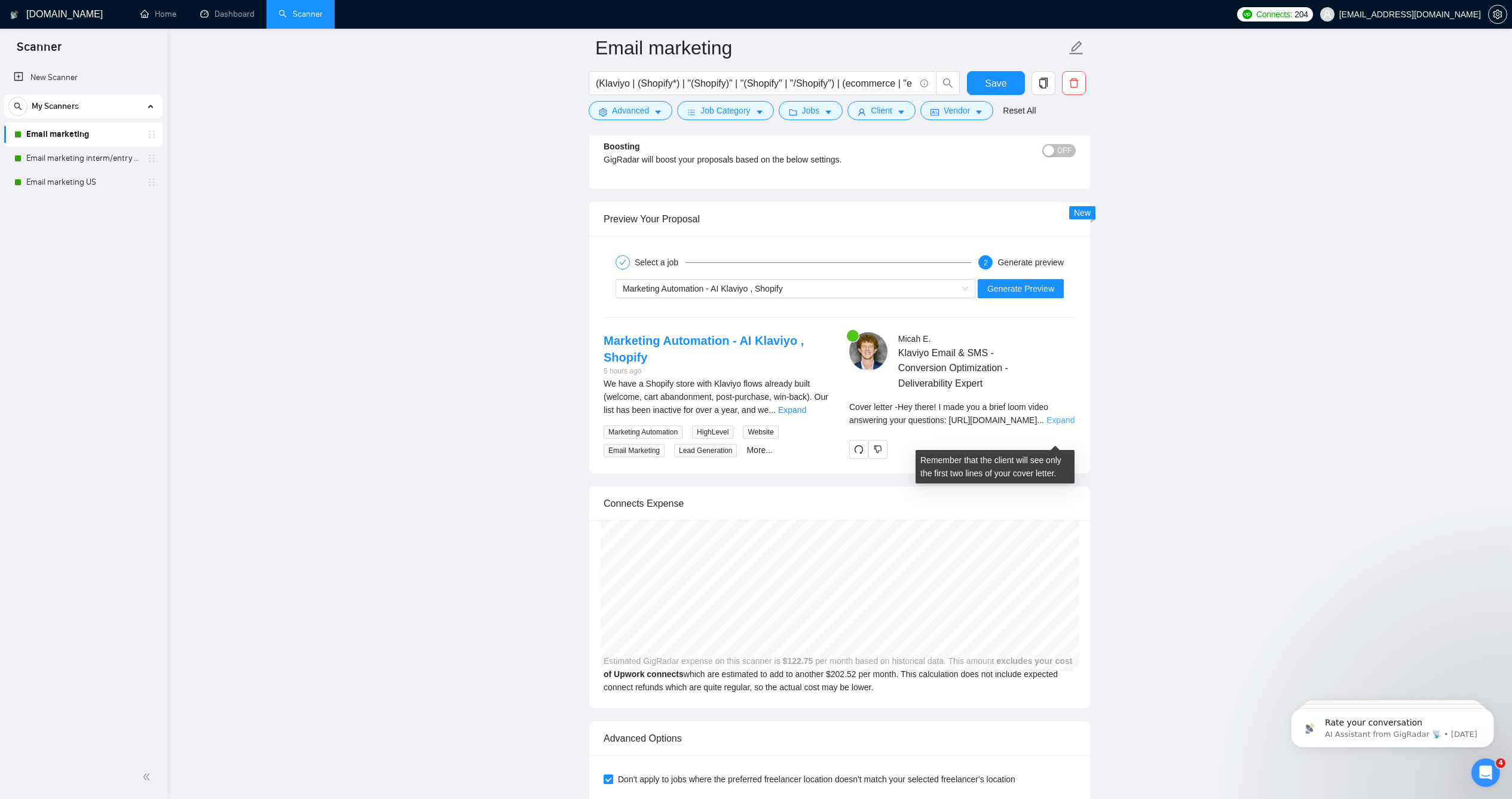
click at [1052, 425] on link "Expand" at bounding box center [1060, 419] width 28 height 9
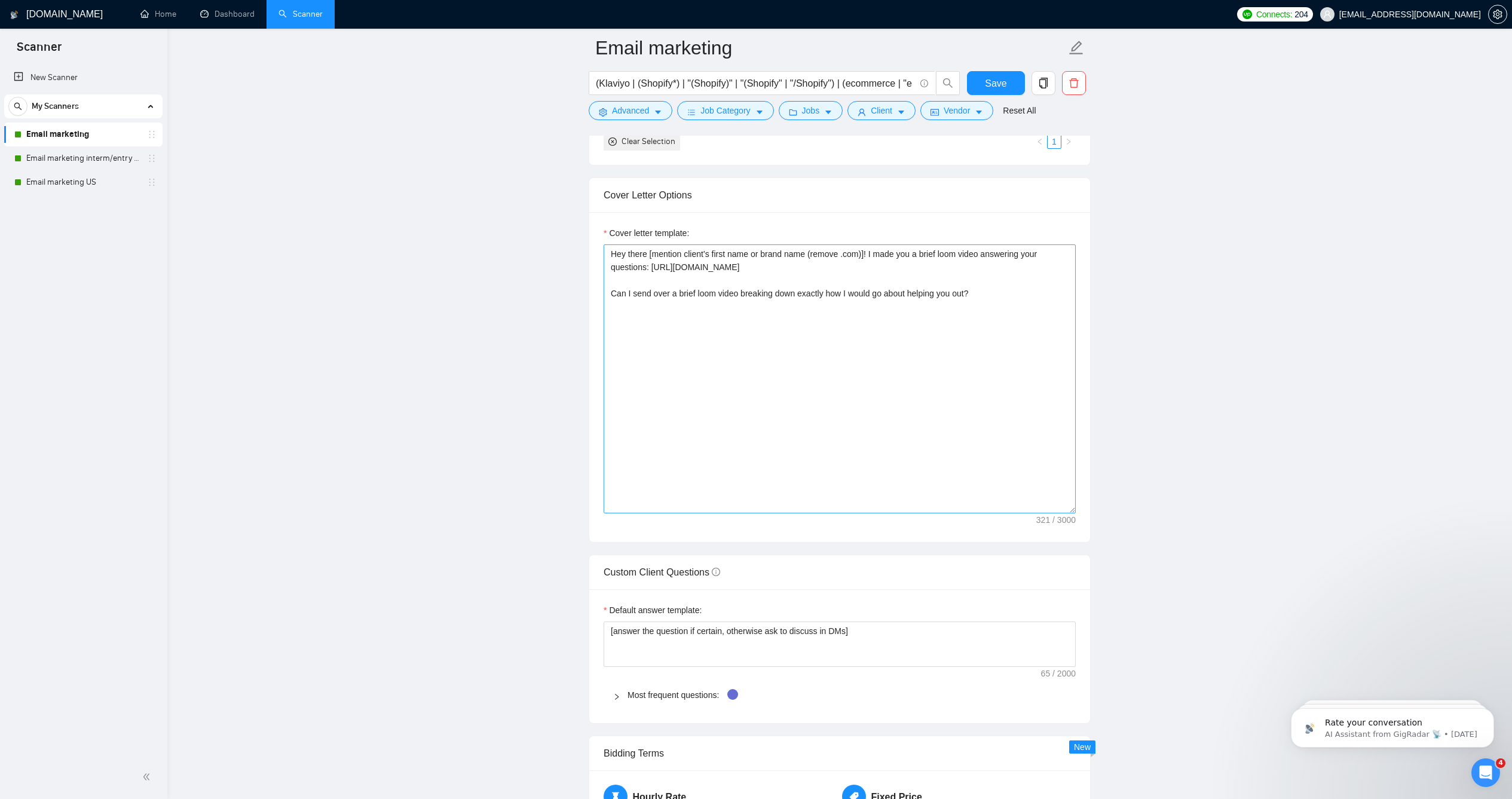
scroll to position [1277, 0]
click at [670, 326] on textarea "Hey there [mention client’s first name or brand name (remove .com)]! I made you…" at bounding box center [840, 380] width 472 height 269
click at [733, 324] on textarea "Hey there [mention client’s first name or brand name (remove .com)]! I made you…" at bounding box center [840, 380] width 472 height 269
click at [741, 296] on textarea "Hey there [mention client’s first name or brand name (remove .com)]! I made you…" at bounding box center [840, 380] width 472 height 269
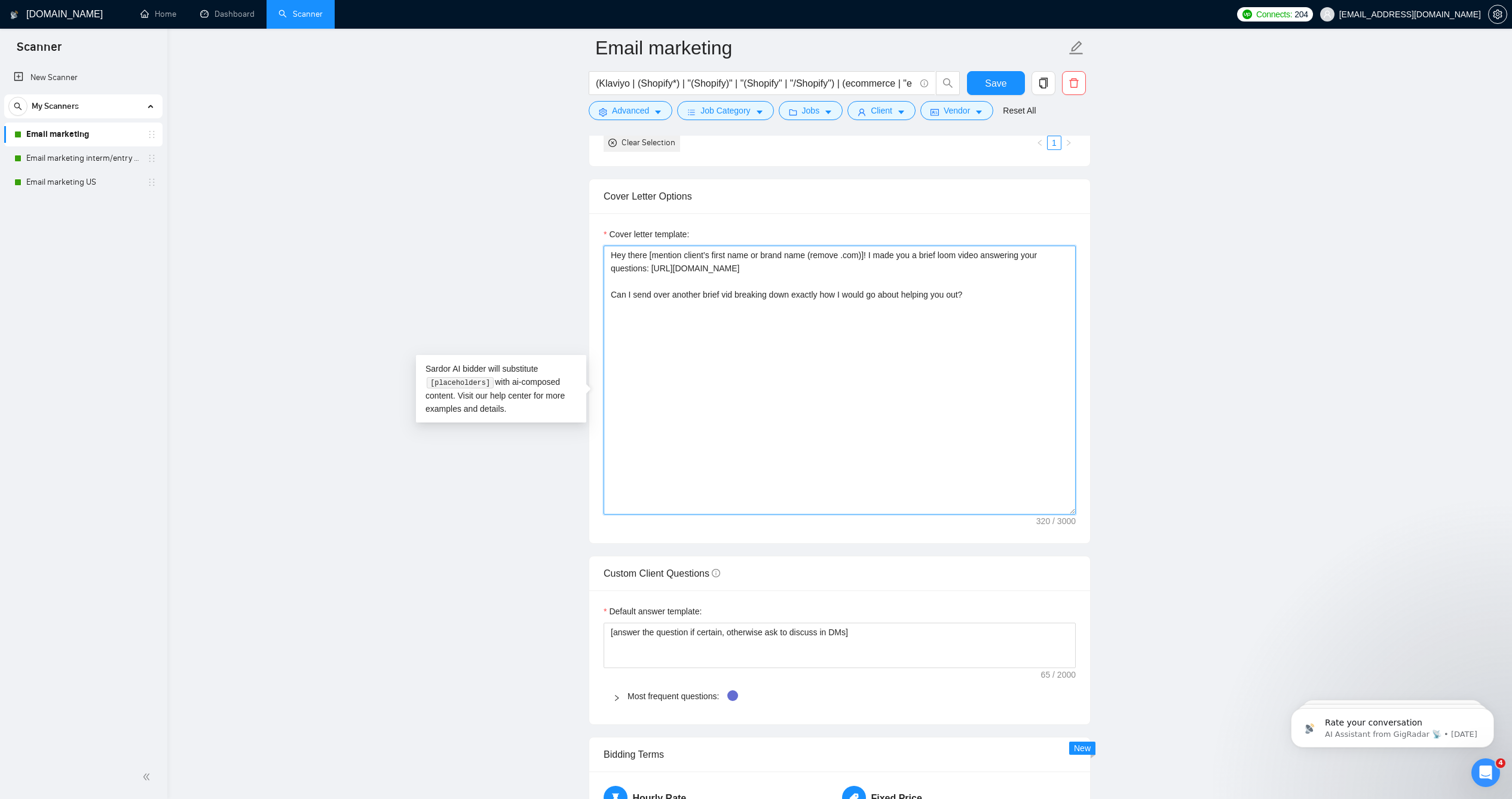
drag, startPoint x: 875, startPoint y: 330, endPoint x: 843, endPoint y: 327, distance: 32.1
click at [843, 327] on textarea "Hey there [mention client’s first name or brand name (remove .com)]! I made you…" at bounding box center [840, 380] width 472 height 269
click at [867, 328] on textarea "Hey there [mention client’s first name or brand name (remove .com)]! I made you…" at bounding box center [840, 380] width 472 height 269
click at [885, 325] on textarea "Hey there [mention client’s first name or brand name (remove .com)]! I made you…" at bounding box center [840, 380] width 472 height 269
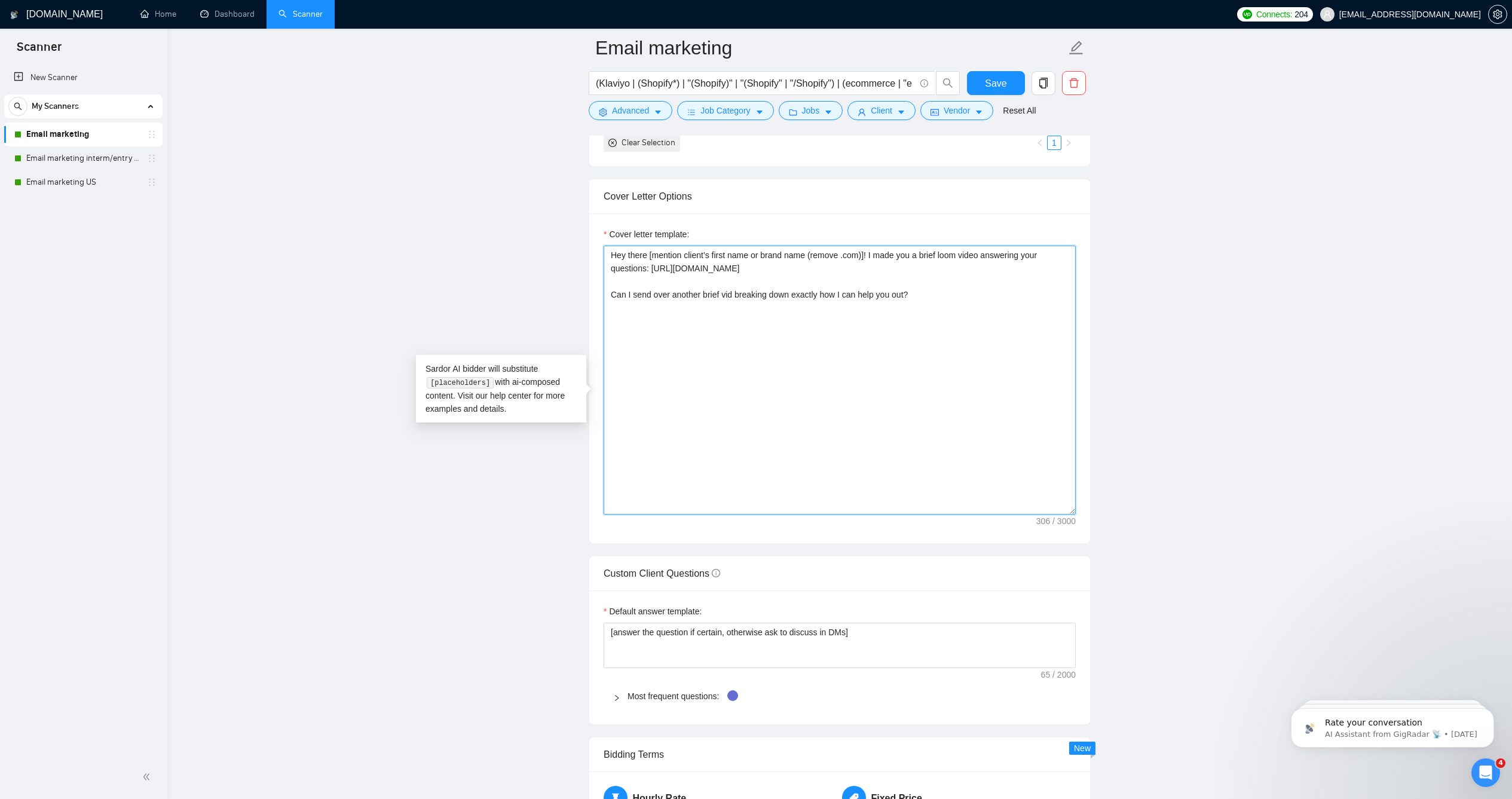
type textarea "Hey there [mention client’s first name or brand name (remove .com)]! I made you…"
click at [1196, 350] on main "Email marketing (Klaviyo | (Shopify*) | "(Shopify)" | "(Shopify" | "/Shopify") …" at bounding box center [840, 611] width 1306 height 3683
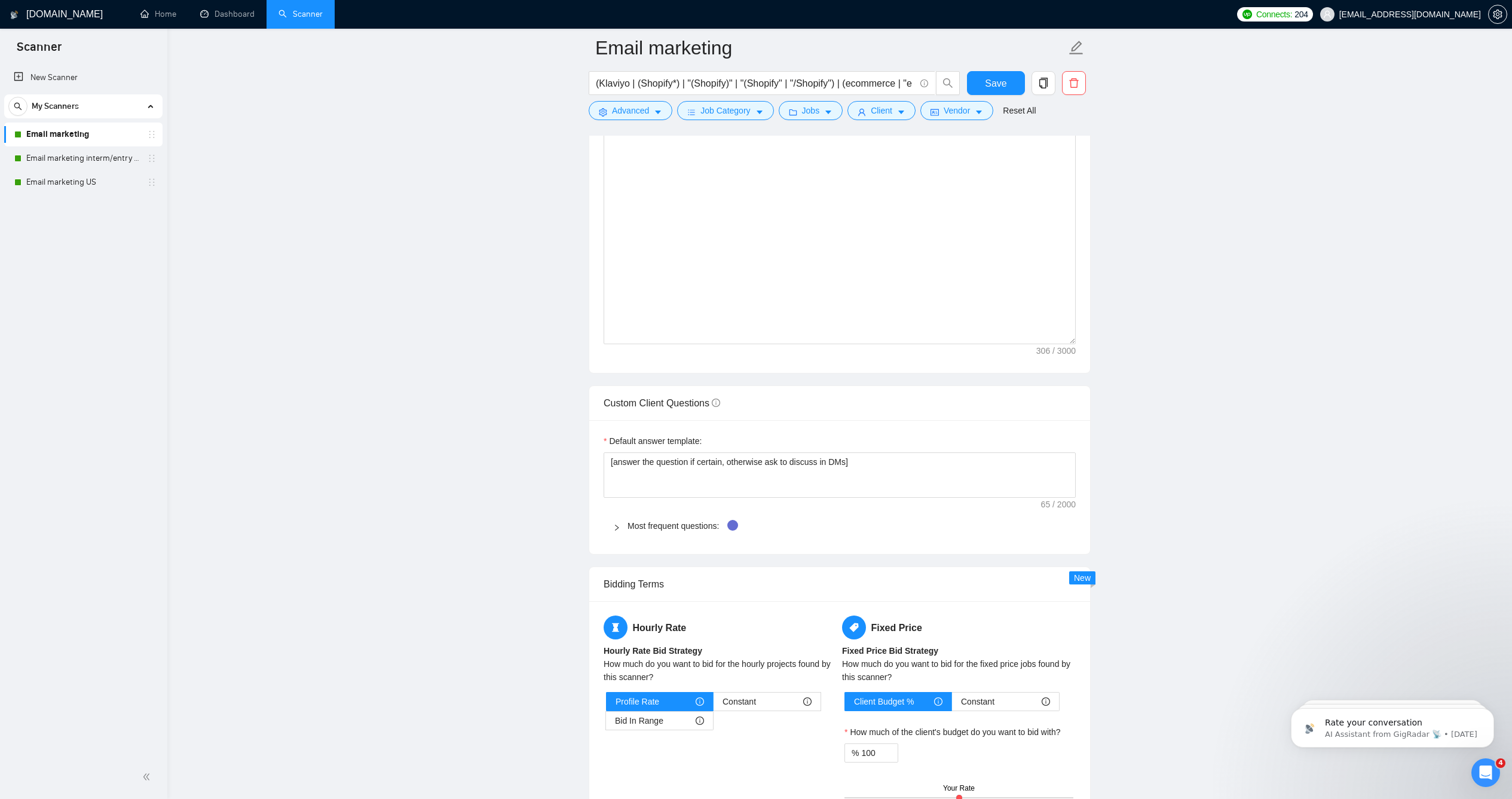
scroll to position [1201, 0]
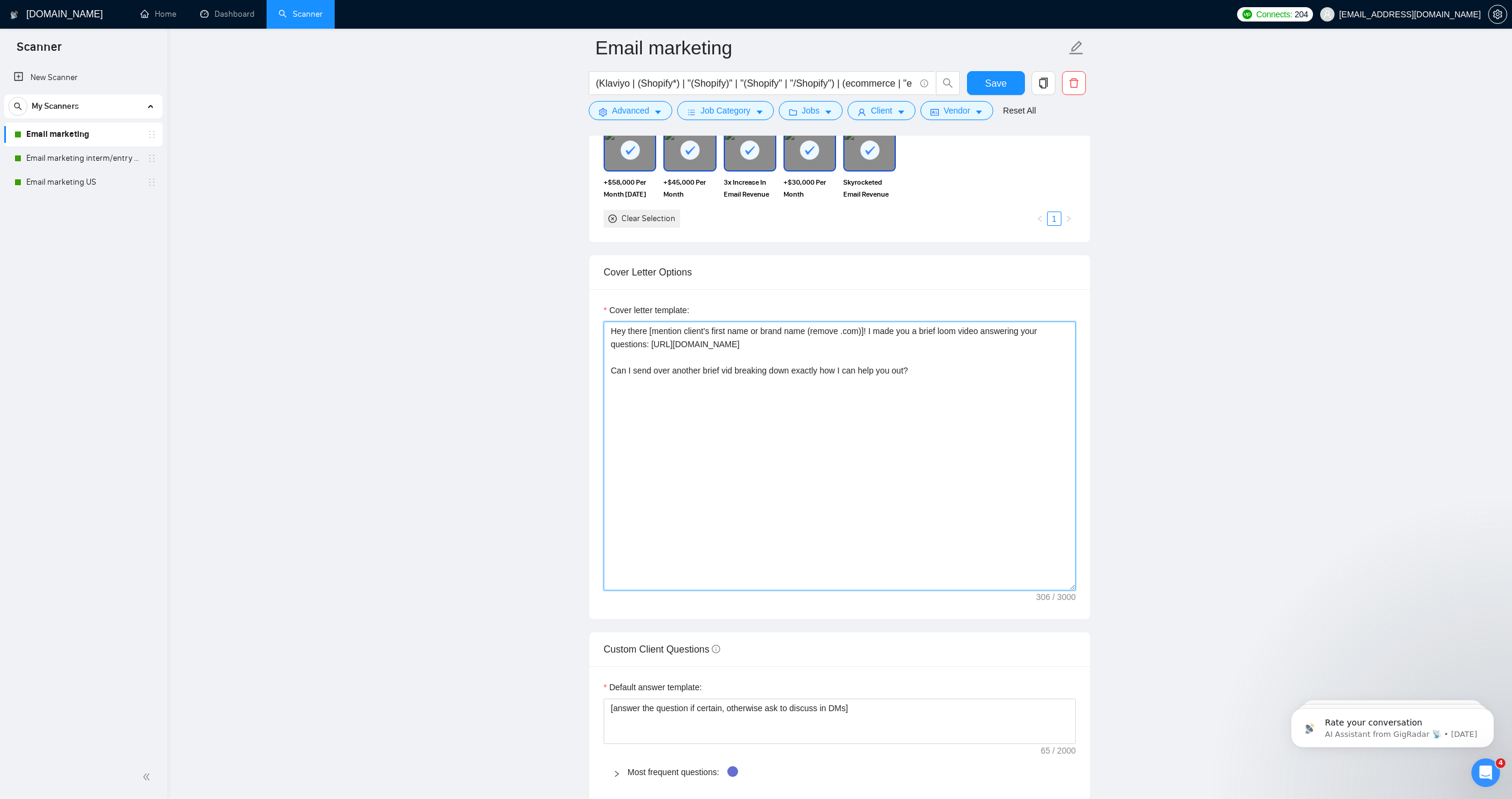
click at [683, 378] on textarea "Hey there [mention client’s first name or brand name (remove .com)]! I made you…" at bounding box center [840, 455] width 472 height 269
click at [995, 92] on button "Save" at bounding box center [996, 82] width 58 height 24
click at [1272, 375] on main "Email marketing (Klaviyo | (Shopify*) | "(Shopify)" | "(Shopify" | "/Shopify") …" at bounding box center [840, 687] width 1306 height 3683
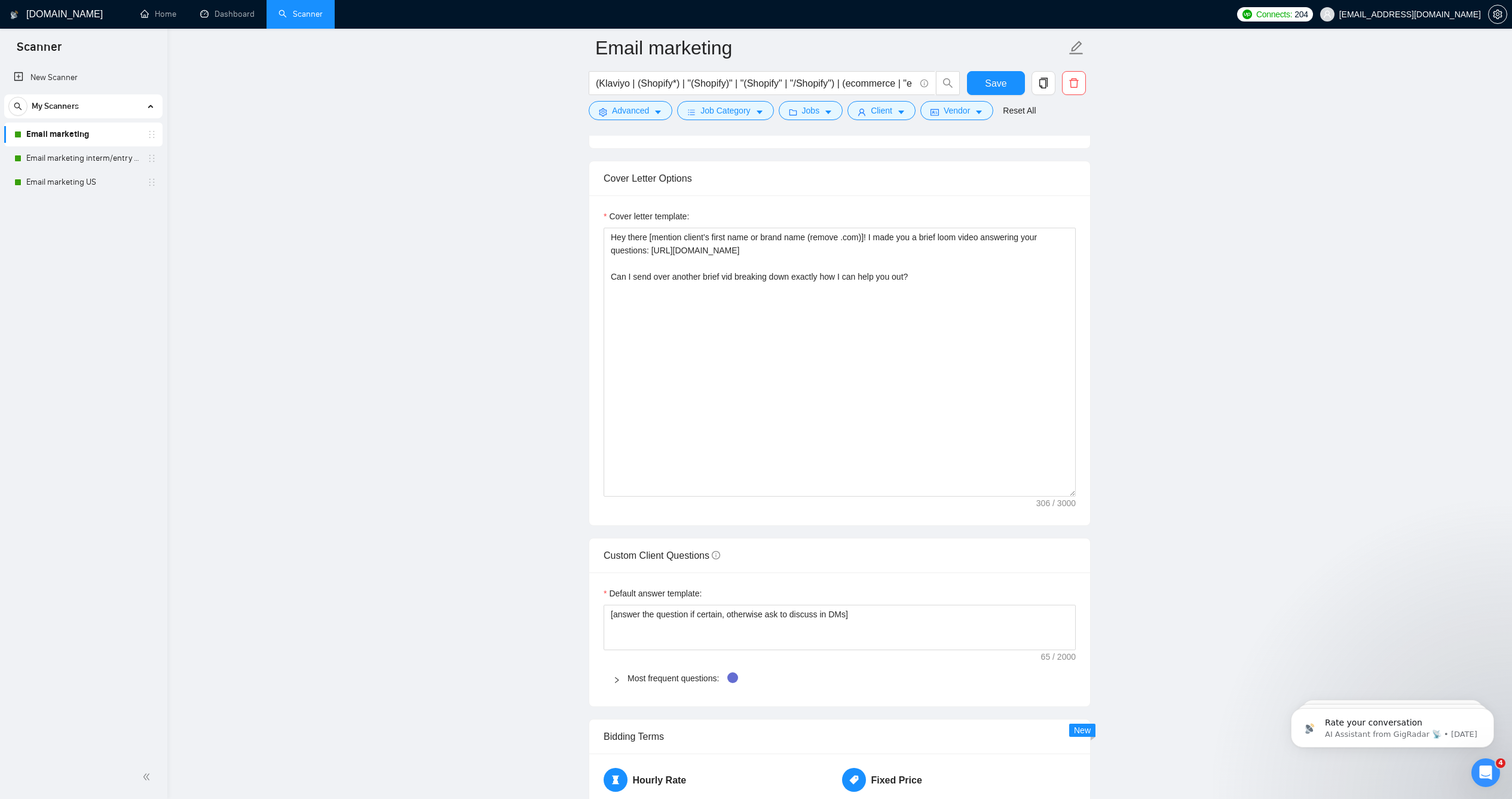
scroll to position [1294, 0]
click at [948, 254] on textarea "Hey there [mention client’s first name or brand name (remove .com)]! I made you…" at bounding box center [840, 362] width 472 height 269
type textarea "Hey there [mention client’s first name or brand name (remove .com)]! I made you…"
click at [979, 77] on button "Save" at bounding box center [996, 82] width 58 height 24
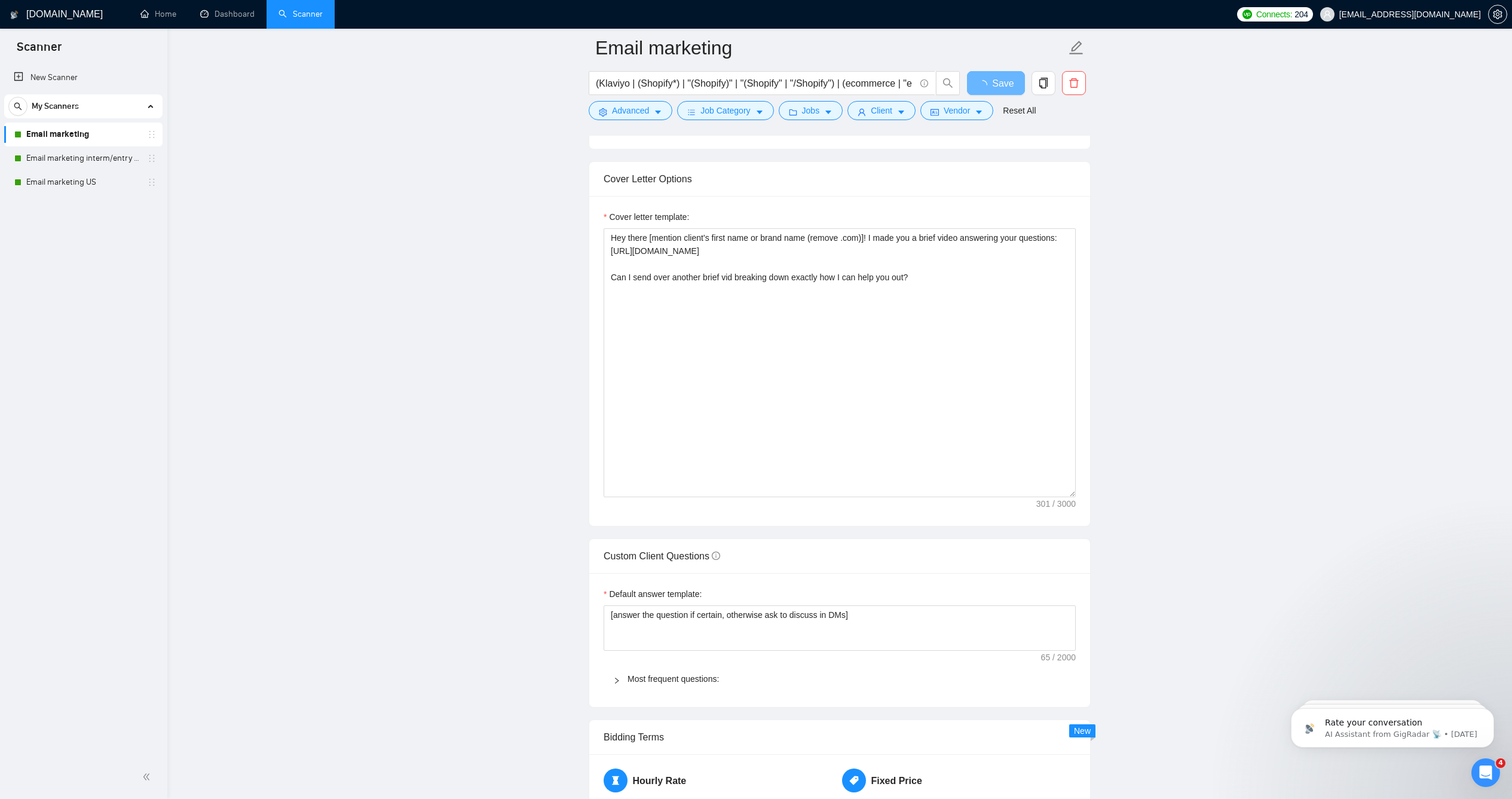
click at [940, 171] on form "Auto Bidding Enabled Auto Bidding Enabled: ON Auto Bidder Schedule Auto Bidding…" at bounding box center [840, 494] width 502 height 3128
click at [920, 277] on textarea "Hey there [mention client’s first name or brand name (remove .com)]! I made you…" at bounding box center [840, 362] width 472 height 269
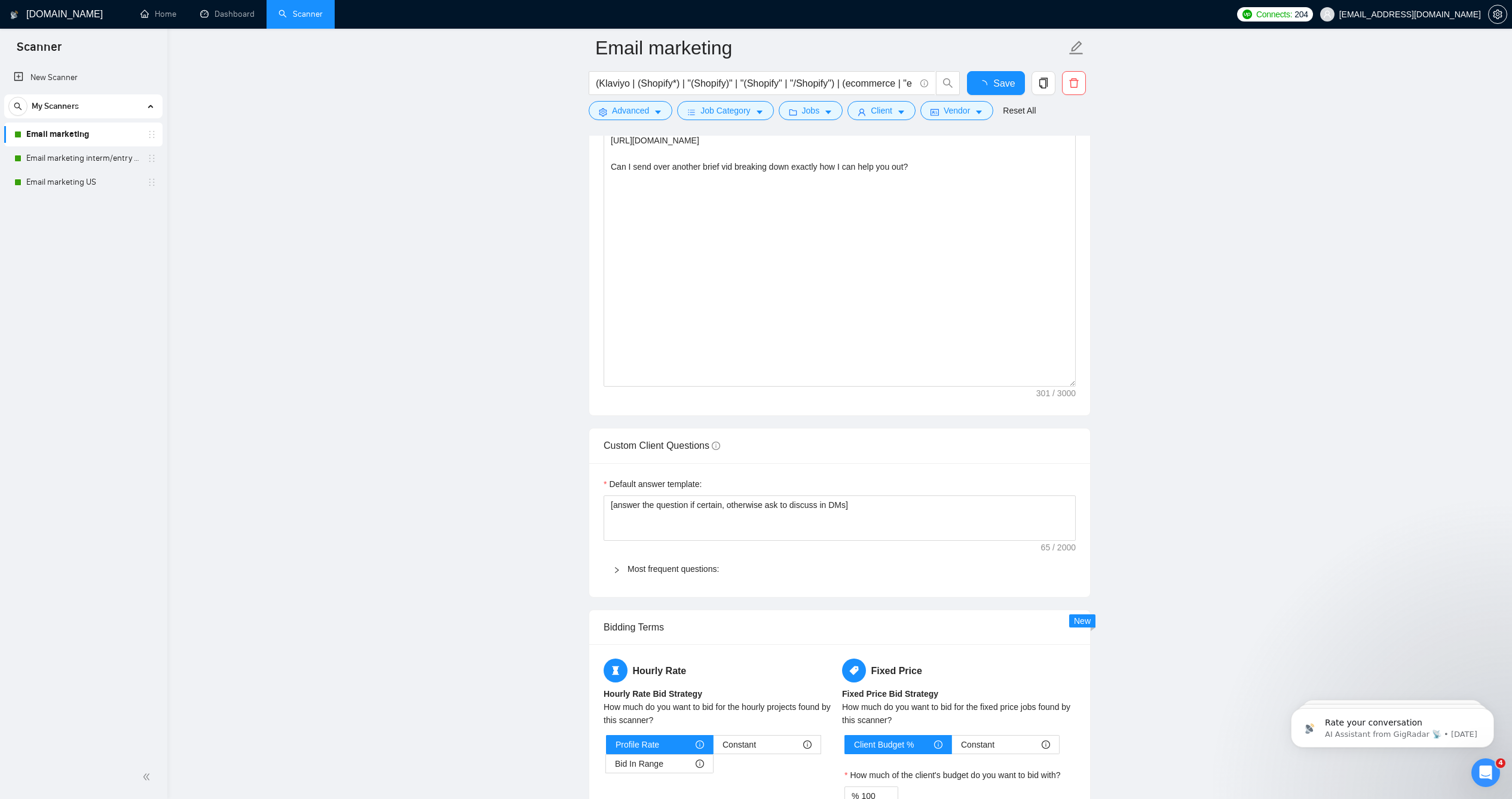
checkbox input "true"
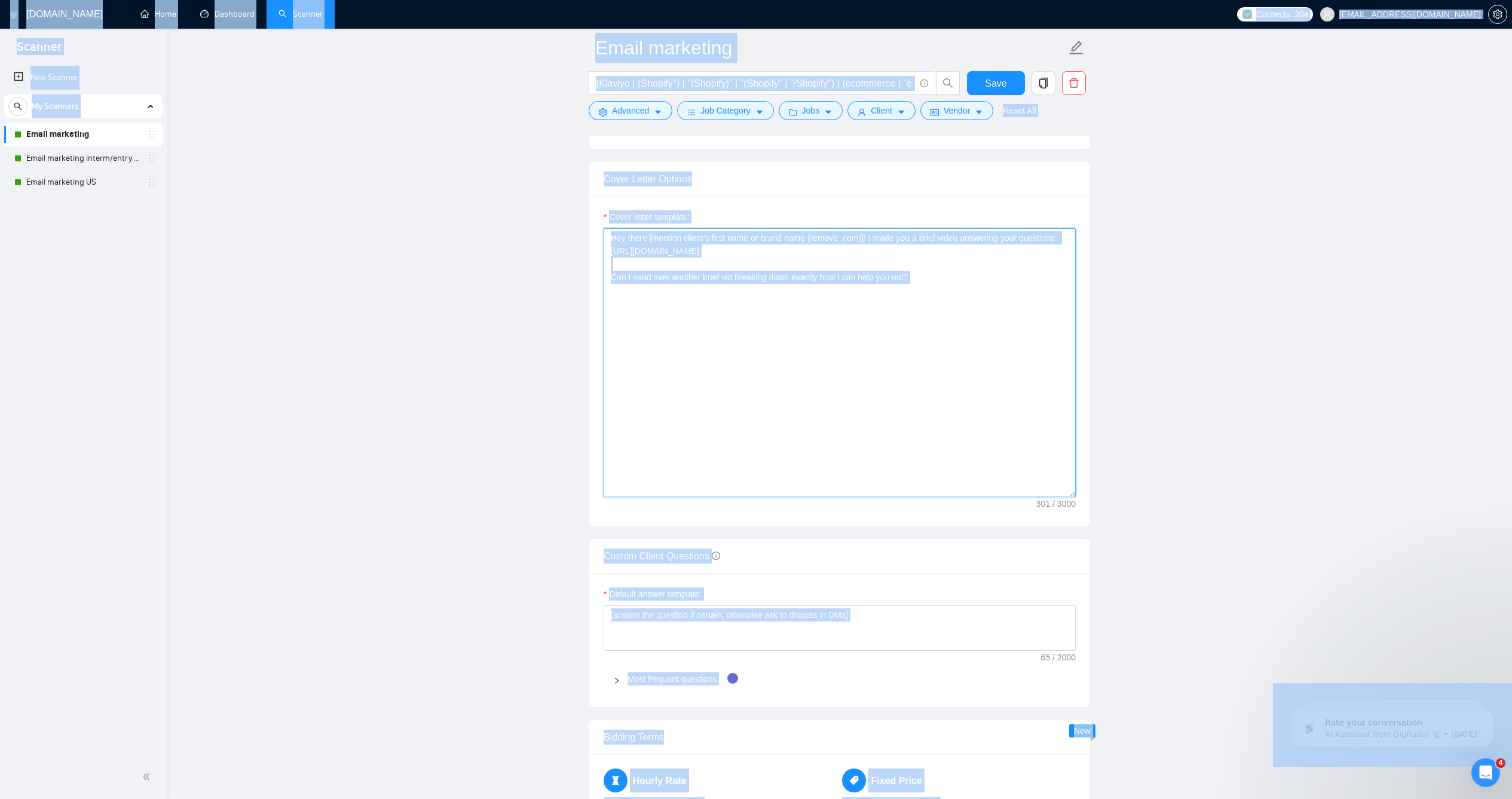
click at [835, 362] on textarea "Hey there [mention client’s first name or brand name (remove .com)]! I made you…" at bounding box center [840, 362] width 472 height 269
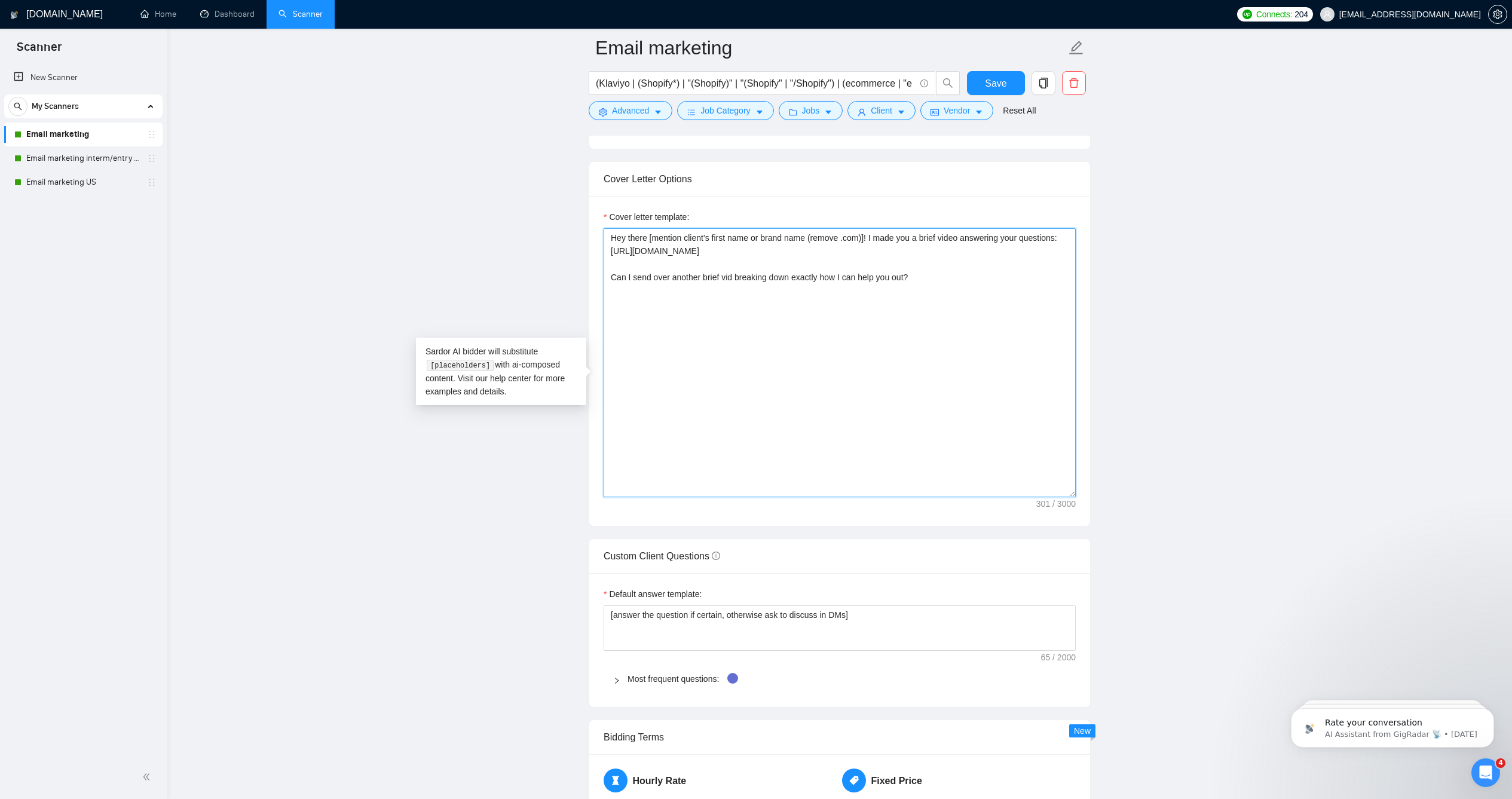
drag, startPoint x: 889, startPoint y: 302, endPoint x: 564, endPoint y: 247, distance: 329.6
click at [564, 247] on main "Email marketing (Klaviyo | (Shopify*) | "(Shopify)" | "(Shopify" | "/Shopify") …" at bounding box center [840, 594] width 1306 height 3683
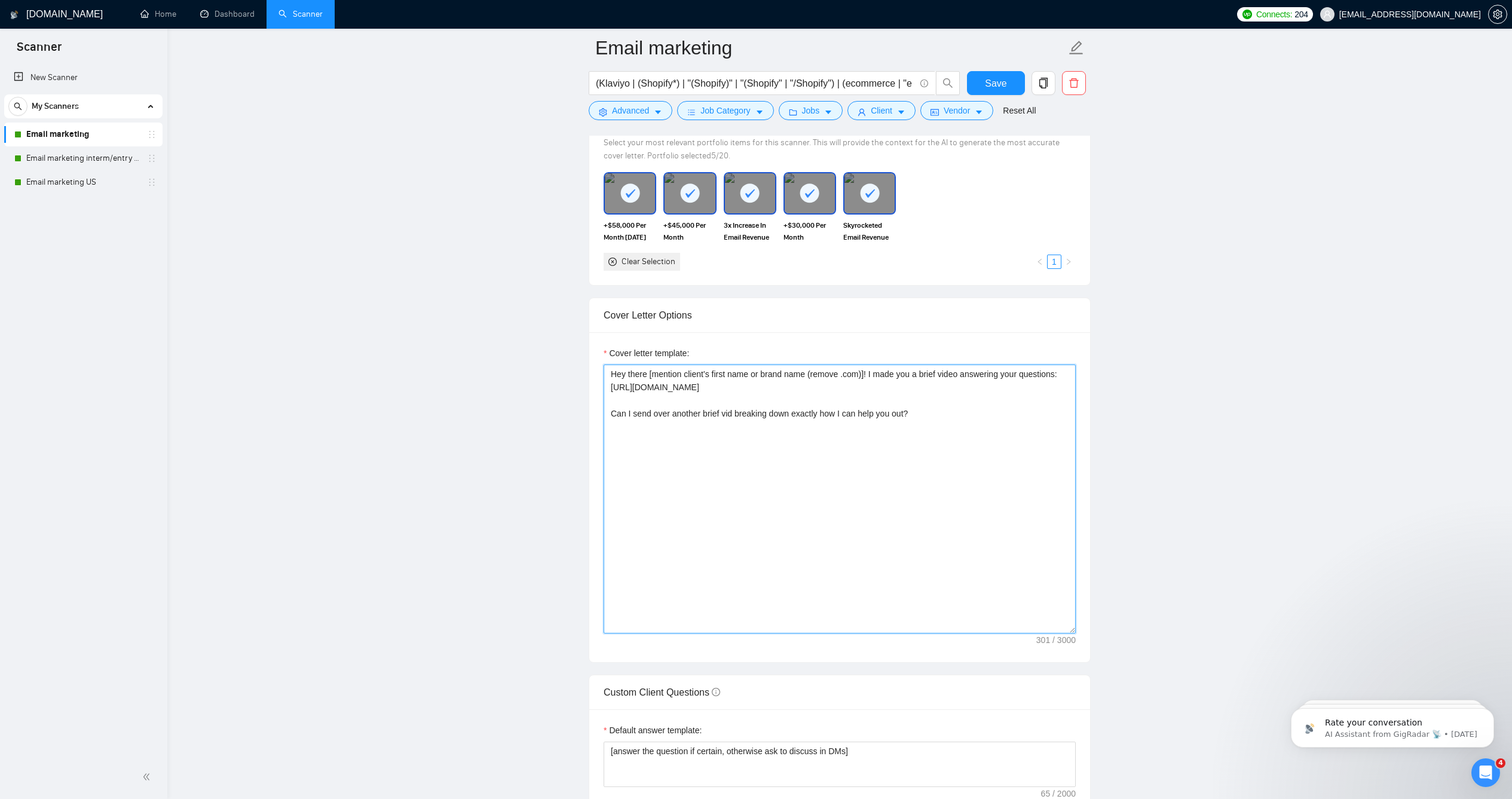
scroll to position [1159, 0]
click at [1000, 81] on span "Save" at bounding box center [996, 83] width 22 height 15
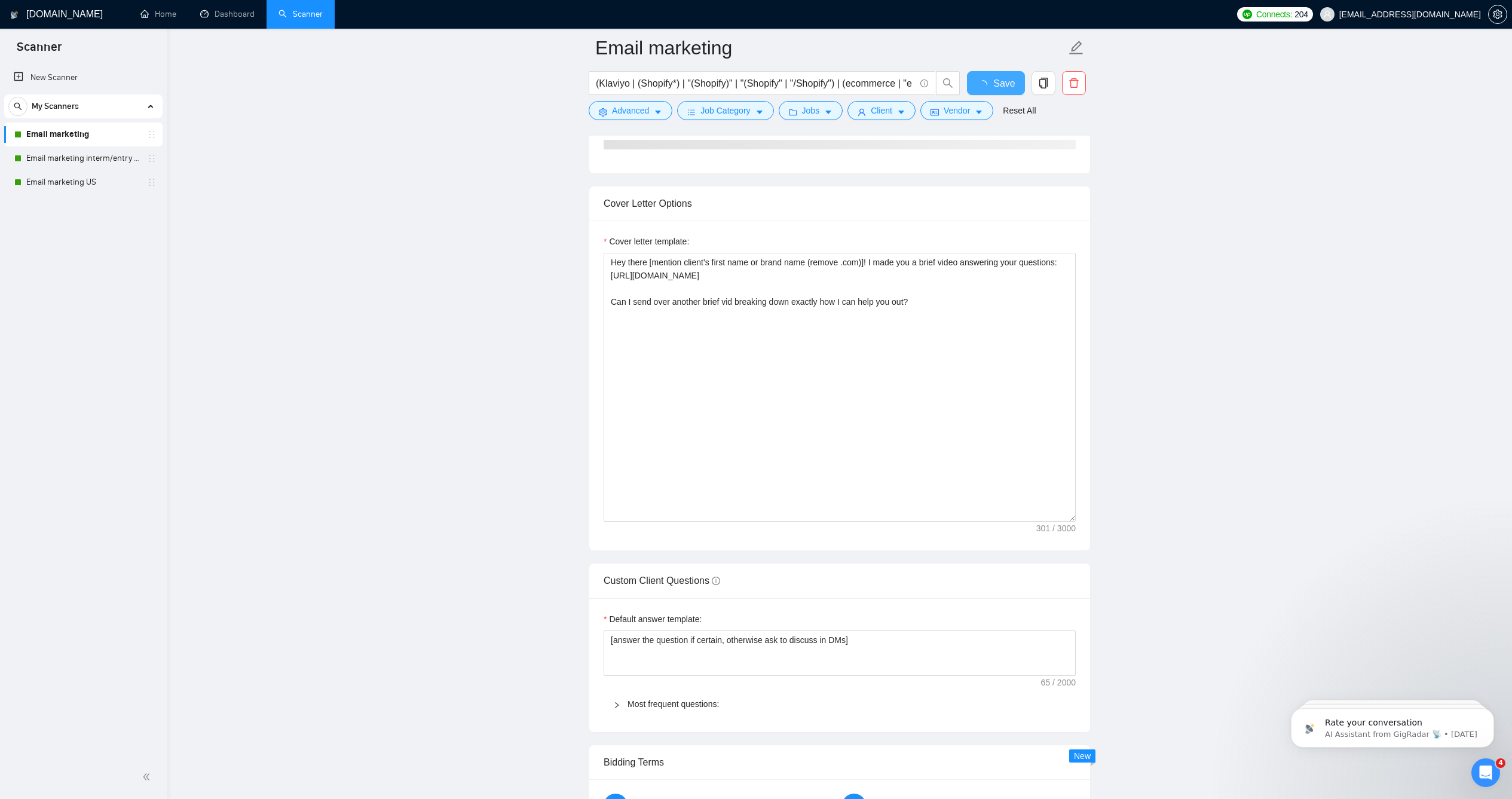
checkbox input "true"
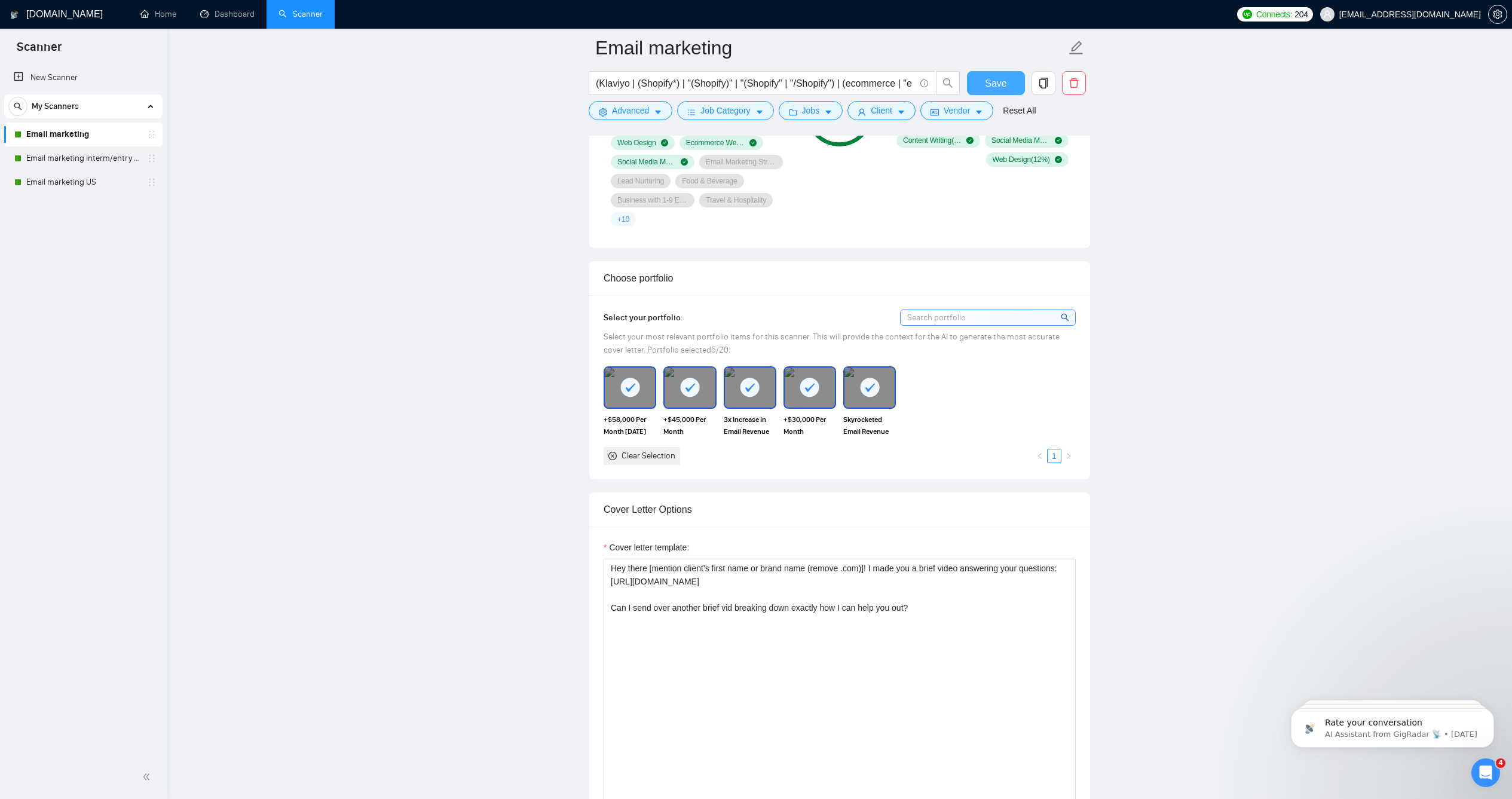
scroll to position [968, 0]
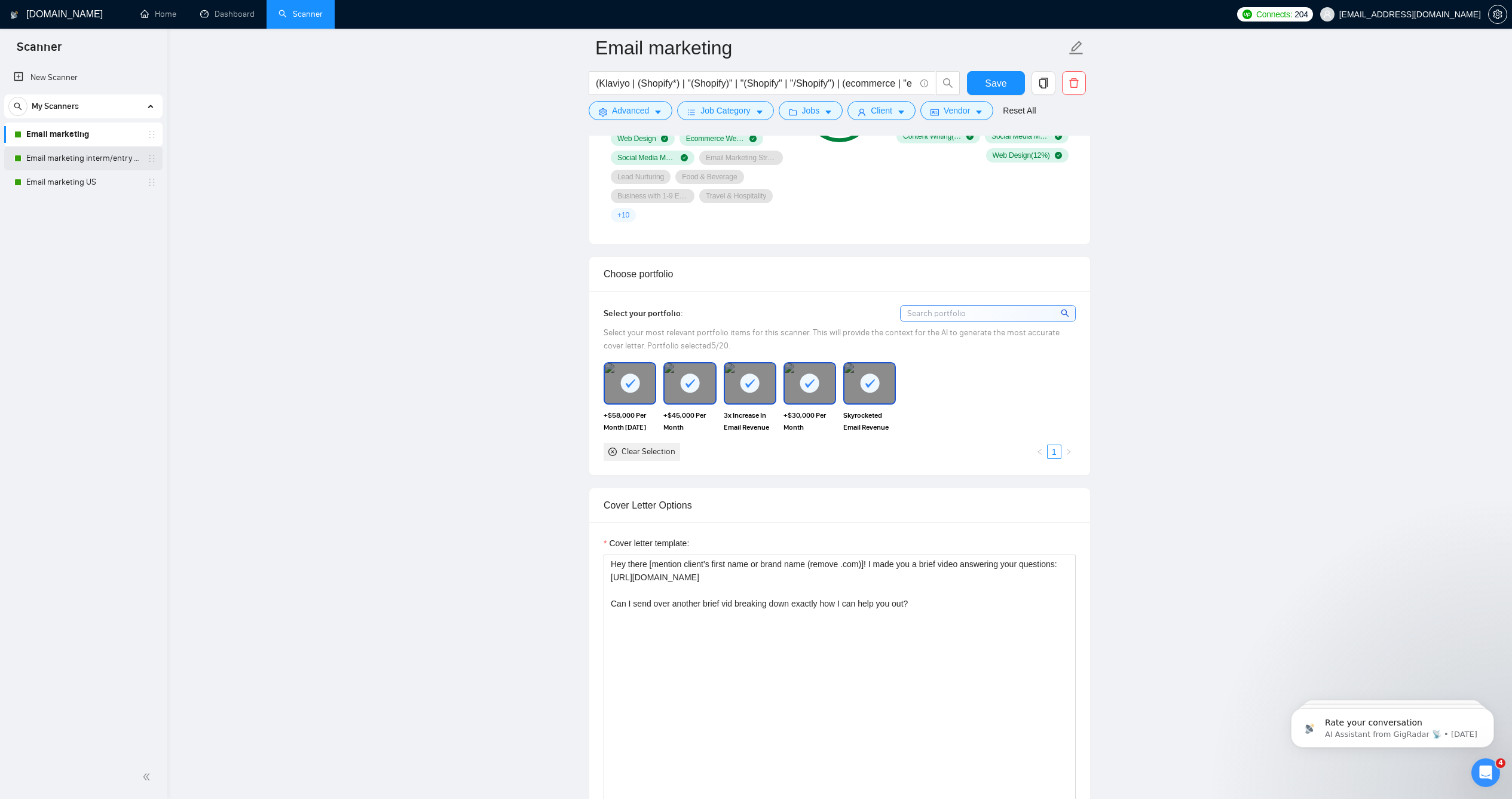
click at [44, 163] on link "Email marketing interm/entry level" at bounding box center [83, 158] width 113 height 24
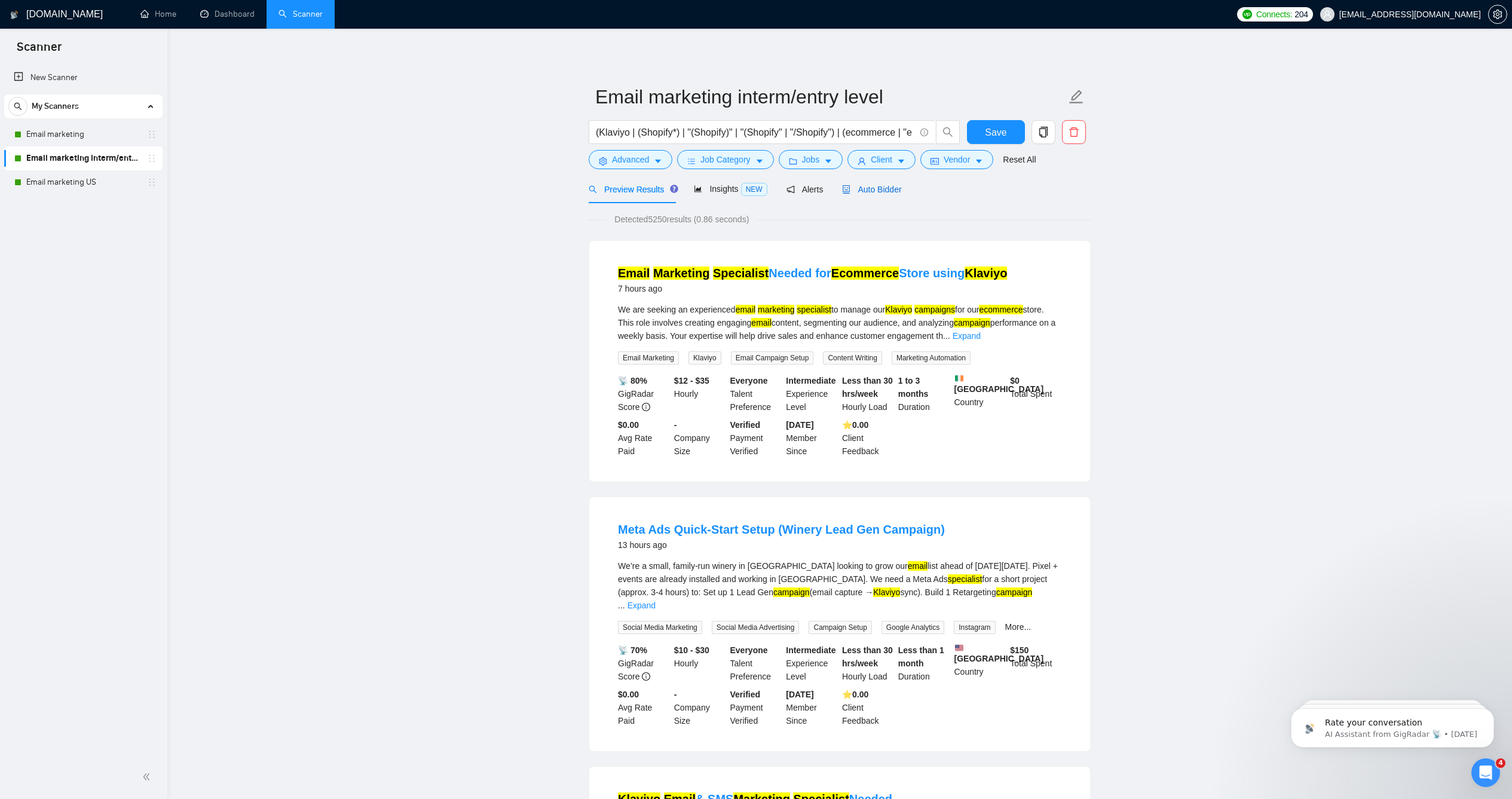
click at [885, 194] on span "Auto Bidder" at bounding box center [872, 189] width 60 height 9
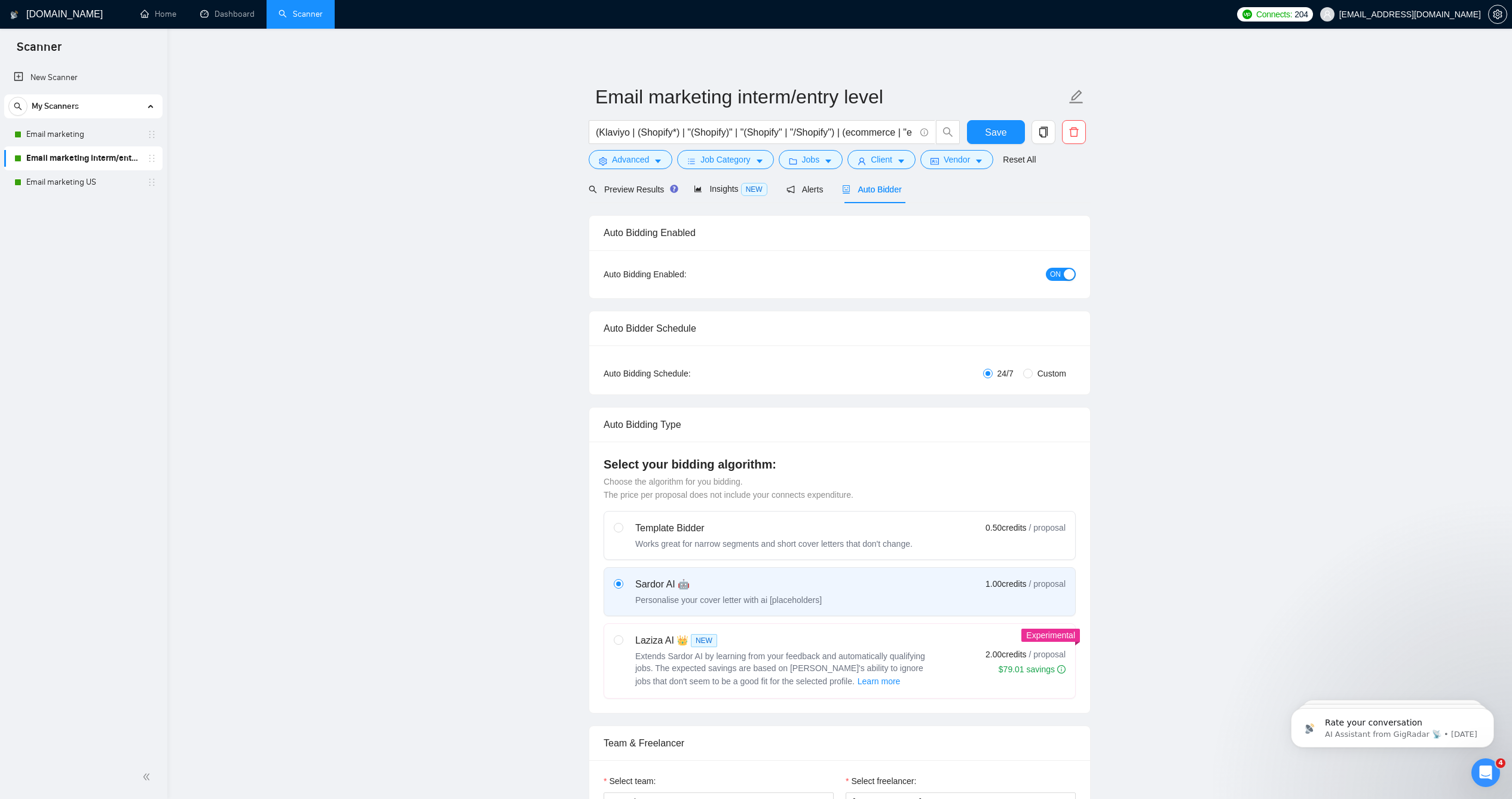
checkbox input "true"
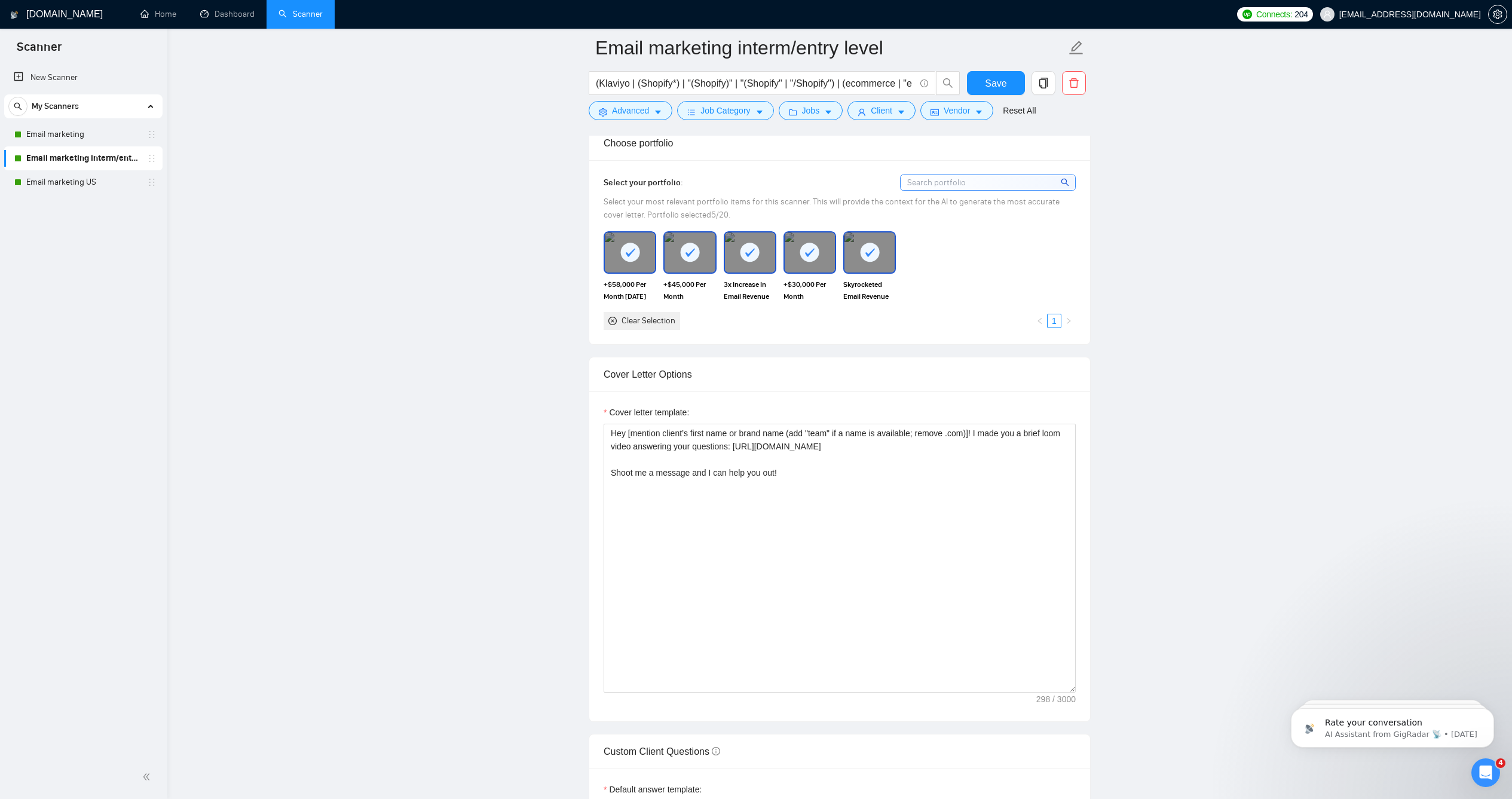
scroll to position [1352, 0]
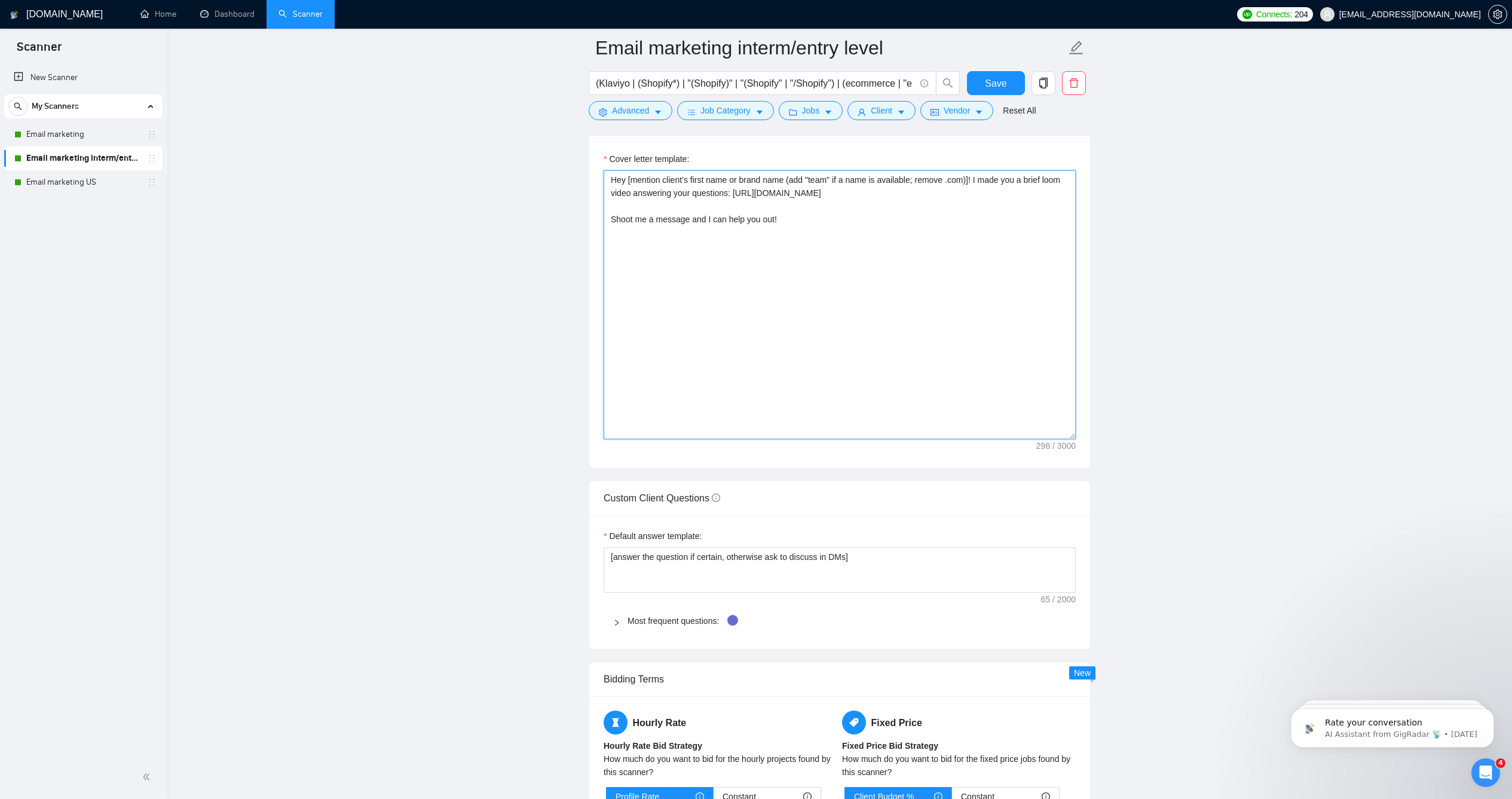
click at [861, 267] on textarea "Hey [mention client’s first name or brand name (add "team" if a name is availab…" at bounding box center [840, 305] width 472 height 269
paste textarea "there [mention client’s first name or brand name (remove .com)]! I made you a b…"
type textarea "Hey there [mention client’s first name or brand name (remove .com)]! I made you…"
click at [1003, 80] on button "Save" at bounding box center [996, 82] width 58 height 24
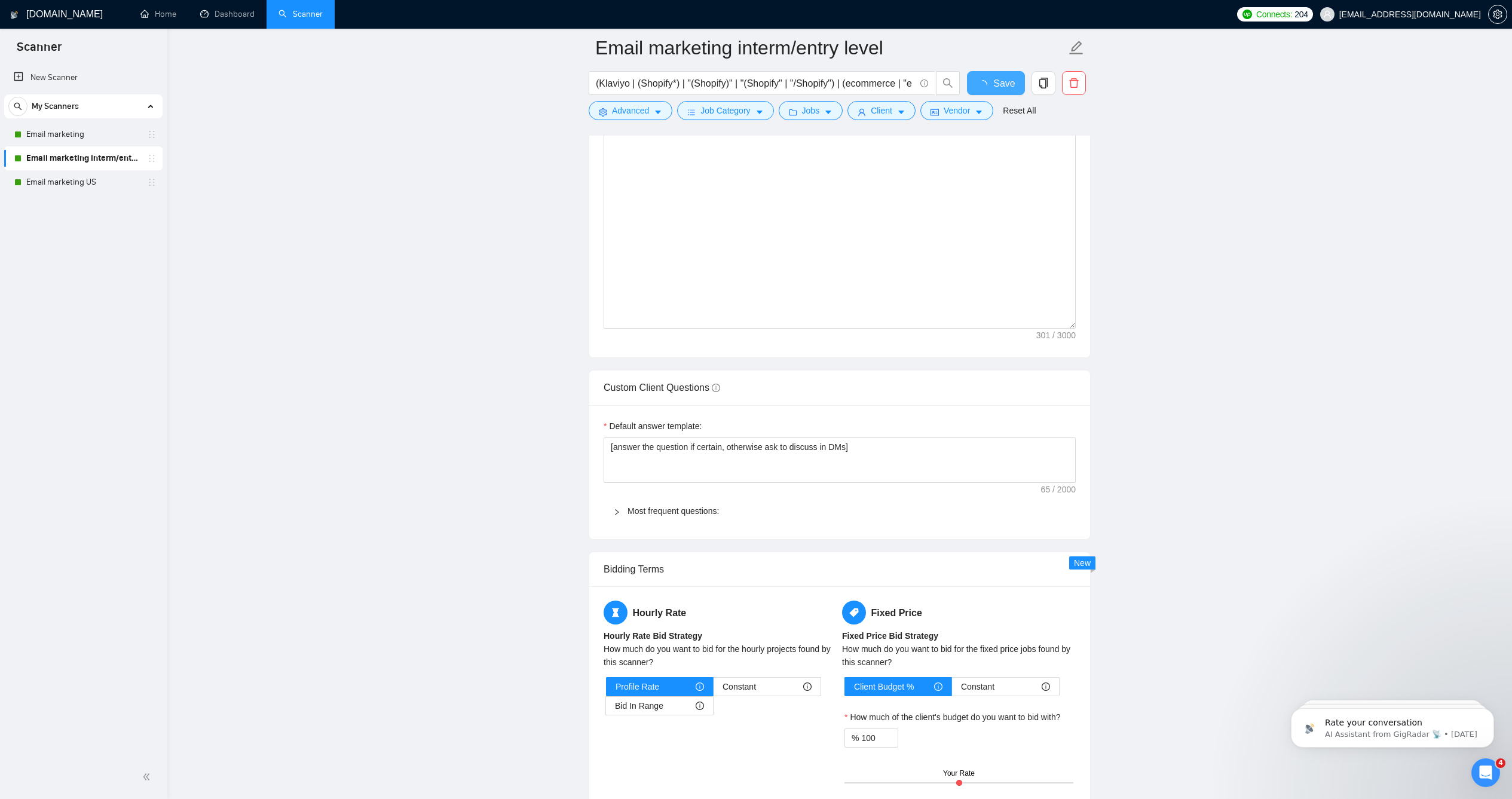
checkbox input "true"
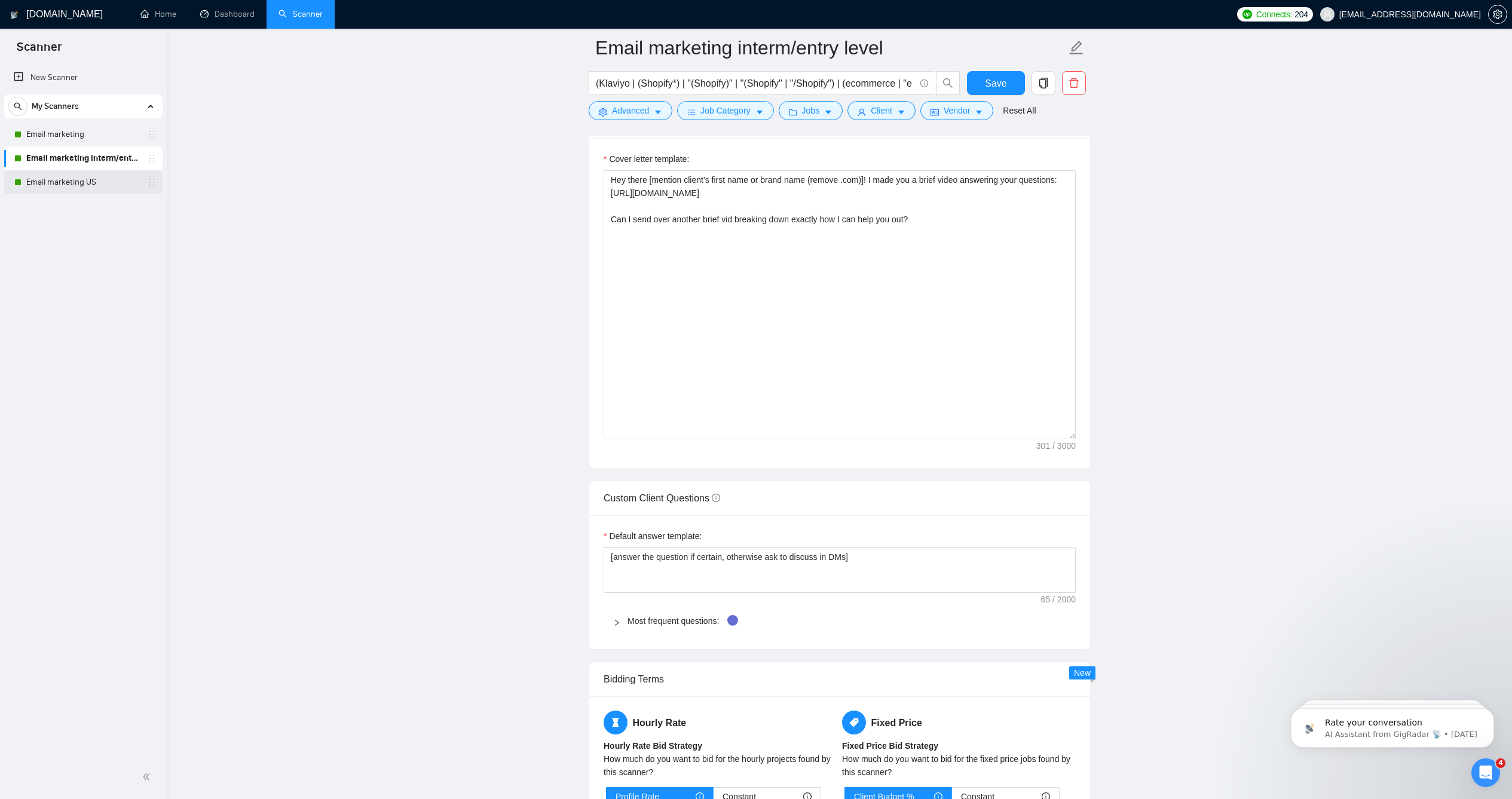
click at [98, 188] on link "Email marketing US" at bounding box center [83, 182] width 113 height 24
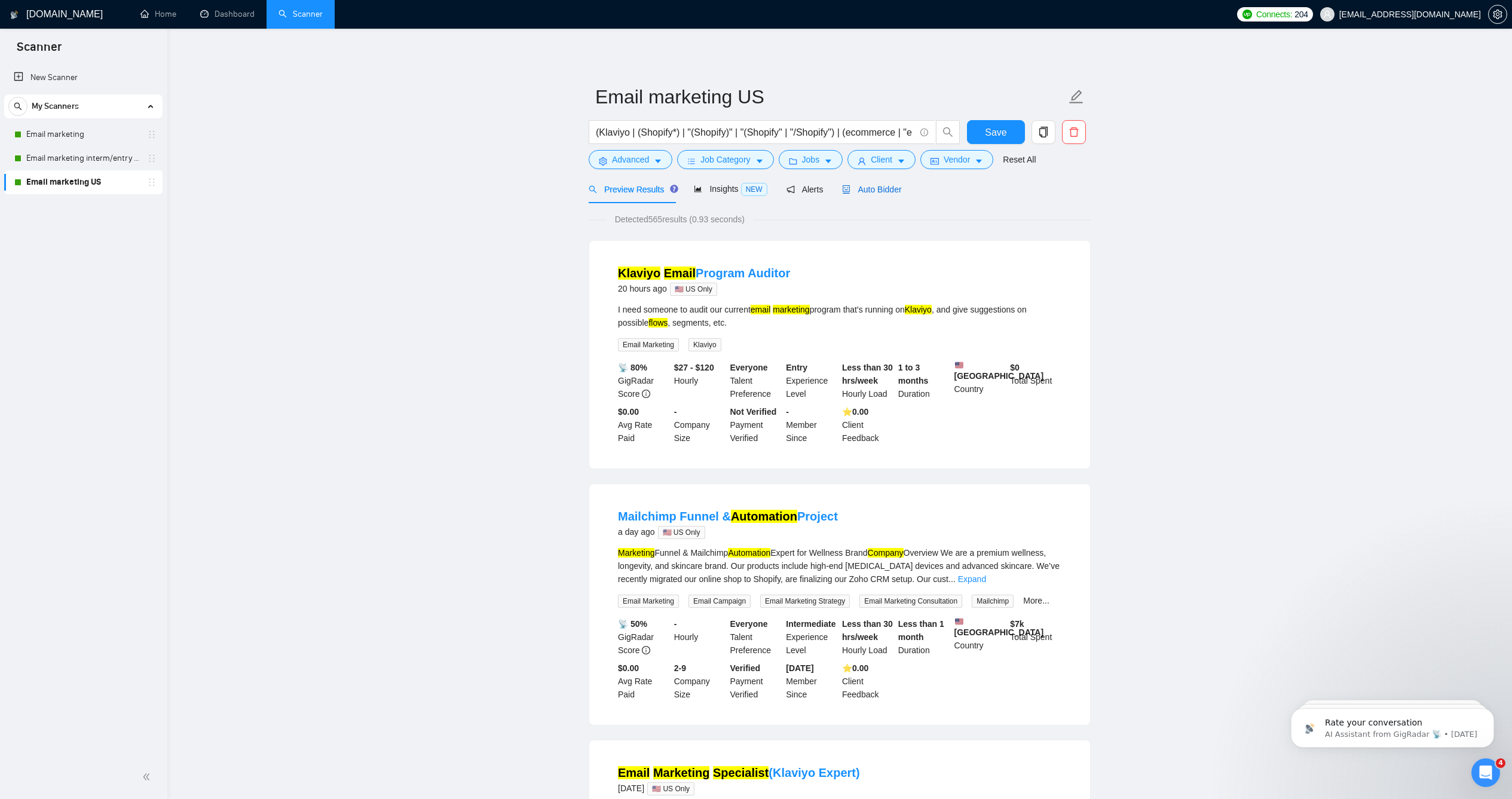
click at [881, 194] on span "Auto Bidder" at bounding box center [872, 189] width 60 height 9
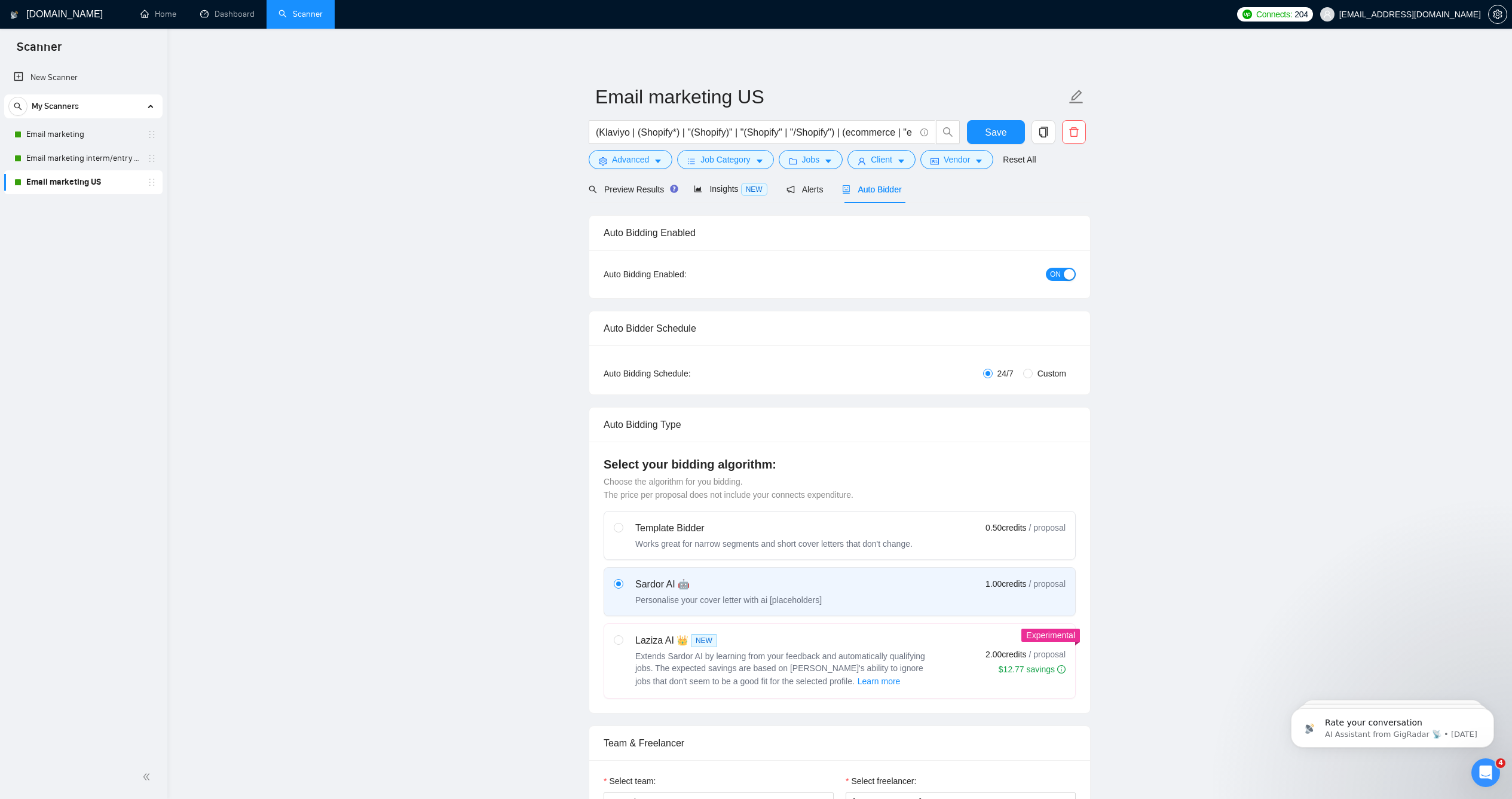
checkbox input "true"
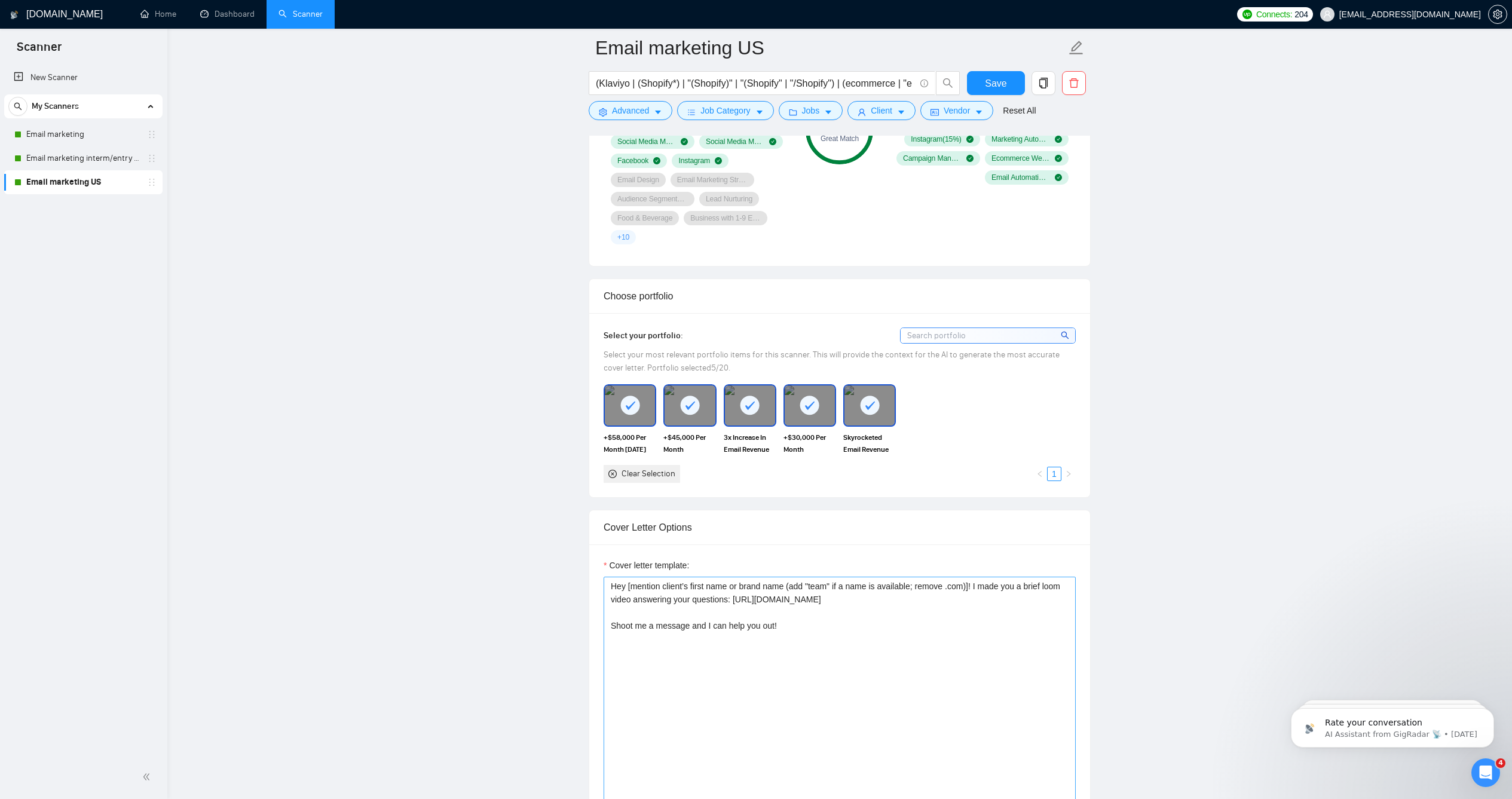
scroll to position [1272, 0]
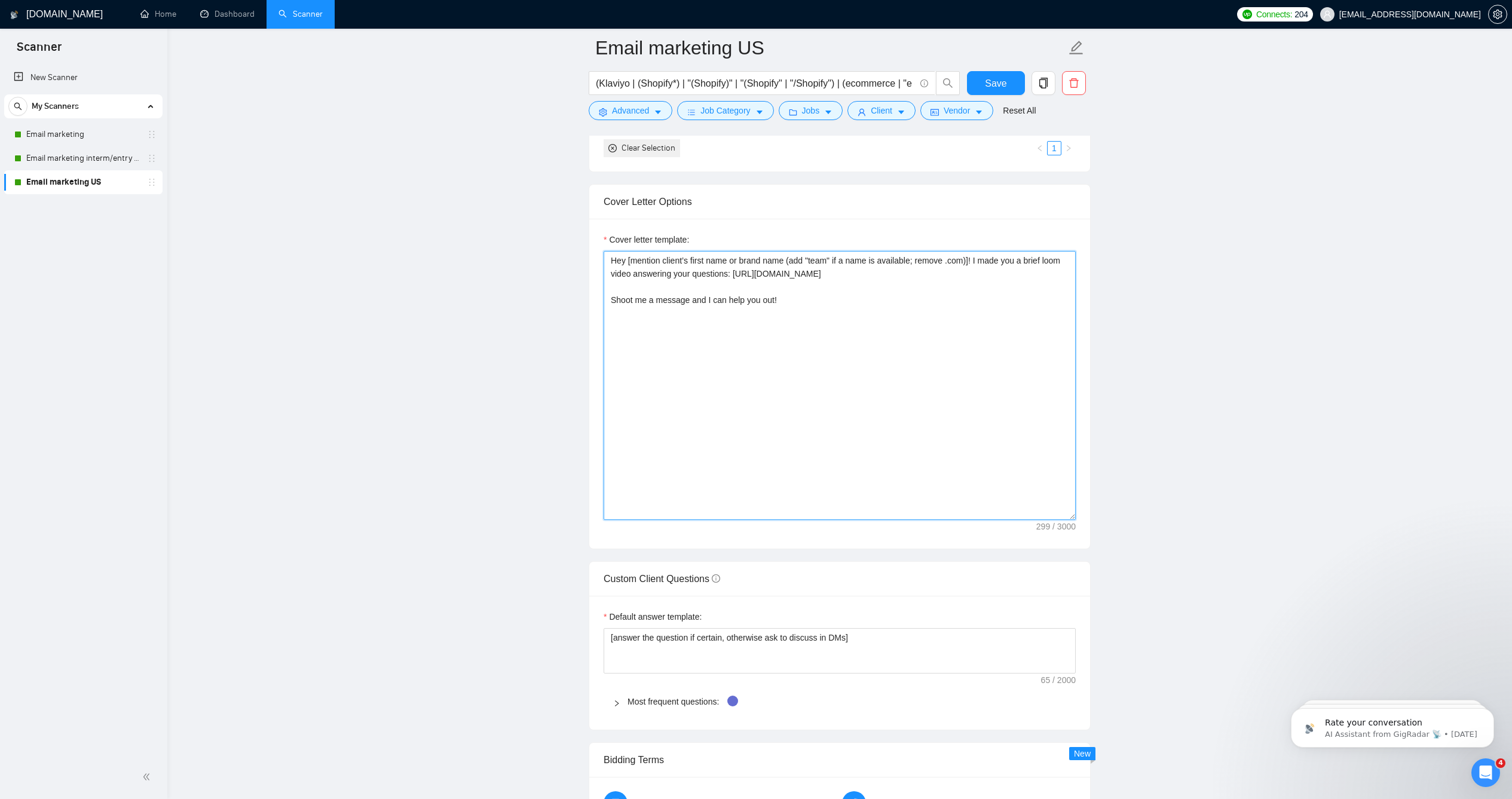
click at [835, 358] on textarea "Hey [mention client’s first name or brand name (add "team" if a name is availab…" at bounding box center [840, 385] width 472 height 269
paste textarea "there [mention client’s first name or brand name (remove .com)]! I made you a b…"
type textarea "Hey there [mention client’s first name or brand name (remove .com)]! I made you…"
click at [1149, 326] on main "Email marketing US (Klaviyo | (Shopify*) | "(Shopify)" | "(Shopify" | "/Shopify…" at bounding box center [840, 560] width 1306 height 3567
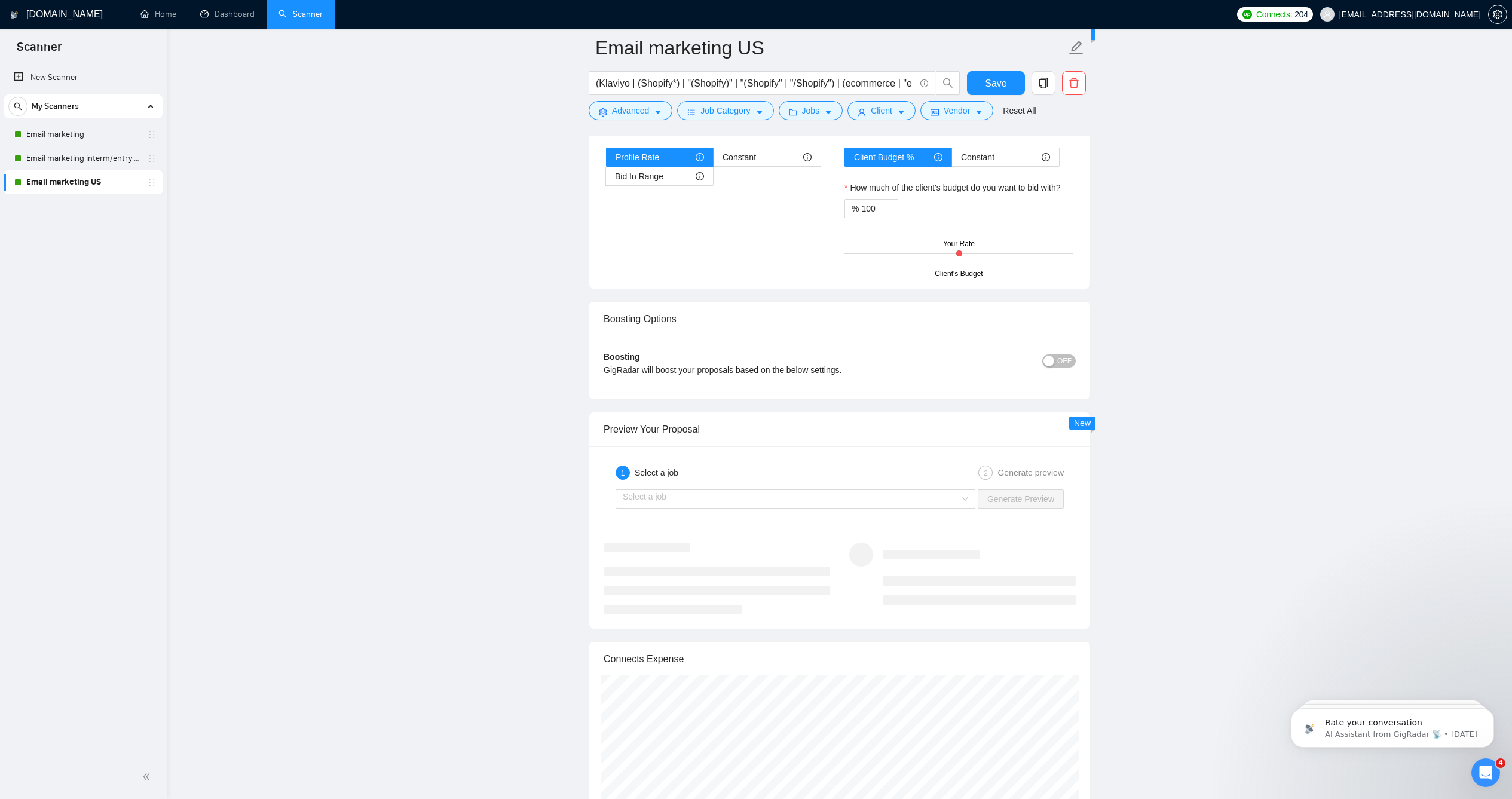
scroll to position [1609, 0]
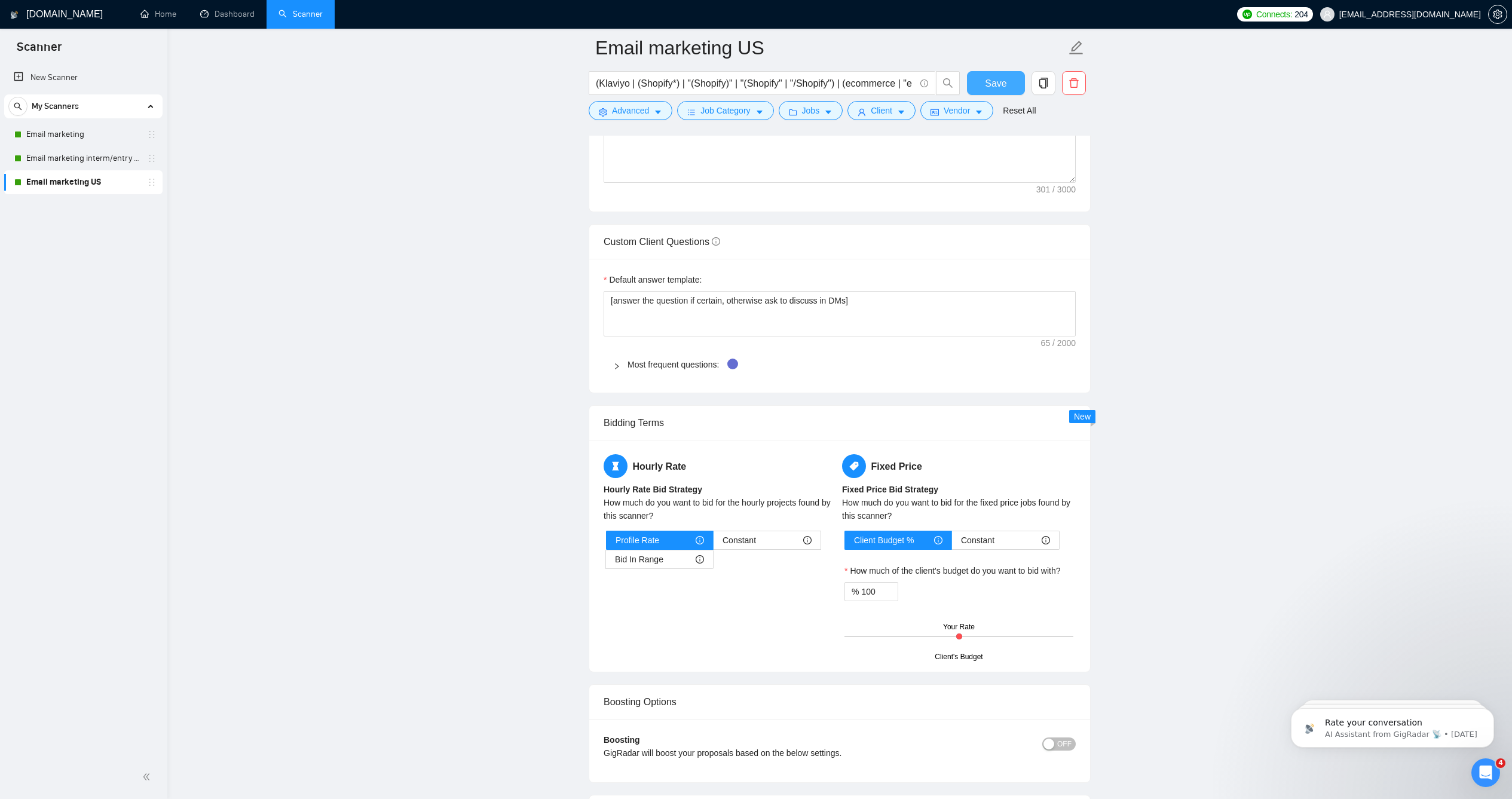
click at [1000, 82] on span "Save" at bounding box center [996, 83] width 22 height 15
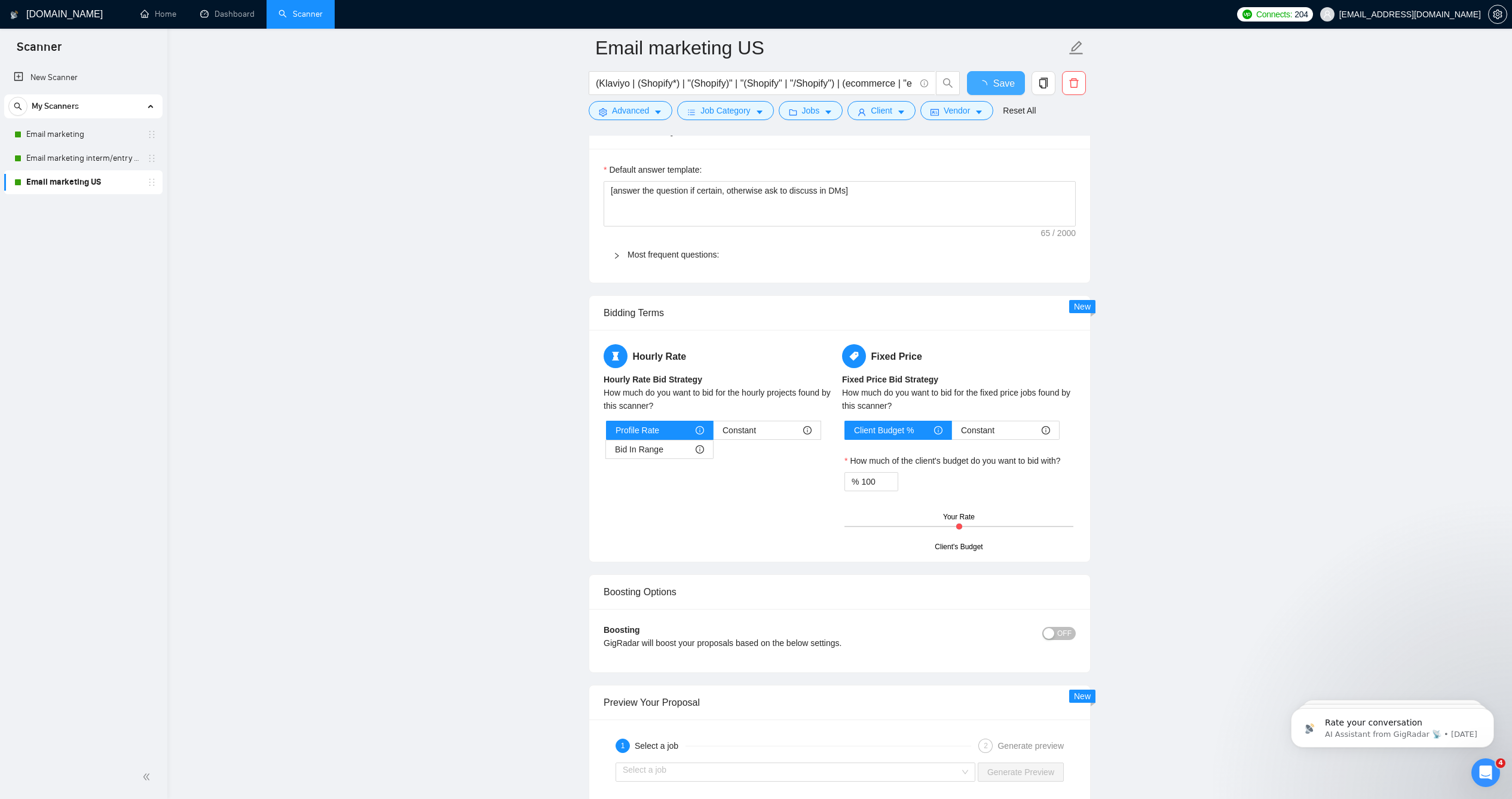
checkbox input "true"
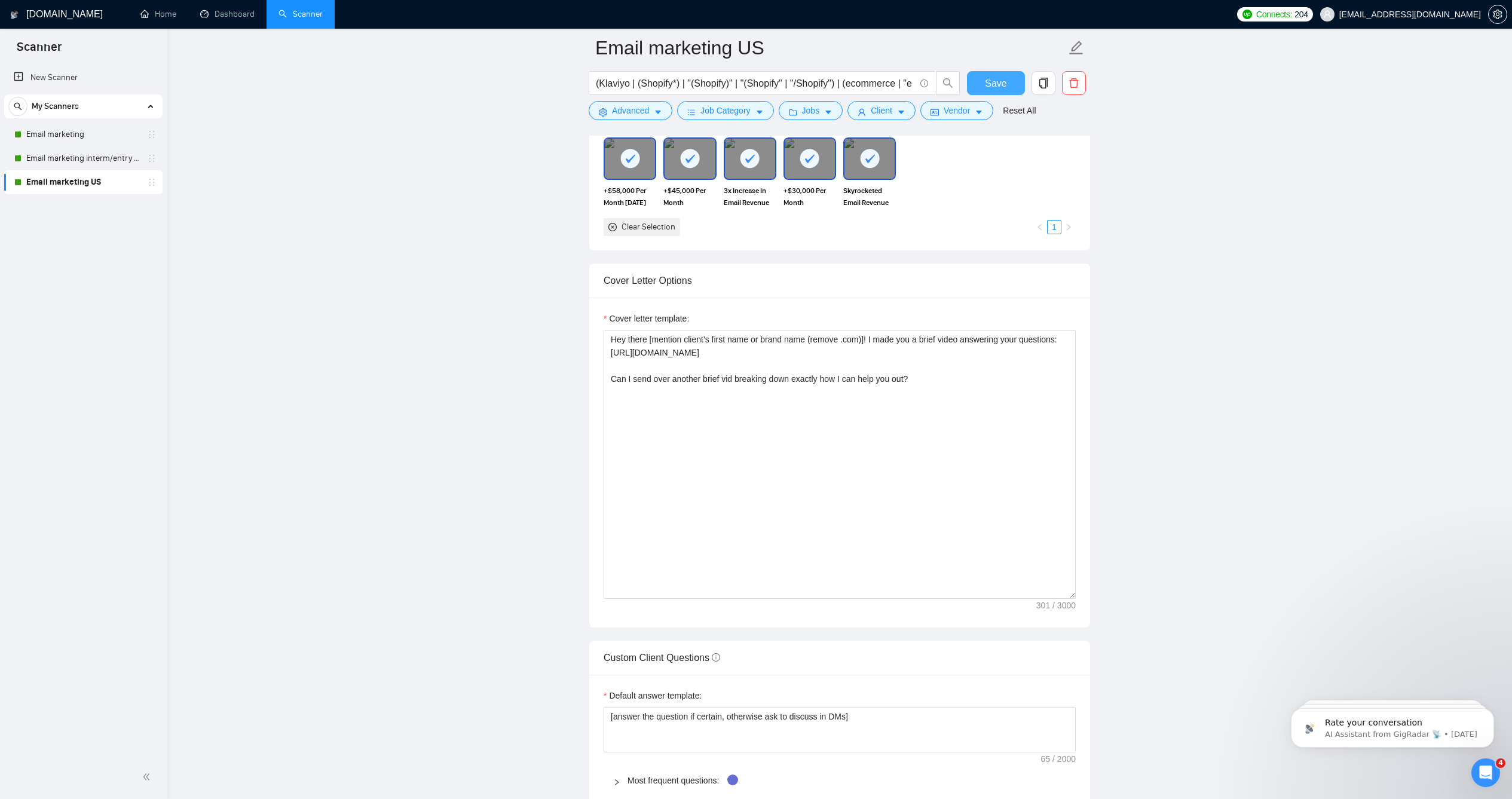
scroll to position [1197, 0]
click at [115, 160] on link "Email marketing interm/entry level" at bounding box center [83, 158] width 113 height 24
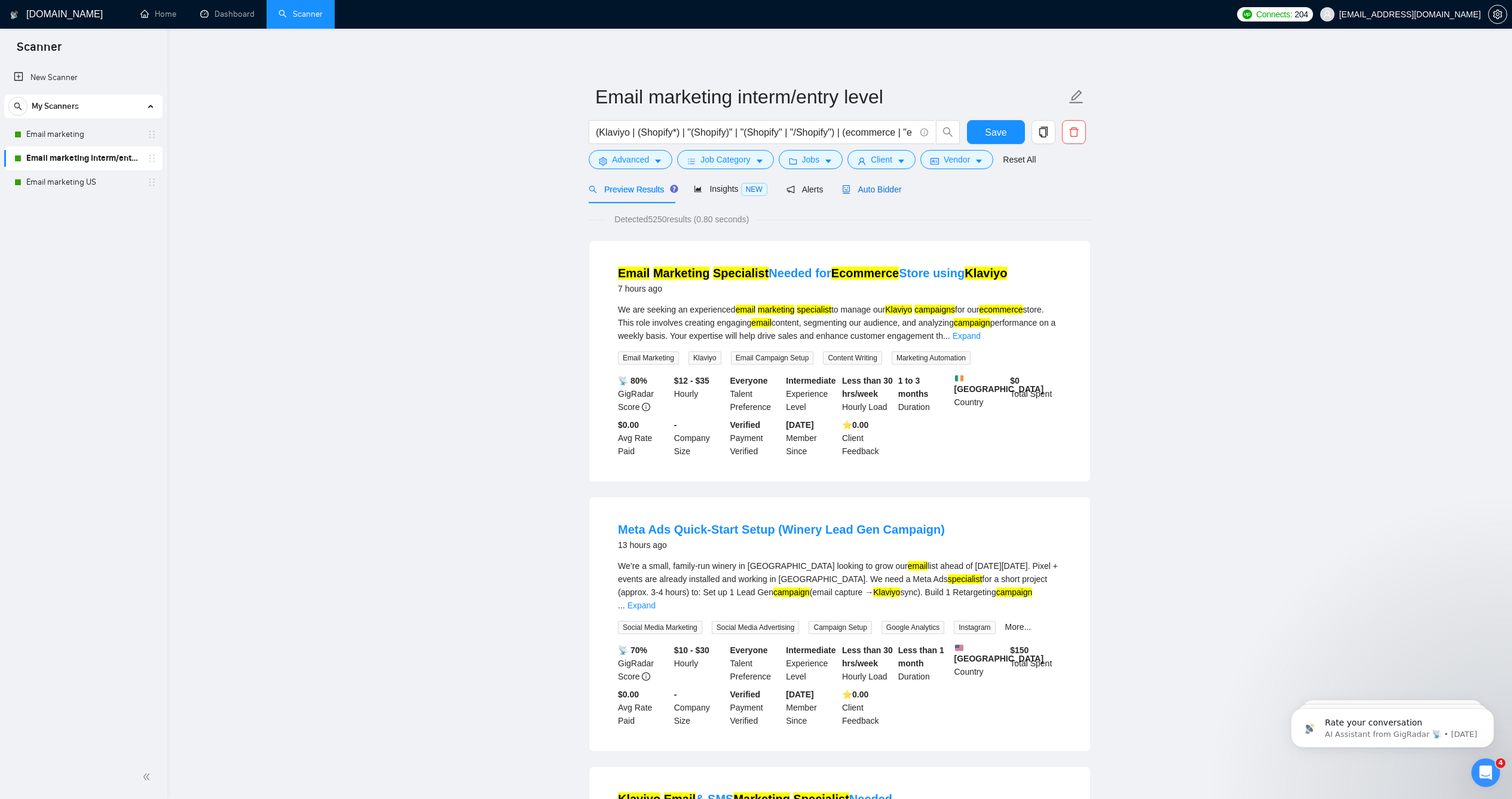
click at [873, 194] on span "Auto Bidder" at bounding box center [872, 189] width 60 height 9
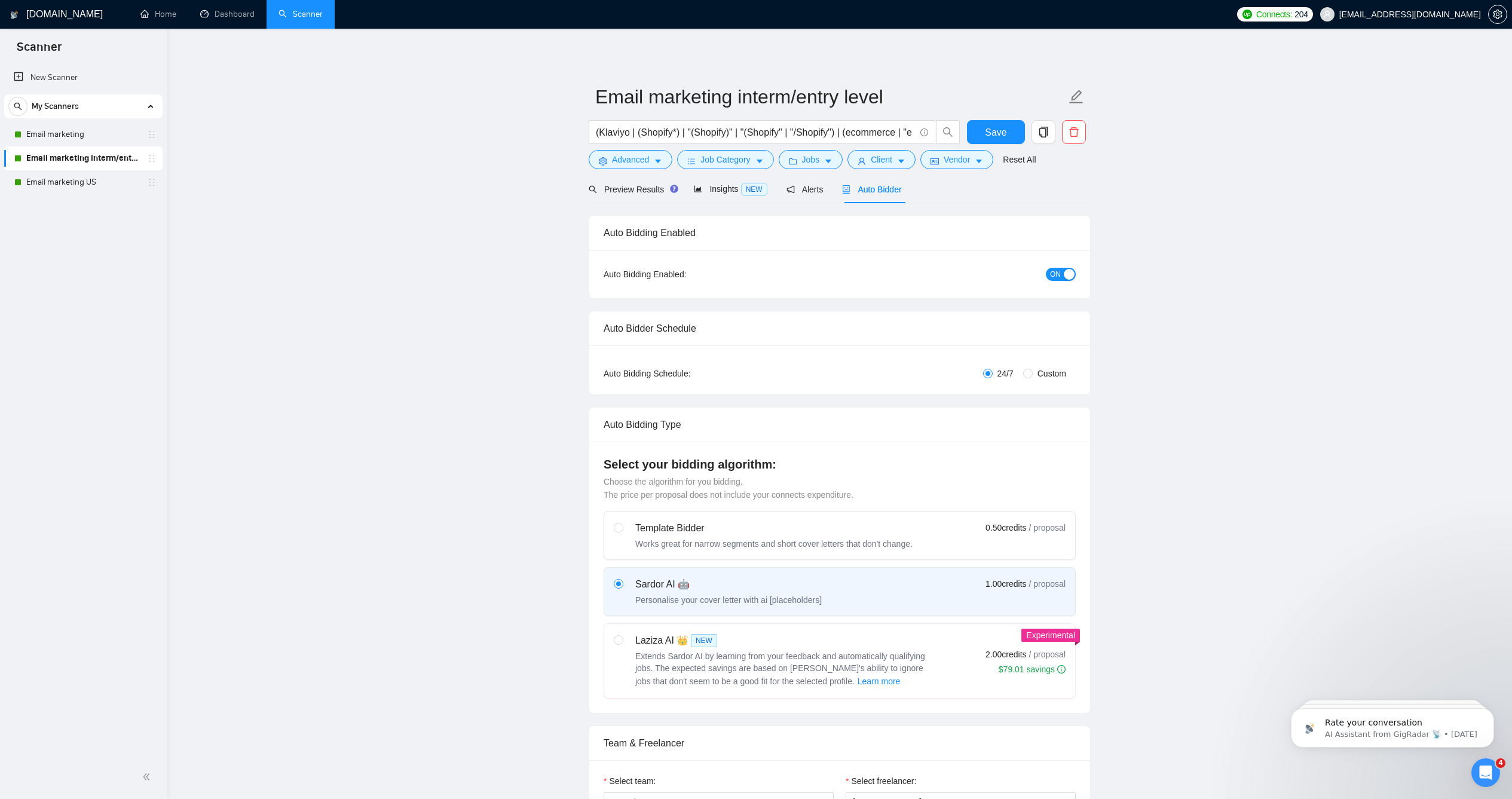
checkbox input "true"
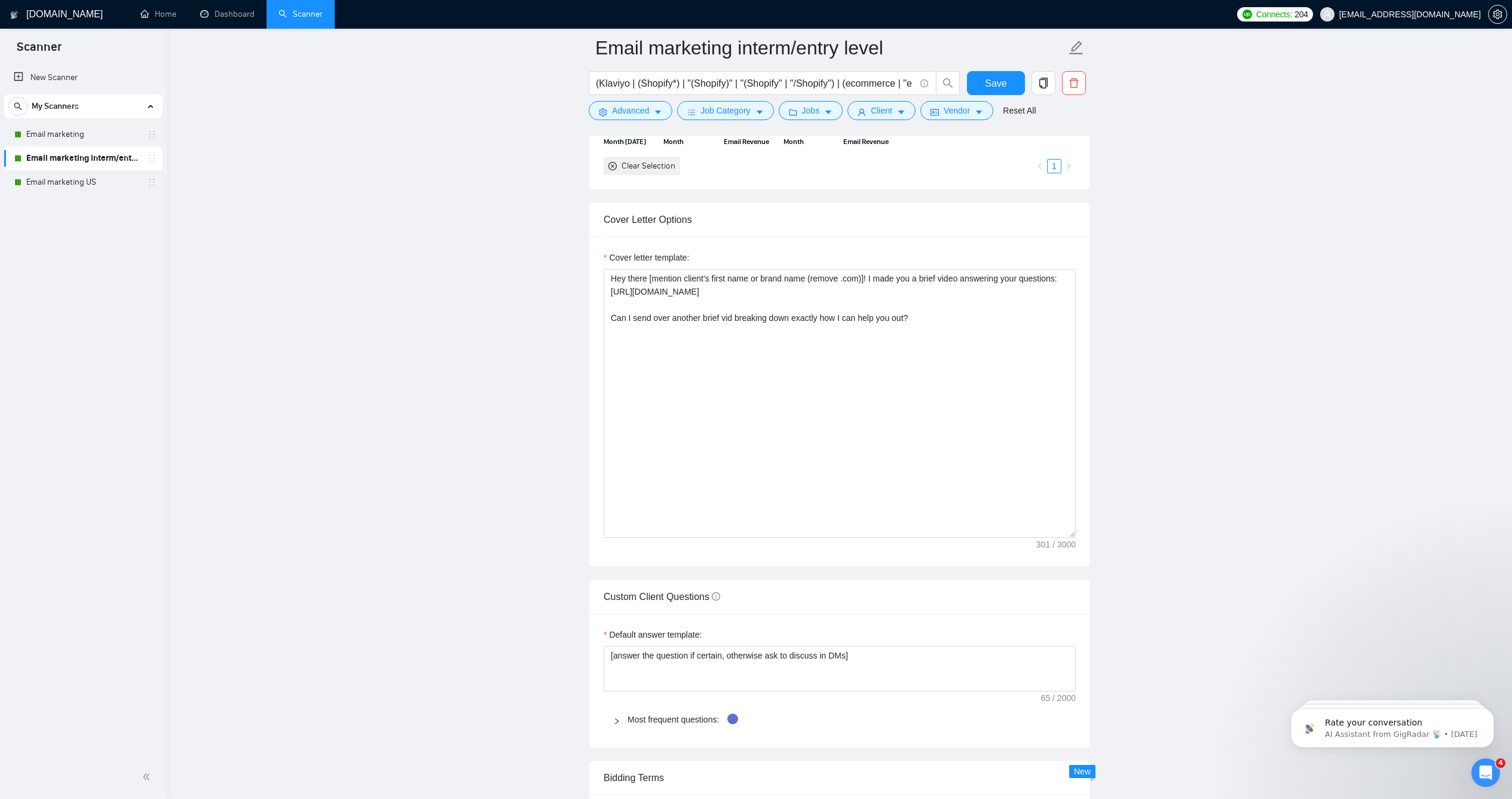
scroll to position [1255, 0]
click at [110, 135] on link "Email marketing" at bounding box center [83, 134] width 113 height 24
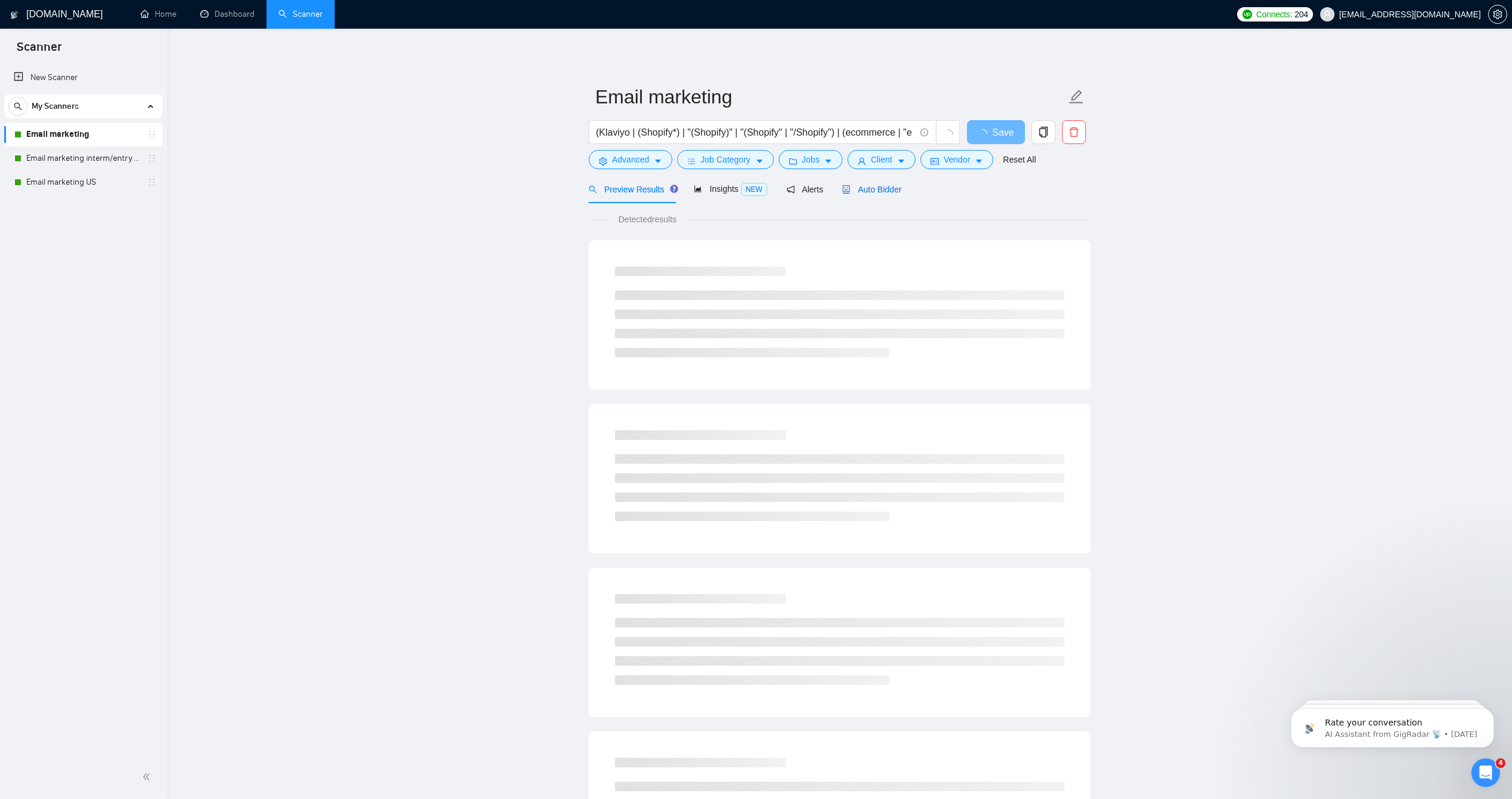
click at [867, 194] on span "Auto Bidder" at bounding box center [872, 189] width 60 height 9
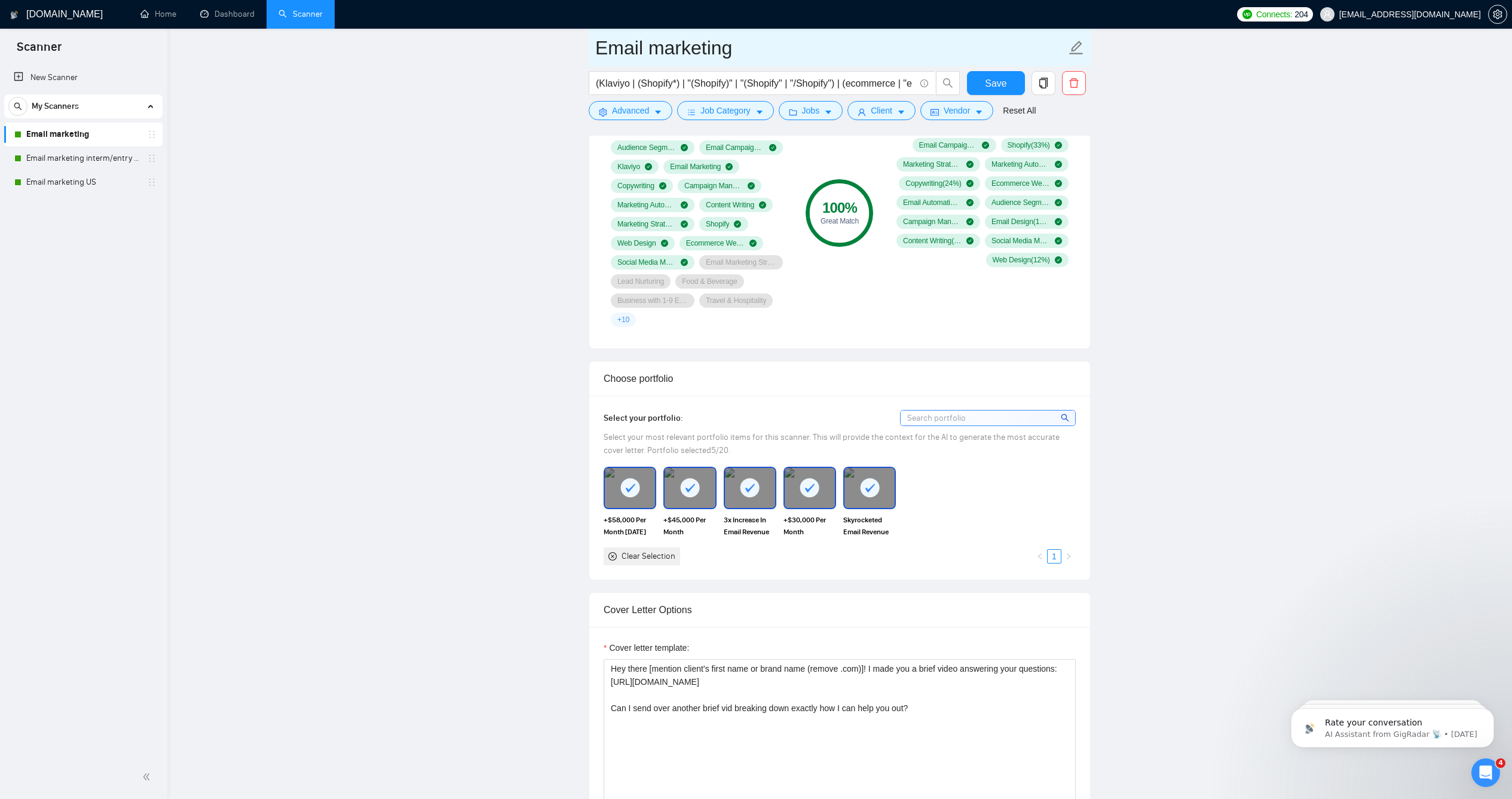
scroll to position [434, 0]
